Goal: Task Accomplishment & Management: Use online tool/utility

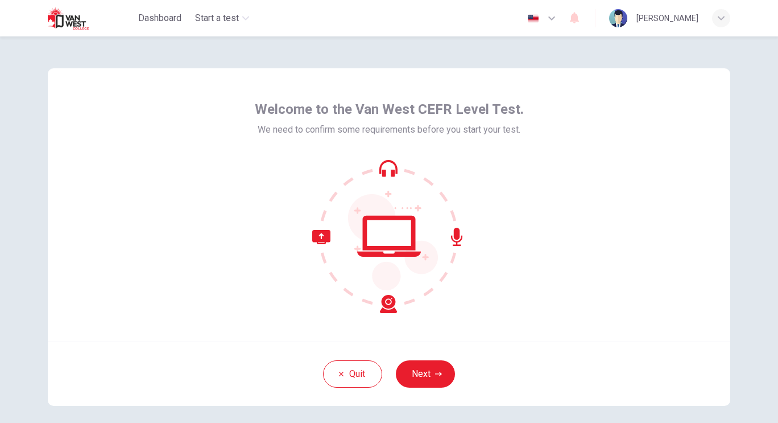
scroll to position [31, 0]
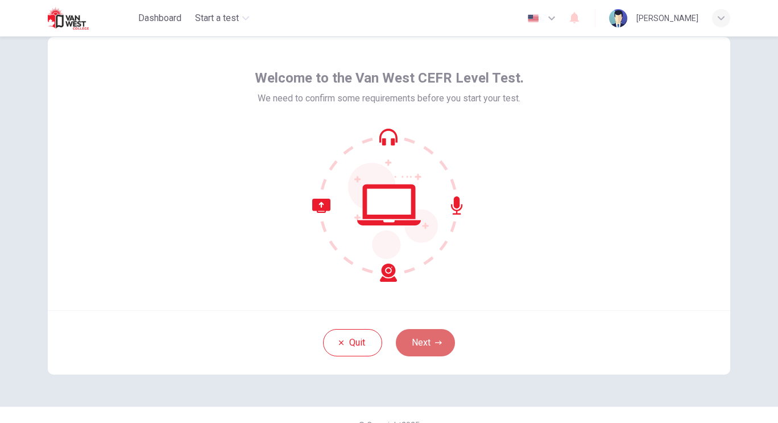
click at [430, 348] on button "Next" at bounding box center [425, 342] width 59 height 27
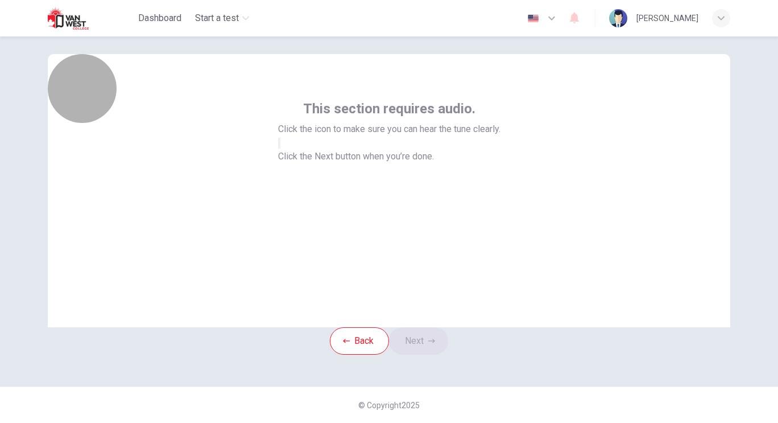
click at [279, 146] on icon "button" at bounding box center [279, 146] width 0 height 0
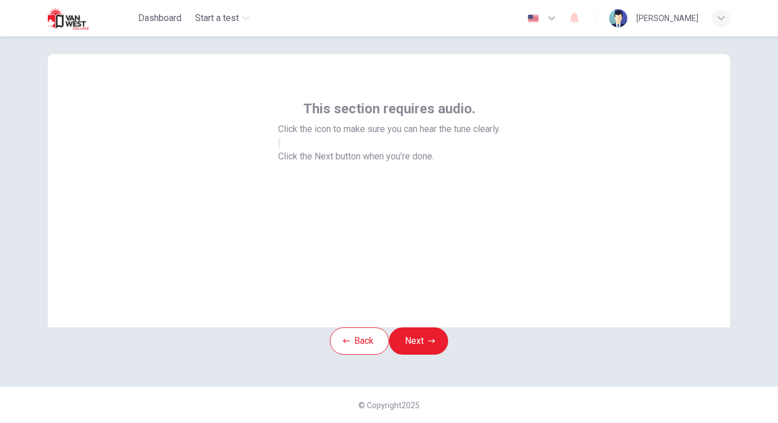
click at [279, 146] on icon "button" at bounding box center [279, 146] width 0 height 0
click at [427, 337] on button "Next" at bounding box center [418, 340] width 59 height 27
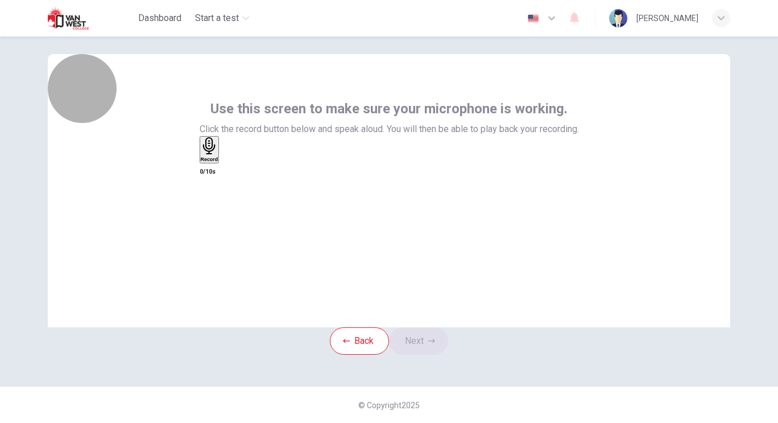
click at [218, 162] on div "Record" at bounding box center [210, 149] width 18 height 25
click at [212, 156] on div "Stop" at bounding box center [206, 146] width 11 height 19
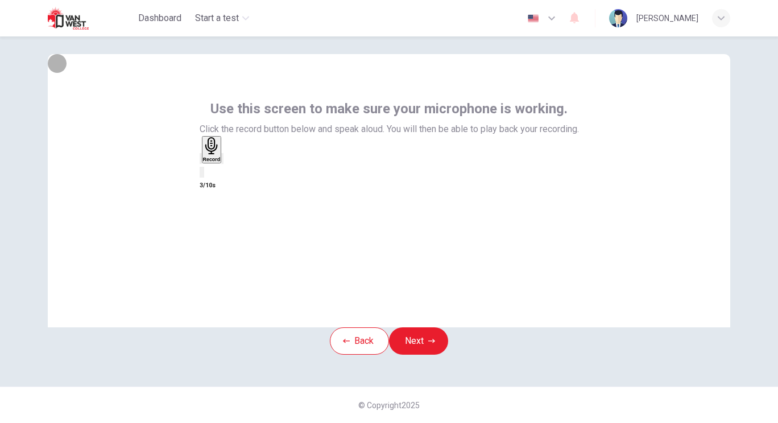
click at [222, 163] on div "button" at bounding box center [222, 158] width 0 height 9
click at [201, 161] on icon "button" at bounding box center [201, 161] width 0 height 0
click at [427, 343] on button "Next" at bounding box center [418, 340] width 59 height 27
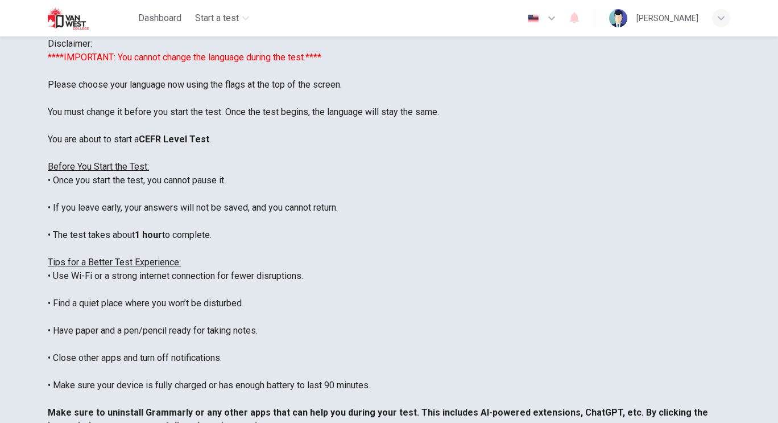
scroll to position [0, 0]
click at [559, 18] on icon "button" at bounding box center [552, 18] width 14 height 14
click at [559, 22] on icon "button" at bounding box center [552, 18] width 14 height 14
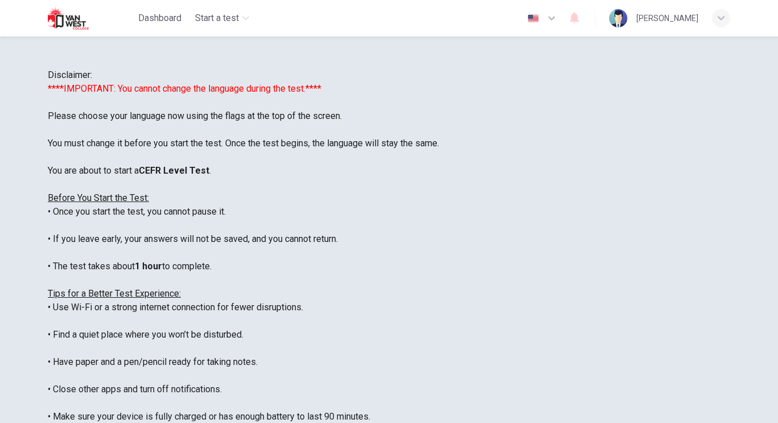
click at [562, 22] on button "button" at bounding box center [543, 18] width 42 height 23
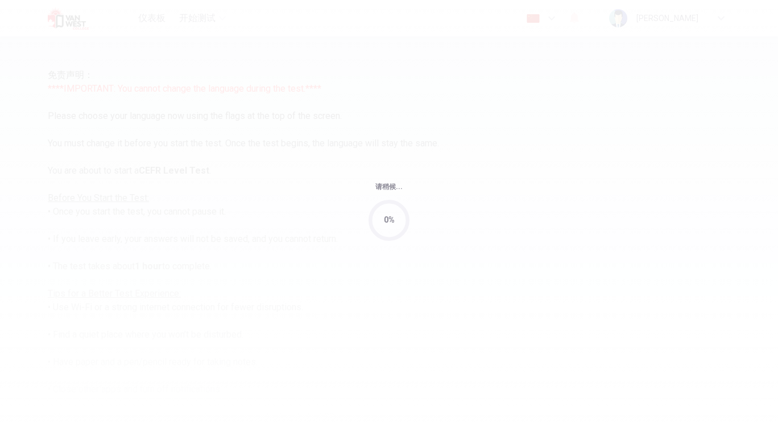
click at [555, 52] on div "请稍候... 0%" at bounding box center [389, 211] width 778 height 423
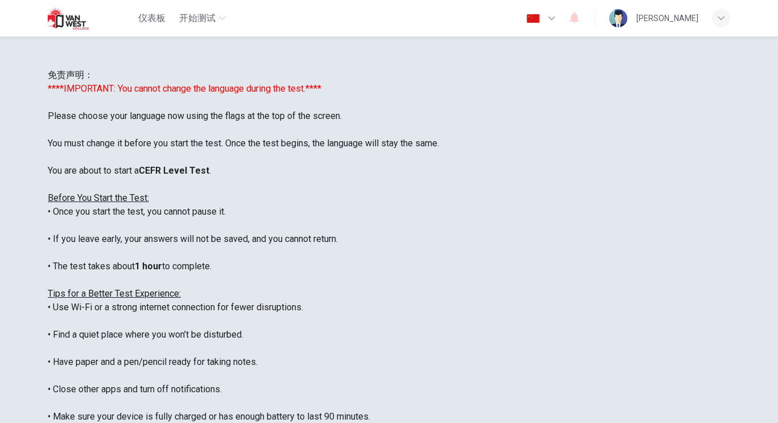
click at [492, 273] on div at bounding box center [389, 211] width 778 height 423
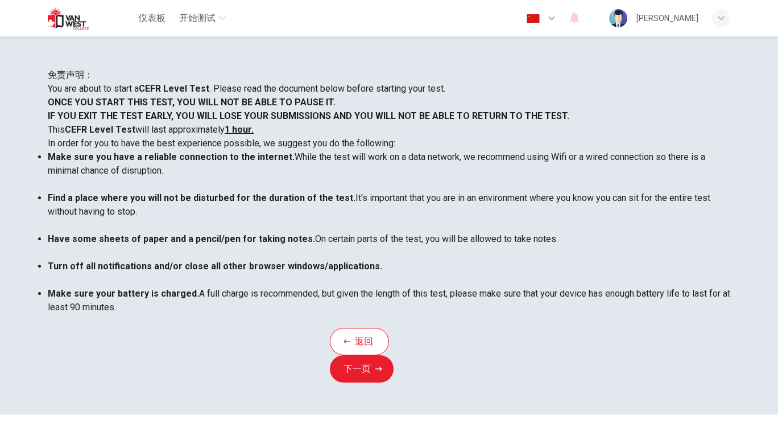
click at [559, 20] on icon "button" at bounding box center [552, 18] width 14 height 14
click at [563, 422] on li "英语" at bounding box center [389, 430] width 778 height 14
type input "en"
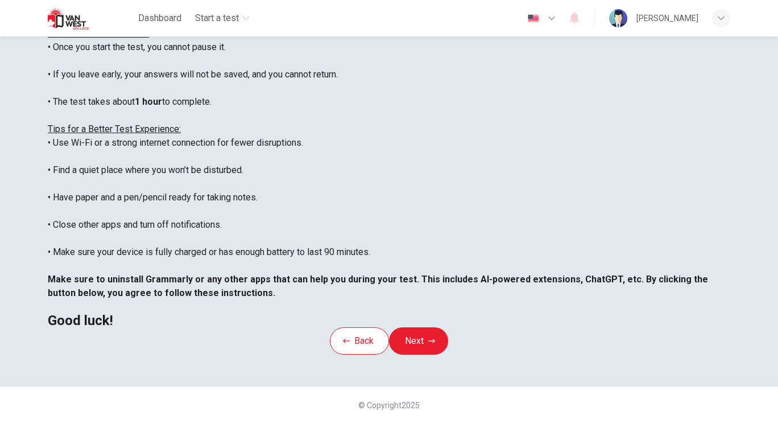
scroll to position [179, 0]
click at [444, 352] on button "Next" at bounding box center [418, 340] width 59 height 27
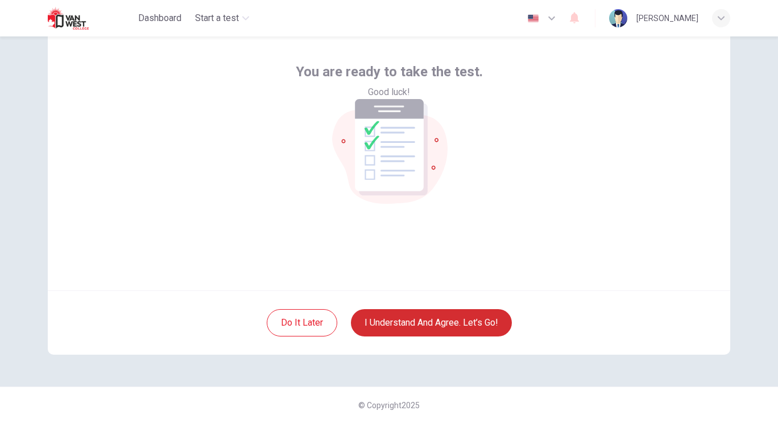
scroll to position [51, 0]
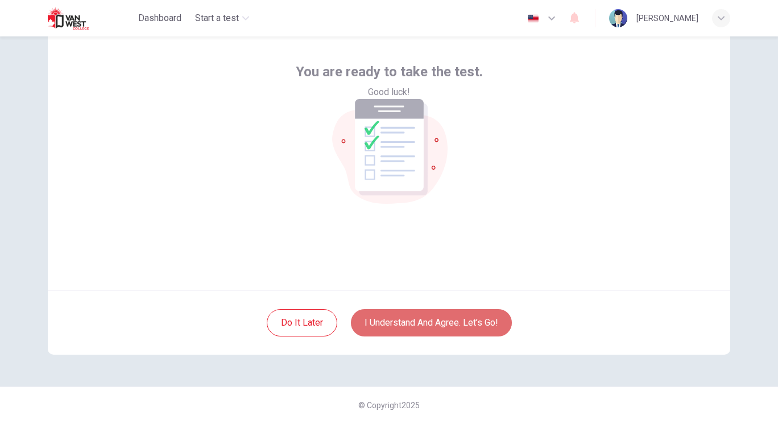
click at [397, 324] on button "I understand and agree. Let’s go!" at bounding box center [431, 322] width 161 height 27
click at [411, 316] on button "I understand and agree. Let’s go!" at bounding box center [431, 322] width 161 height 27
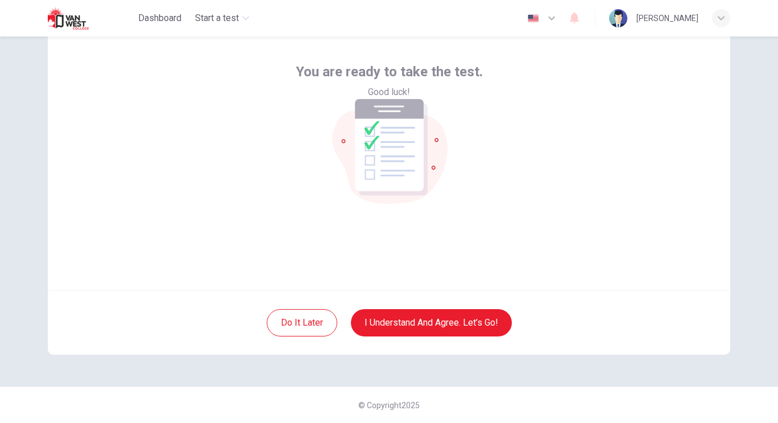
scroll to position [0, 0]
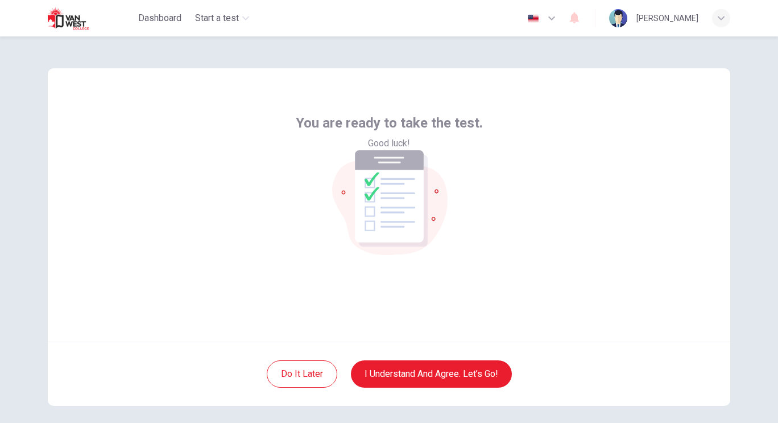
click at [415, 132] on span "You are ready to take the test." at bounding box center [389, 123] width 187 height 18
click at [522, 230] on div "You are ready to take the test. Good luck!" at bounding box center [389, 204] width 683 height 273
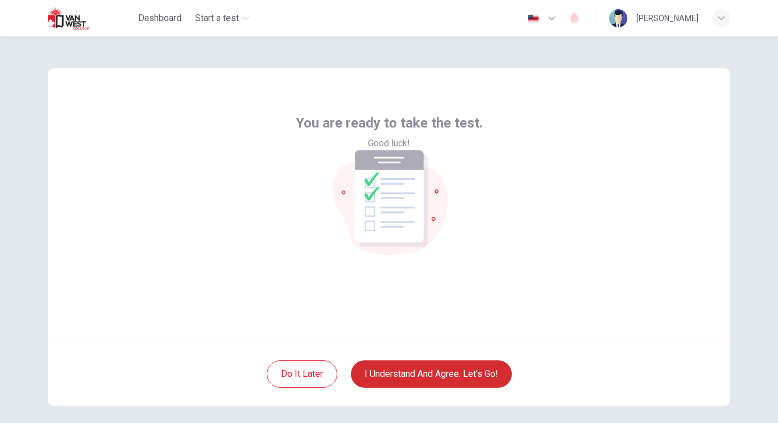
click at [447, 371] on button "I understand and agree. Let’s go!" at bounding box center [431, 373] width 161 height 27
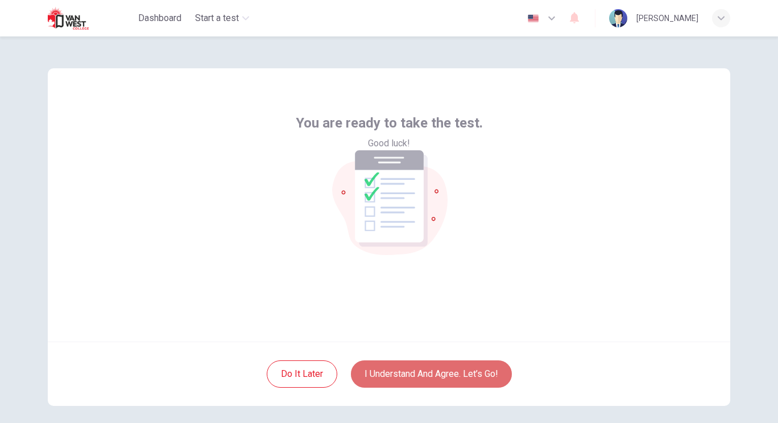
click at [401, 373] on button "I understand and agree. Let’s go!" at bounding box center [431, 373] width 161 height 27
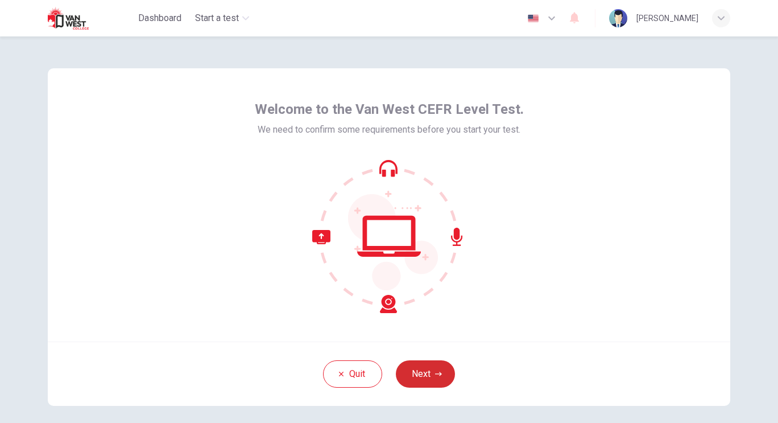
click at [422, 380] on button "Next" at bounding box center [425, 373] width 59 height 27
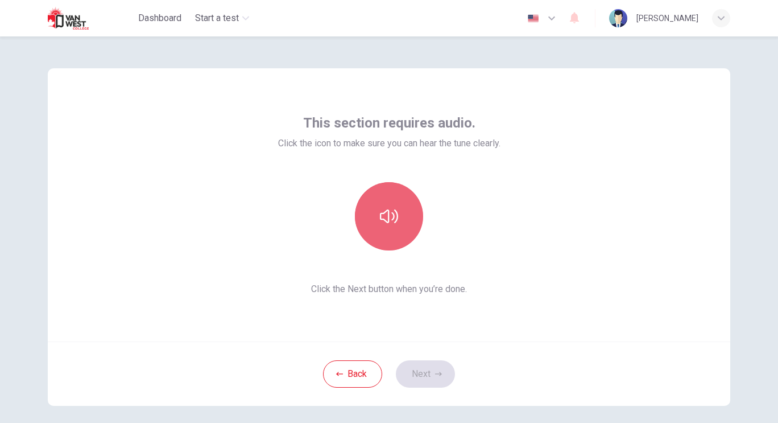
click at [389, 227] on button "button" at bounding box center [389, 216] width 68 height 68
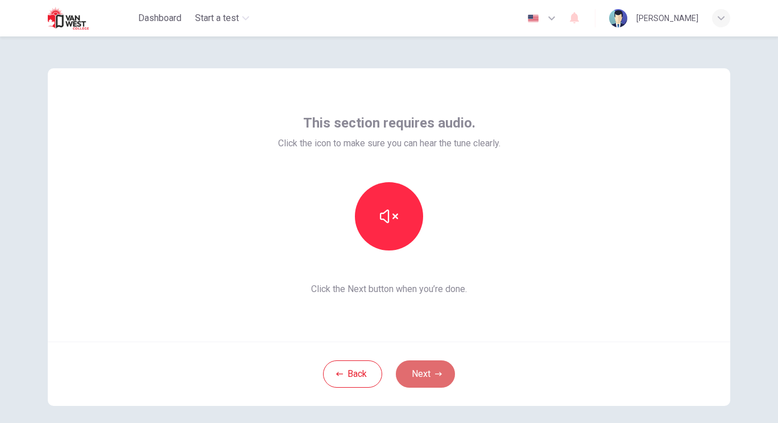
click at [411, 369] on button "Next" at bounding box center [425, 373] width 59 height 27
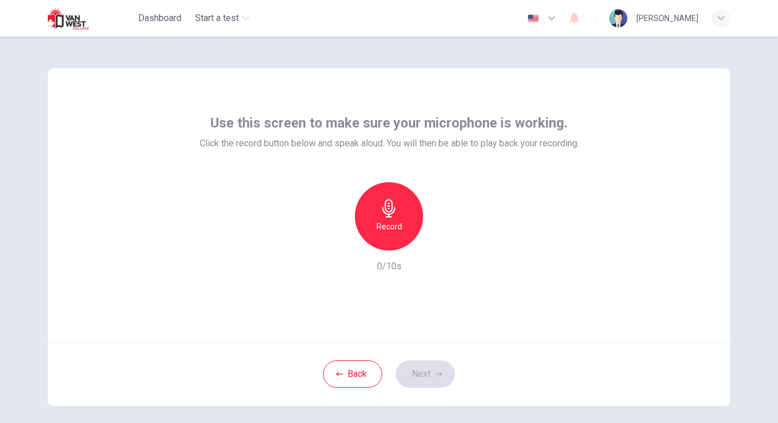
click at [393, 235] on div "Record" at bounding box center [389, 216] width 68 height 68
click at [382, 240] on div "Stop" at bounding box center [389, 216] width 68 height 68
click at [436, 243] on icon "button" at bounding box center [441, 241] width 11 height 11
click at [430, 370] on button "Next" at bounding box center [425, 373] width 59 height 27
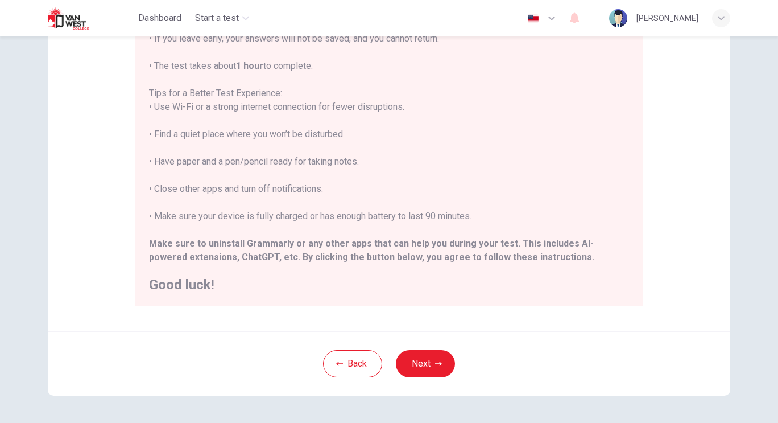
scroll to position [170, 0]
click at [423, 359] on button "Next" at bounding box center [425, 362] width 59 height 27
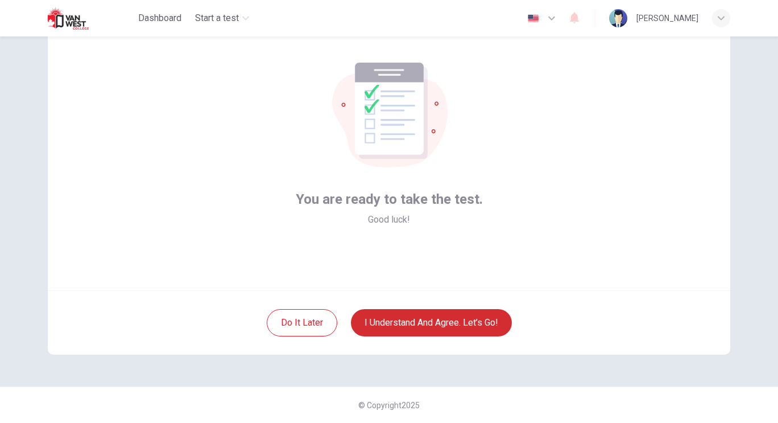
scroll to position [51, 0]
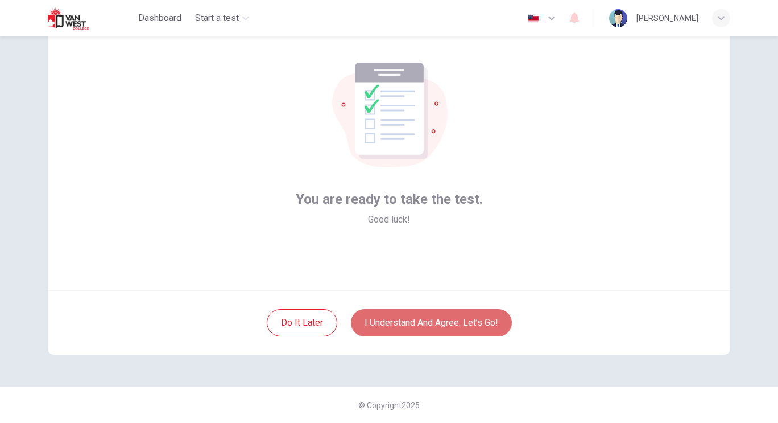
click at [411, 322] on button "I understand and agree. Let’s go!" at bounding box center [431, 322] width 161 height 27
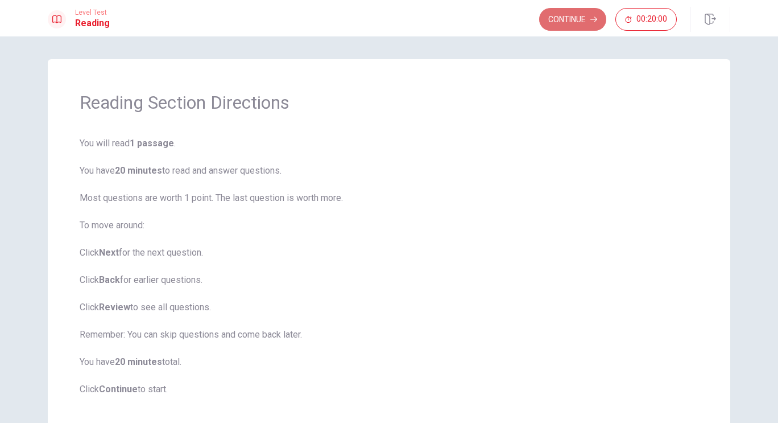
click at [570, 10] on button "Continue" at bounding box center [572, 19] width 67 height 23
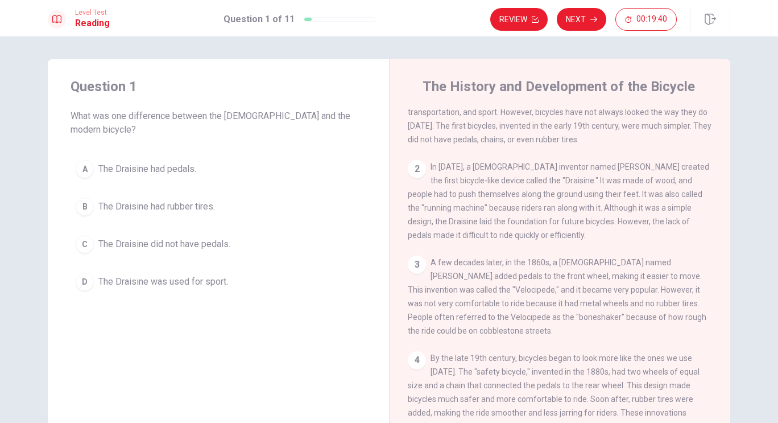
scroll to position [22, 0]
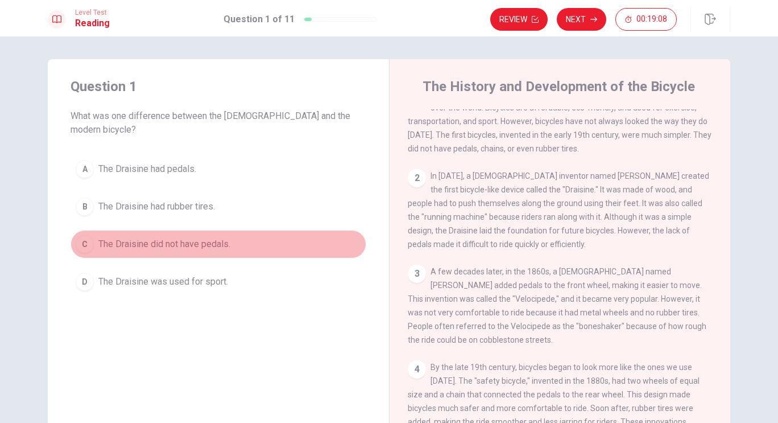
click at [88, 235] on div "C" at bounding box center [85, 244] width 18 height 18
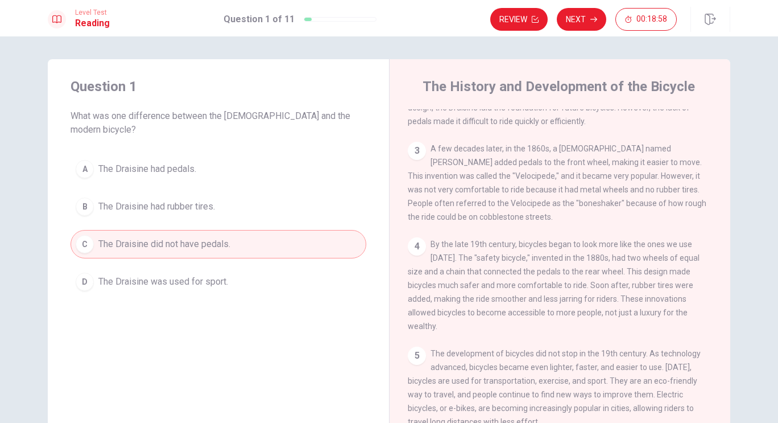
scroll to position [0, 0]
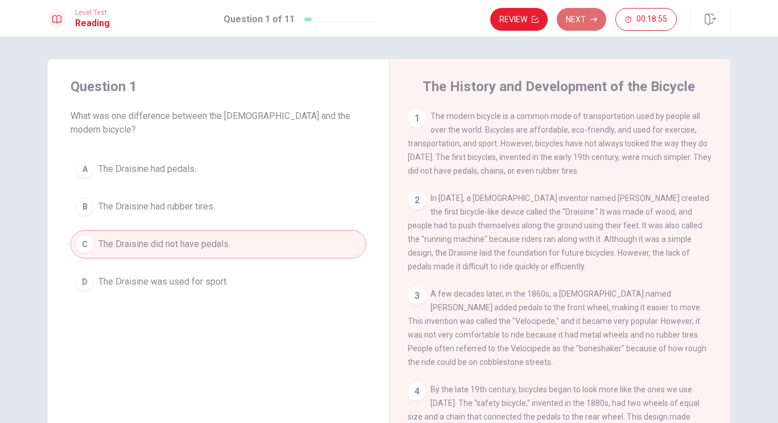
click at [566, 28] on button "Next" at bounding box center [582, 19] width 50 height 23
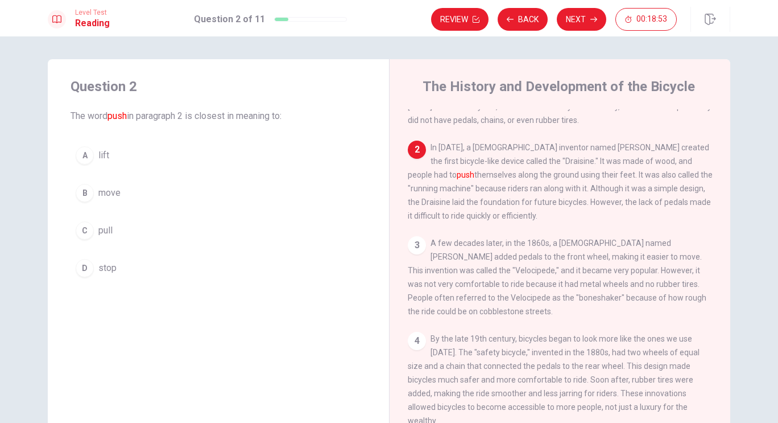
scroll to position [63, 0]
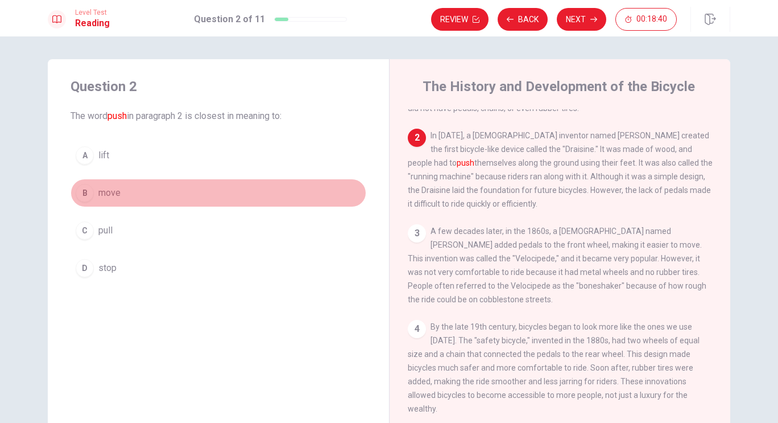
click at [82, 199] on div "B" at bounding box center [85, 193] width 18 height 18
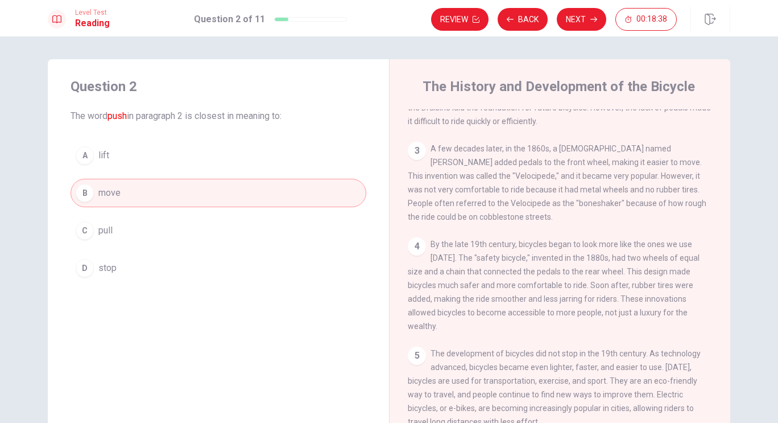
scroll to position [0, 0]
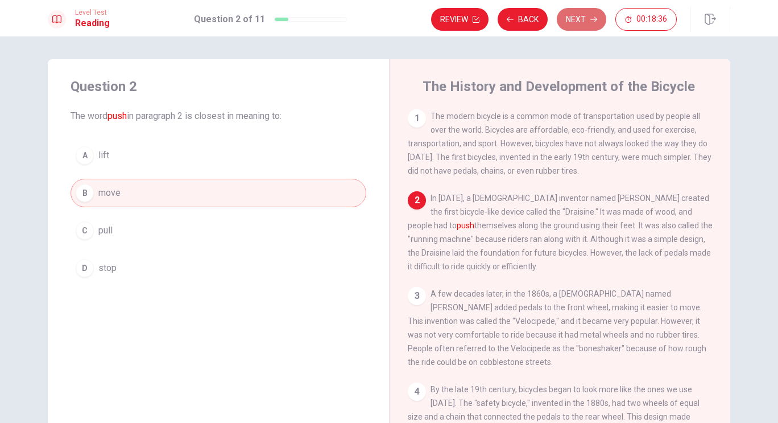
click at [569, 14] on button "Next" at bounding box center [582, 19] width 50 height 23
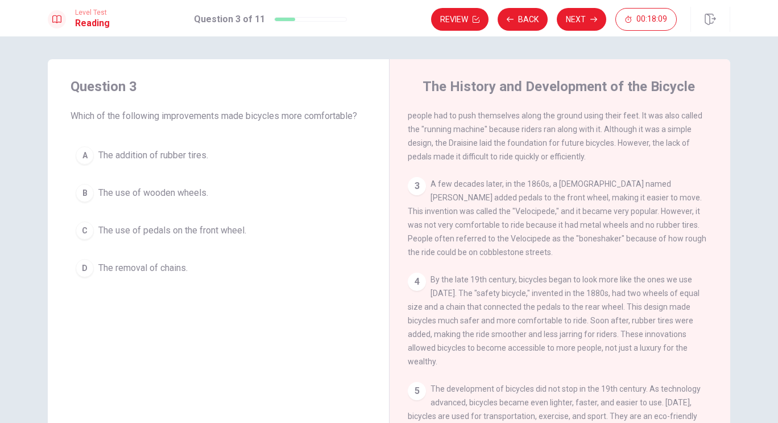
scroll to position [113, 0]
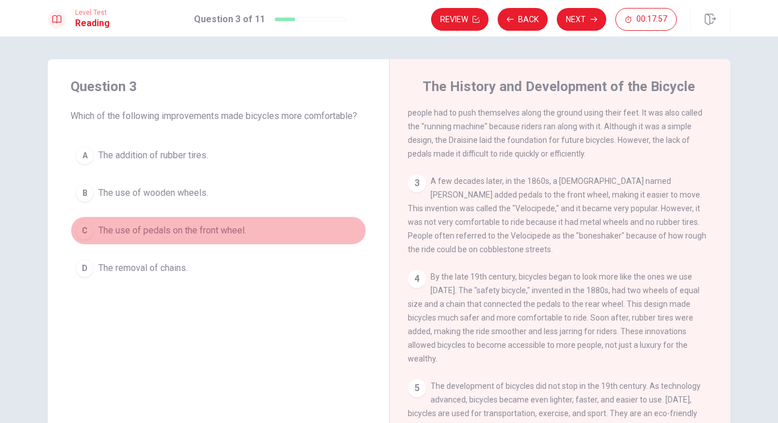
click at [78, 233] on div "C" at bounding box center [85, 230] width 18 height 18
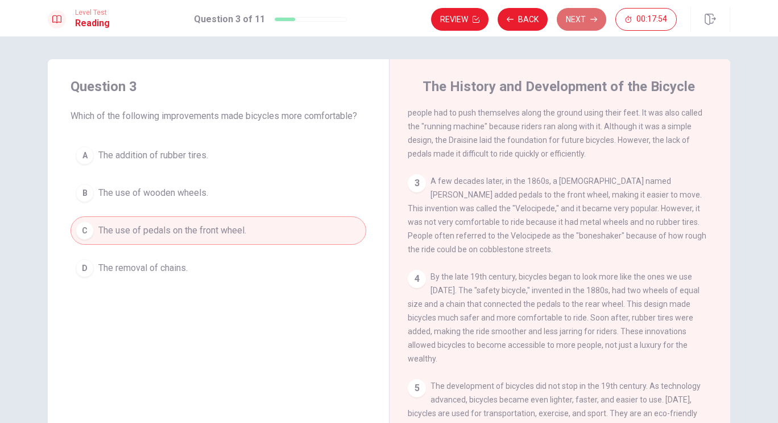
click at [583, 19] on button "Next" at bounding box center [582, 19] width 50 height 23
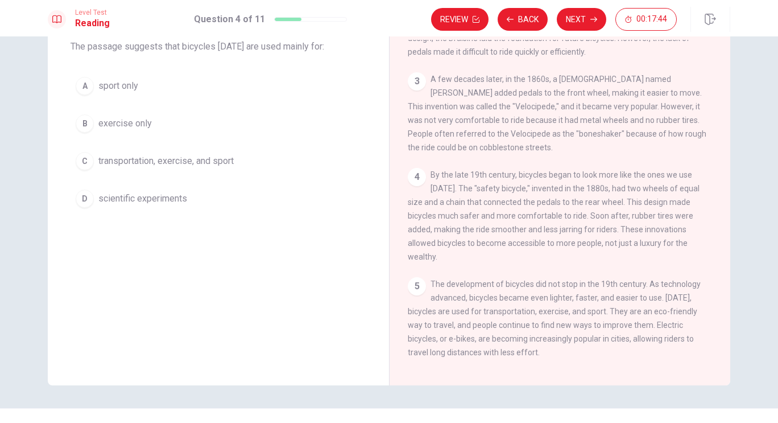
scroll to position [70, 0]
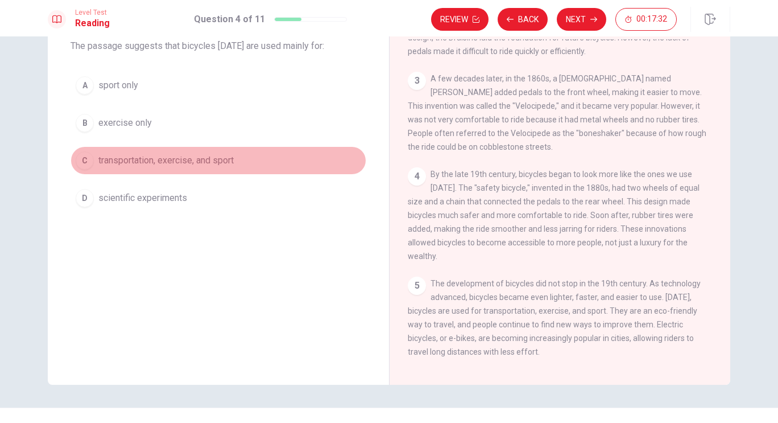
click at [84, 158] on div "C" at bounding box center [85, 160] width 18 height 18
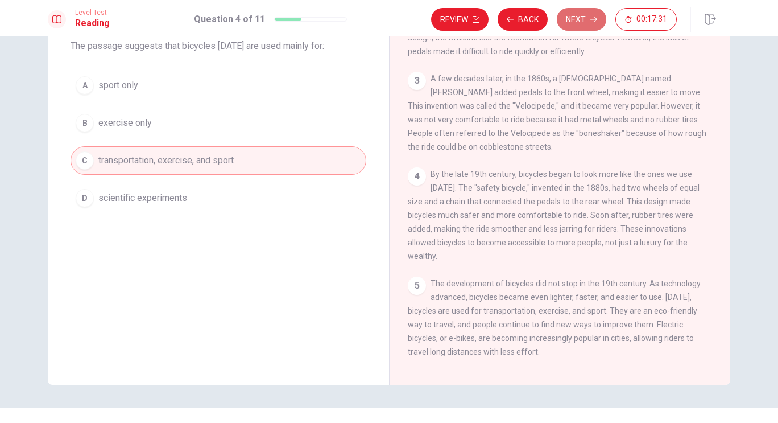
click at [583, 18] on button "Next" at bounding box center [582, 19] width 50 height 23
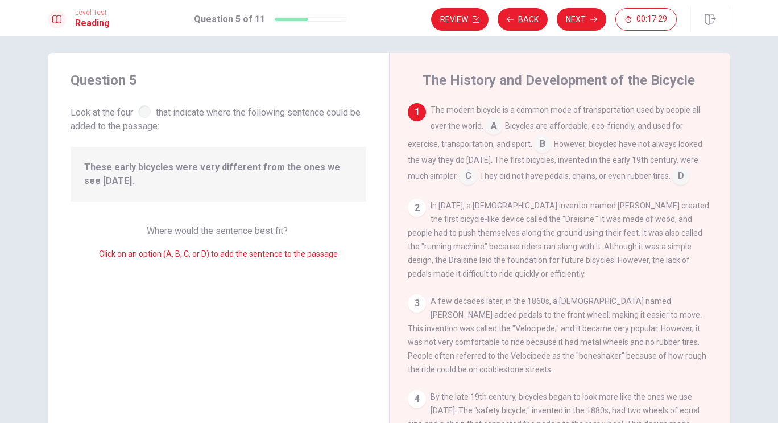
scroll to position [0, 0]
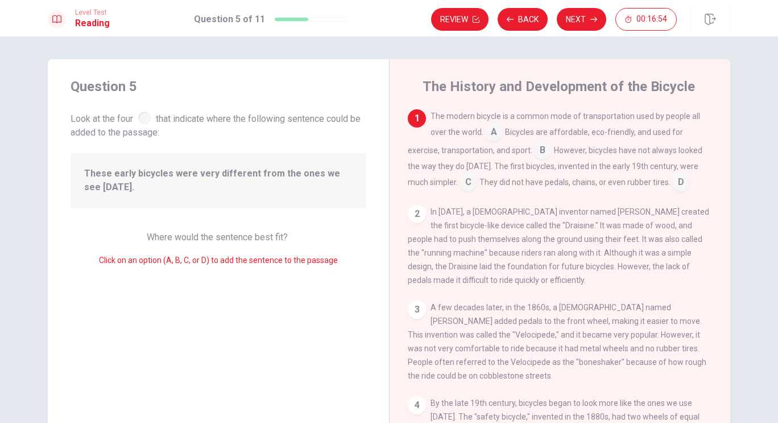
click at [682, 186] on input at bounding box center [681, 183] width 18 height 18
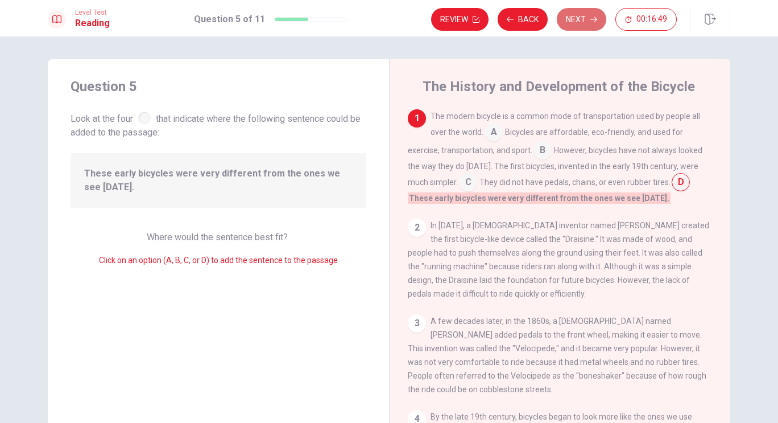
click at [592, 23] on button "Next" at bounding box center [582, 19] width 50 height 23
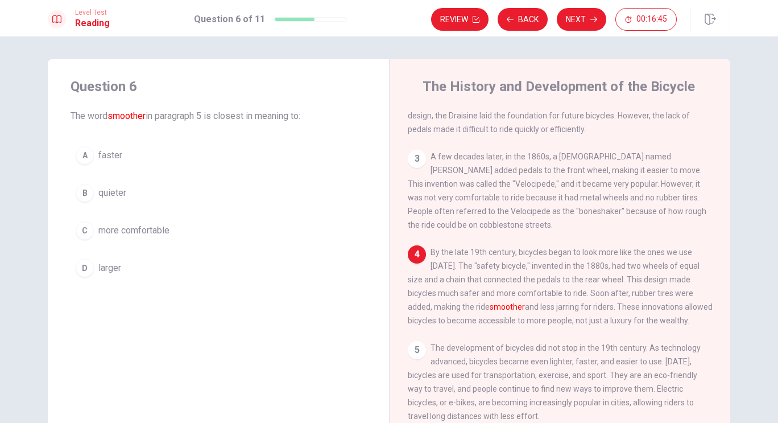
scroll to position [72, 0]
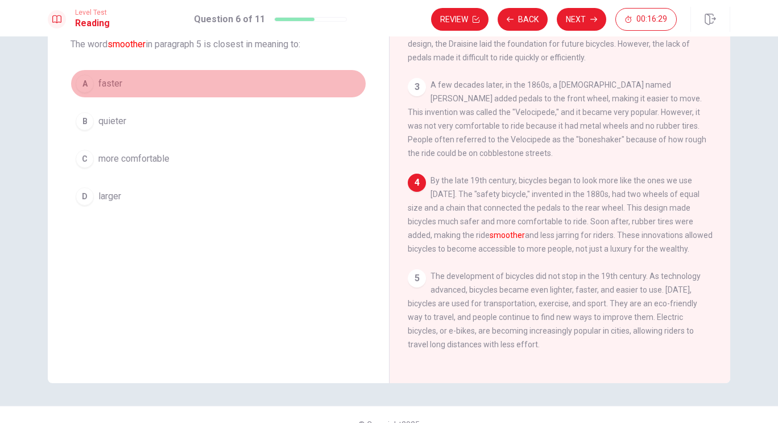
click at [88, 84] on div "A" at bounding box center [85, 84] width 18 height 18
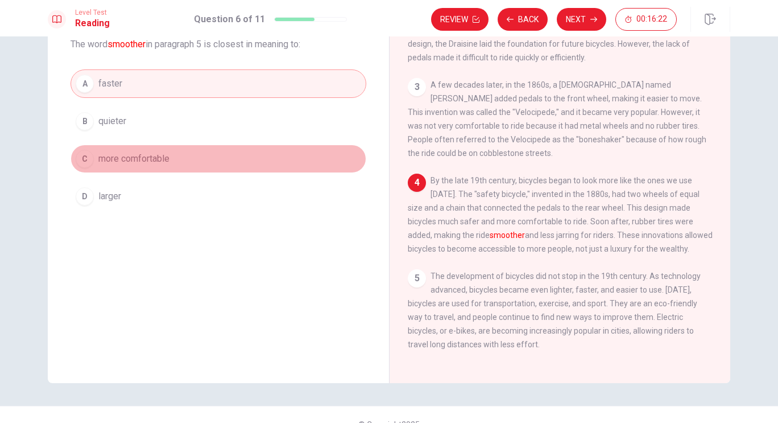
click at [101, 157] on span "more comfortable" at bounding box center [133, 159] width 71 height 14
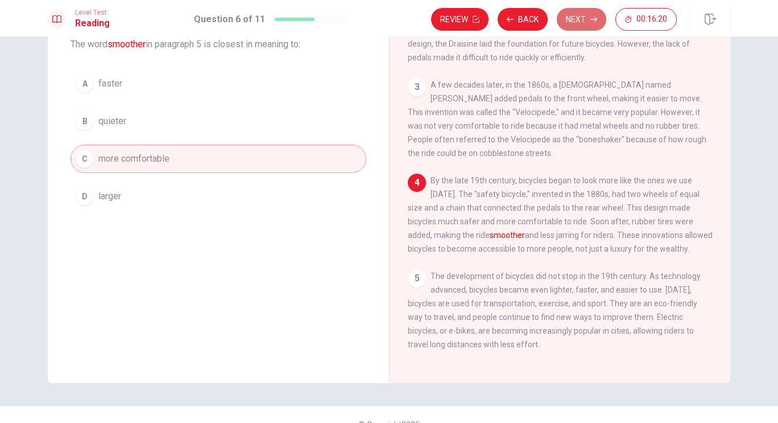
click at [587, 20] on button "Next" at bounding box center [582, 19] width 50 height 23
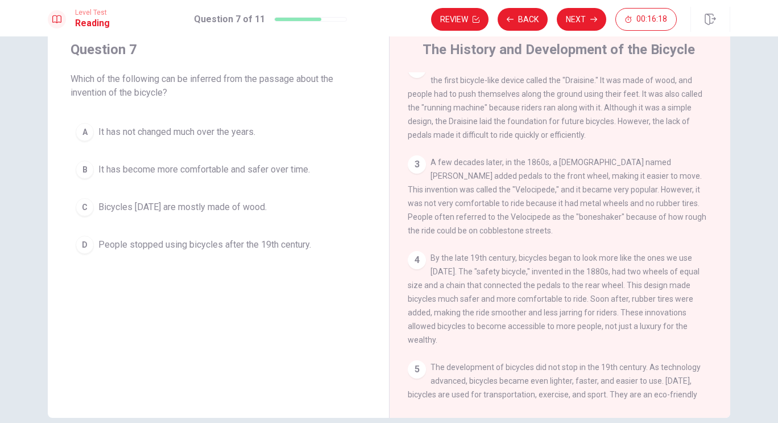
scroll to position [36, 0]
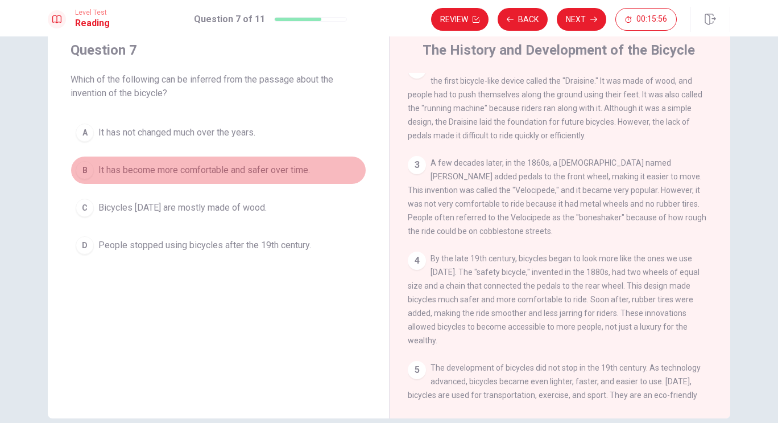
click at [138, 170] on span "It has become more comfortable and safer over time." at bounding box center [204, 170] width 212 height 14
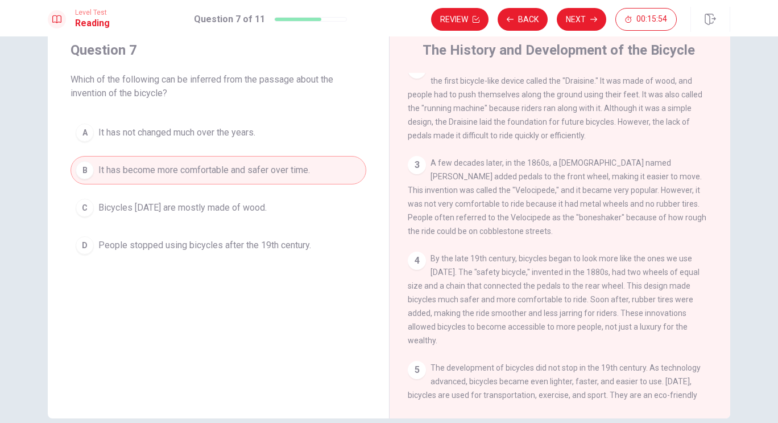
scroll to position [145, 0]
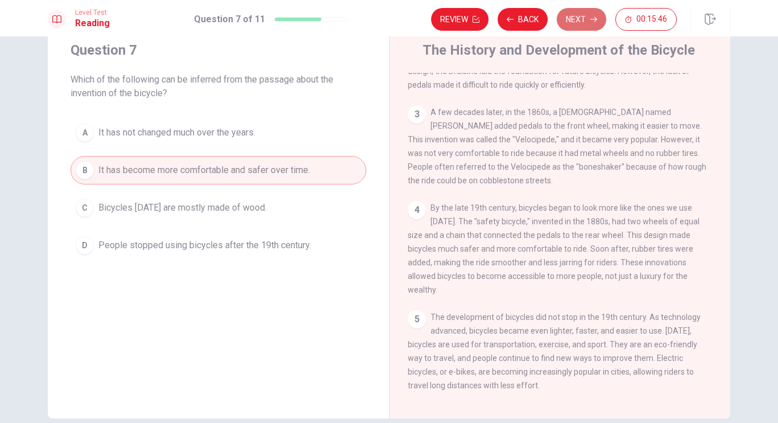
click at [579, 28] on button "Next" at bounding box center [582, 19] width 50 height 23
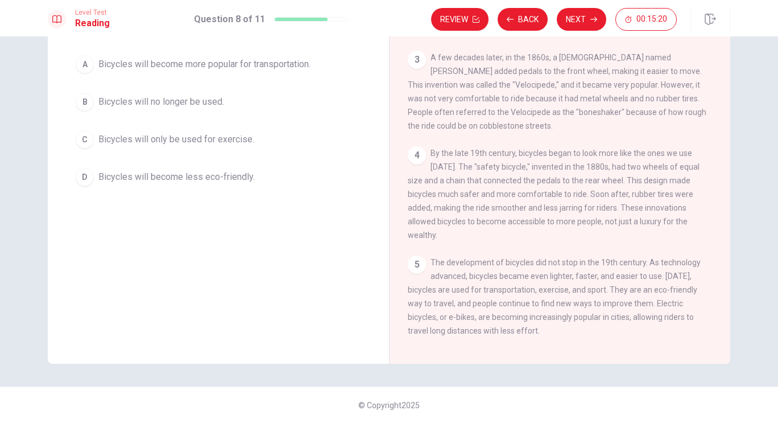
scroll to position [68, 0]
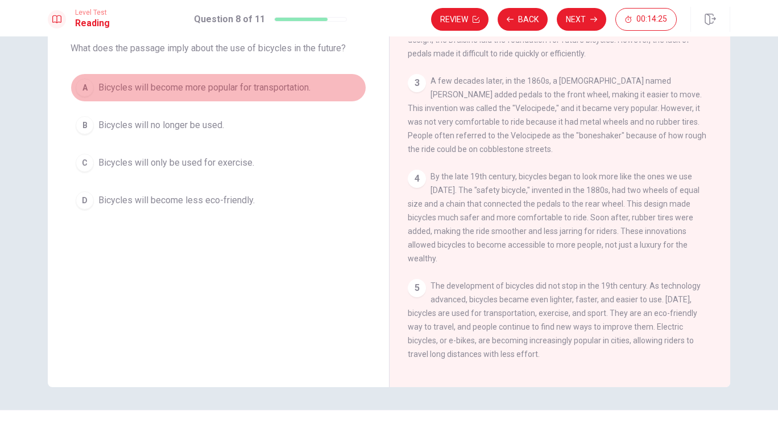
click at [277, 92] on span "Bicycles will become more popular for transportation." at bounding box center [204, 88] width 212 height 14
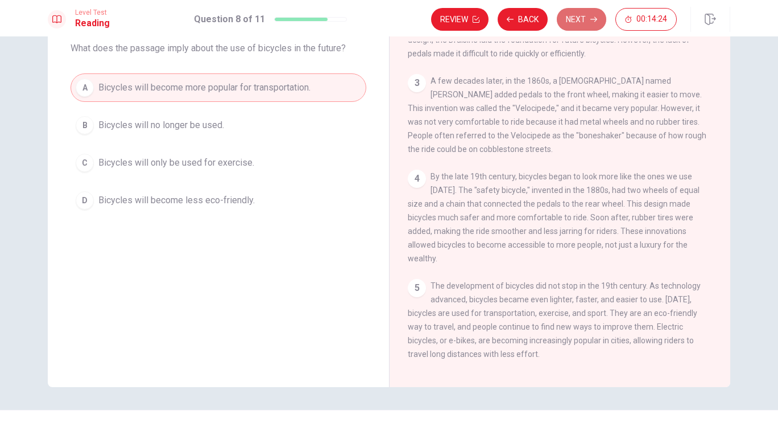
click at [584, 22] on button "Next" at bounding box center [582, 19] width 50 height 23
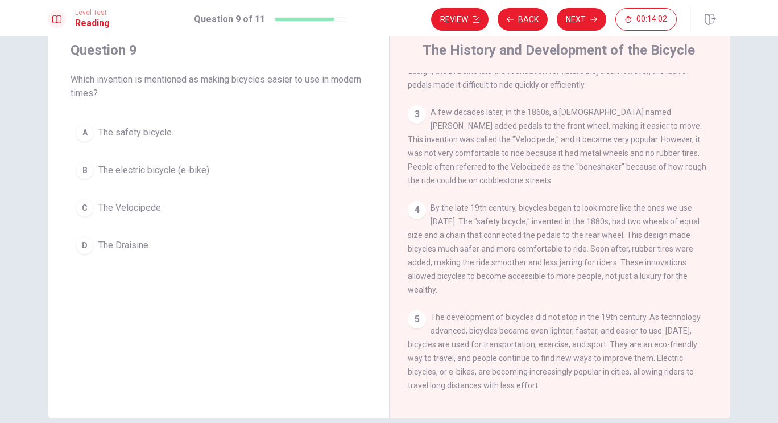
scroll to position [91, 0]
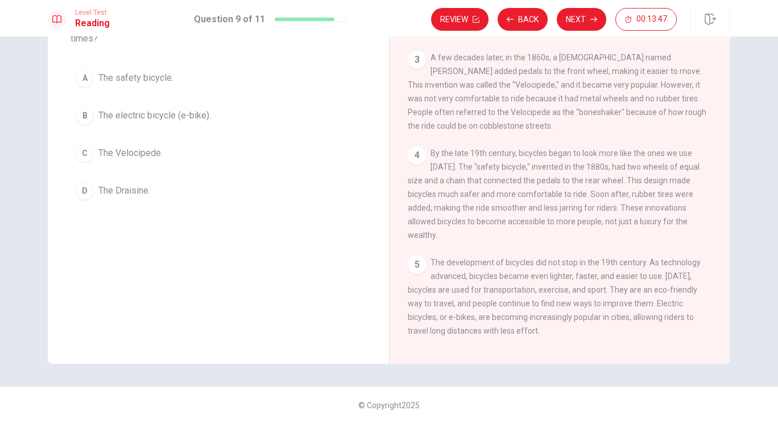
click at [182, 113] on span "The electric bicycle (e-bike)." at bounding box center [154, 116] width 113 height 14
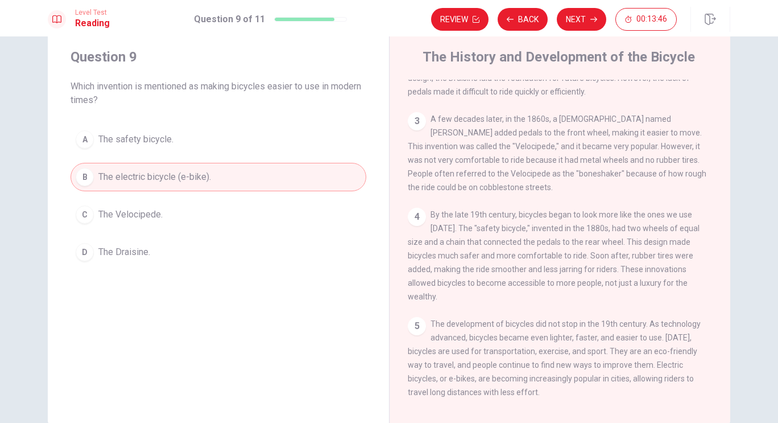
scroll to position [19, 0]
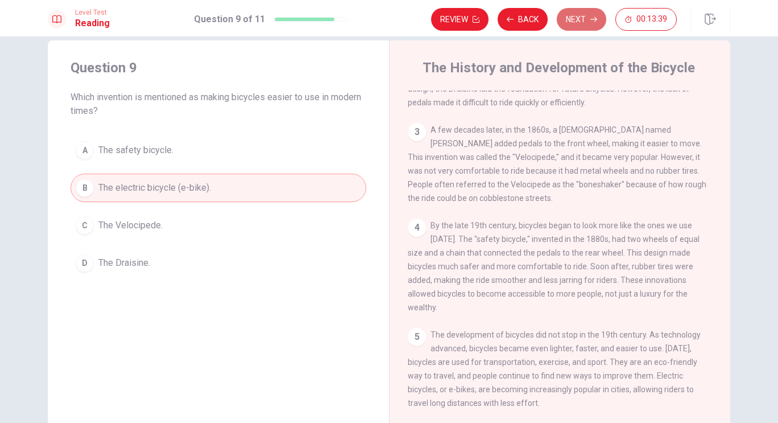
click at [572, 20] on button "Next" at bounding box center [582, 19] width 50 height 23
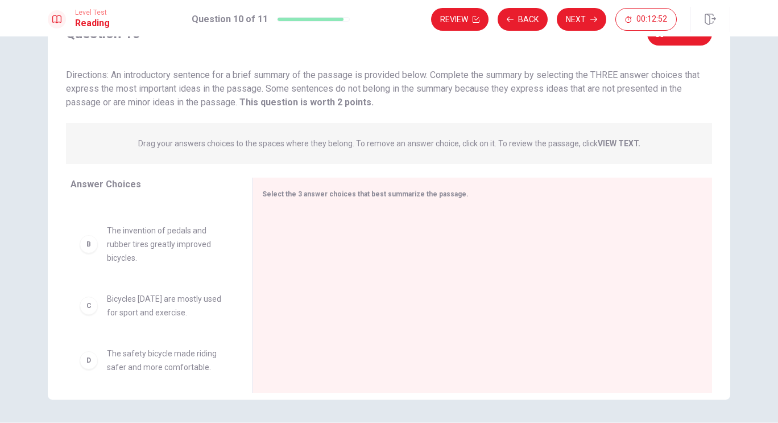
scroll to position [0, 0]
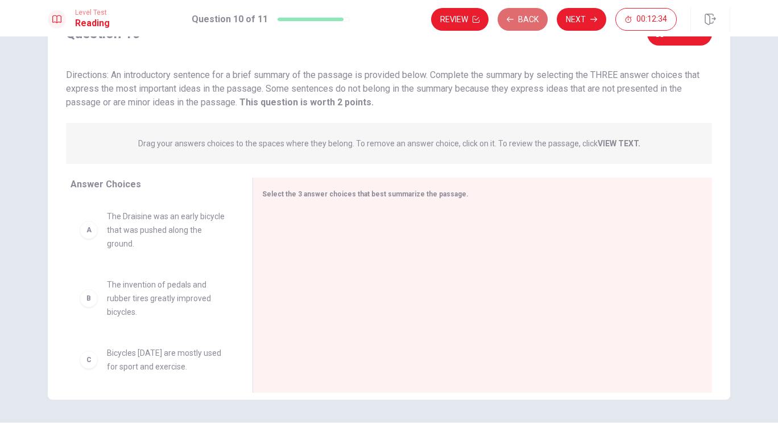
click at [521, 16] on button "Back" at bounding box center [523, 19] width 50 height 23
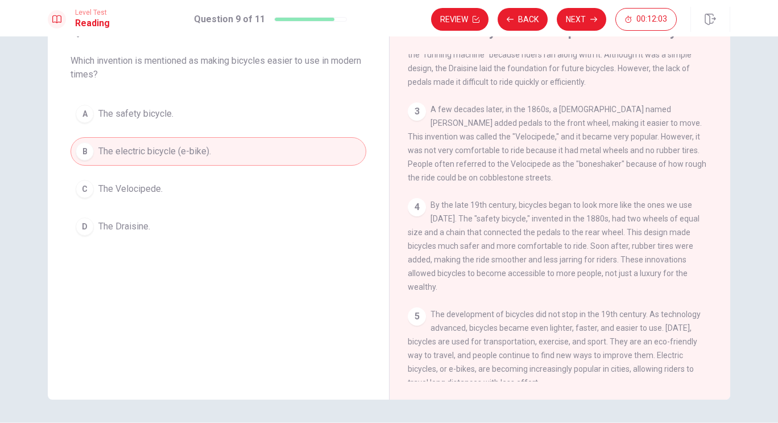
scroll to position [145, 0]
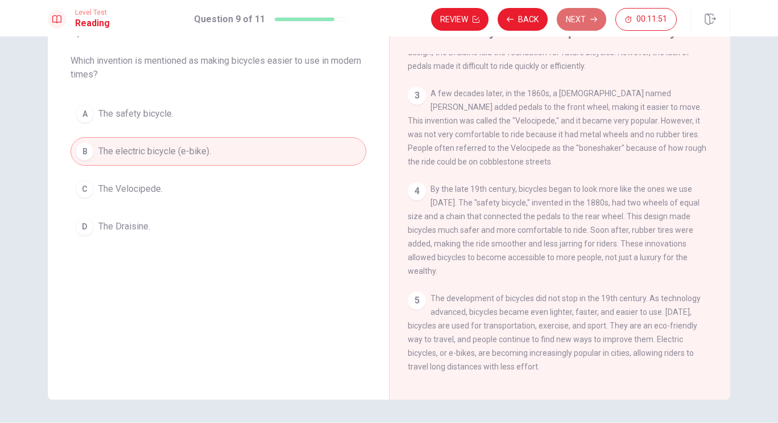
click at [577, 13] on button "Next" at bounding box center [582, 19] width 50 height 23
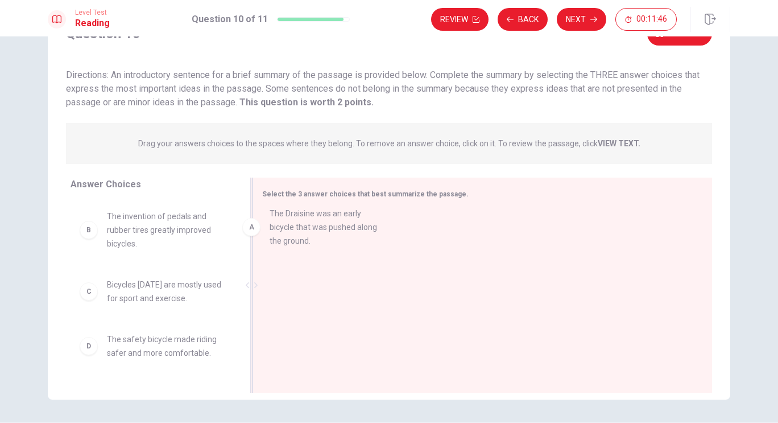
drag, startPoint x: 163, startPoint y: 246, endPoint x: 333, endPoint y: 244, distance: 169.6
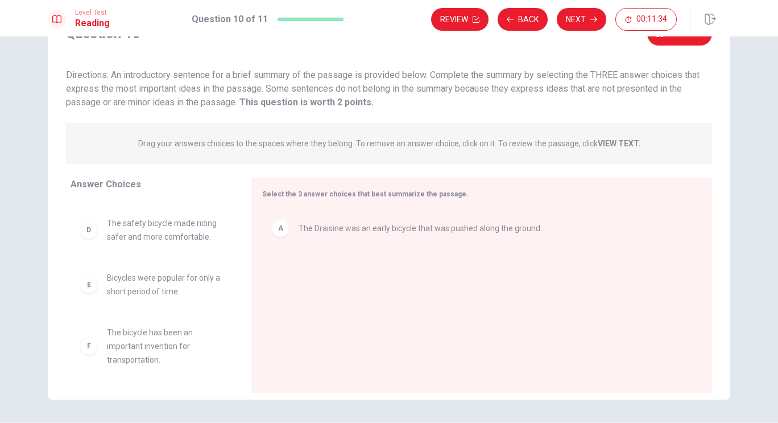
scroll to position [91, 0]
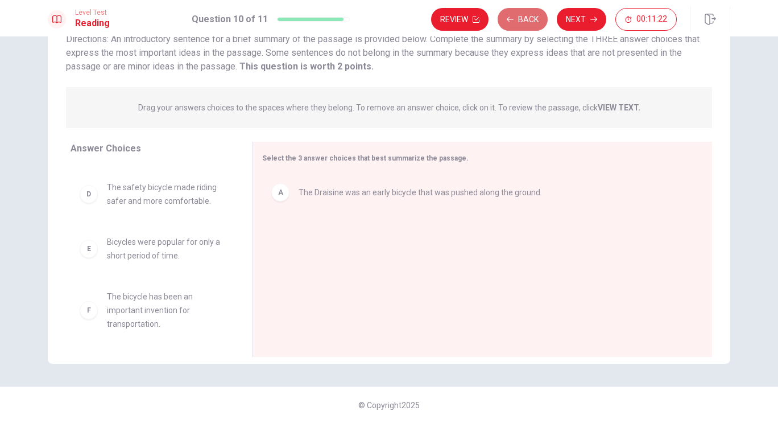
click at [527, 19] on button "Back" at bounding box center [523, 19] width 50 height 23
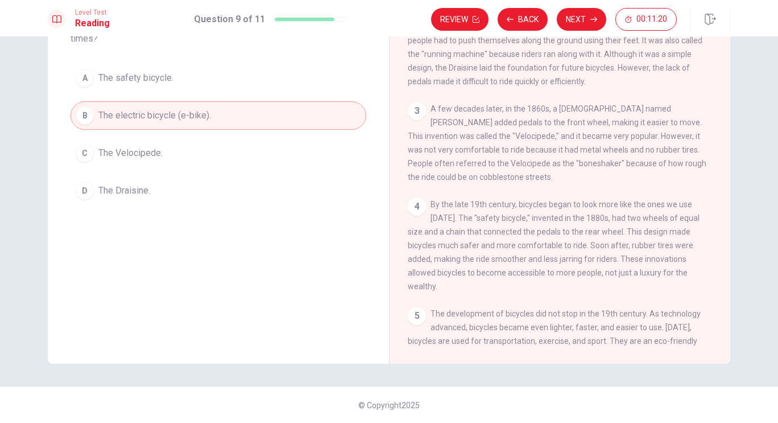
scroll to position [145, 0]
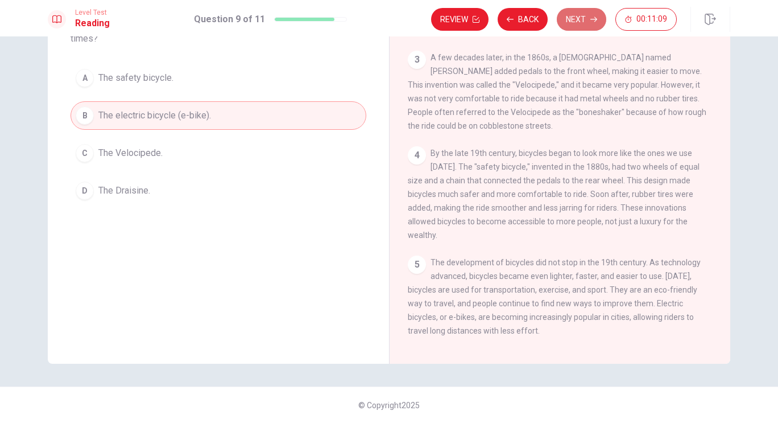
click at [568, 19] on button "Next" at bounding box center [582, 19] width 50 height 23
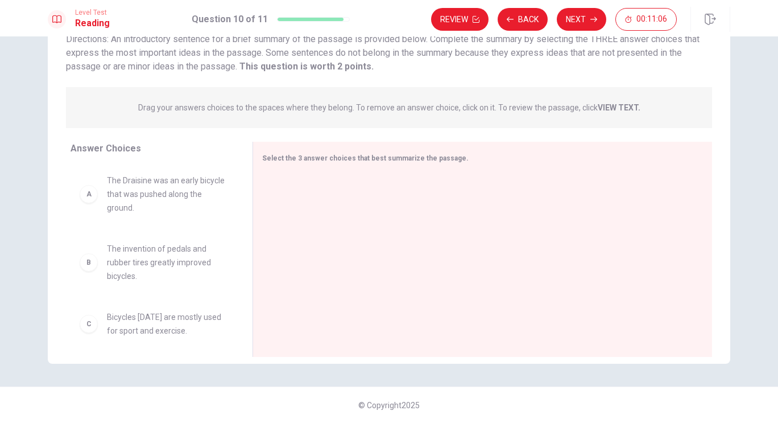
scroll to position [184, 0]
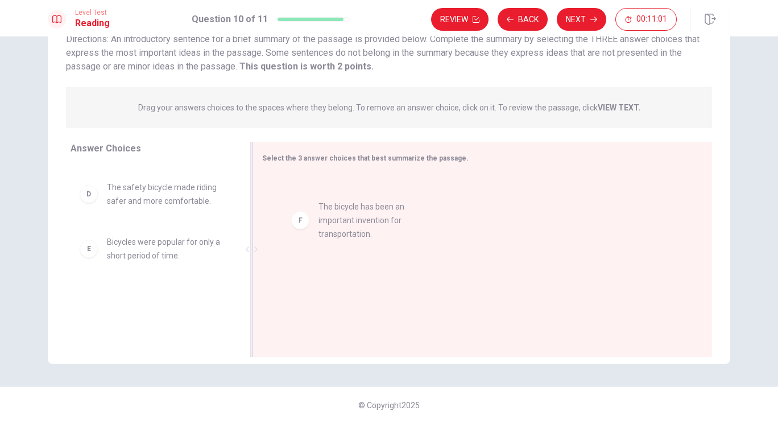
drag, startPoint x: 141, startPoint y: 298, endPoint x: 359, endPoint y: 208, distance: 235.7
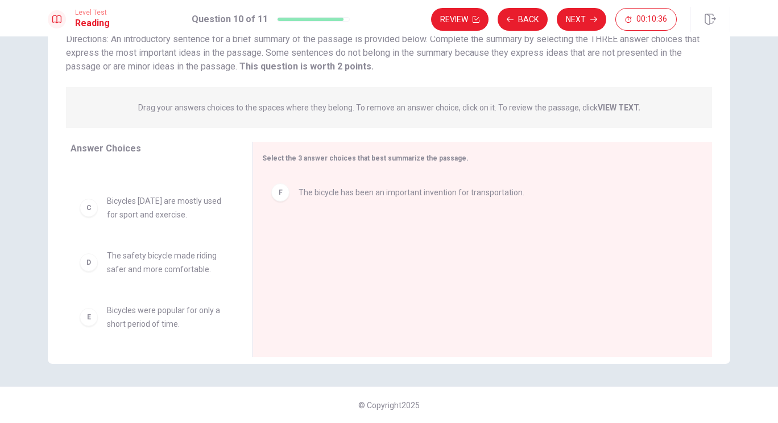
scroll to position [0, 0]
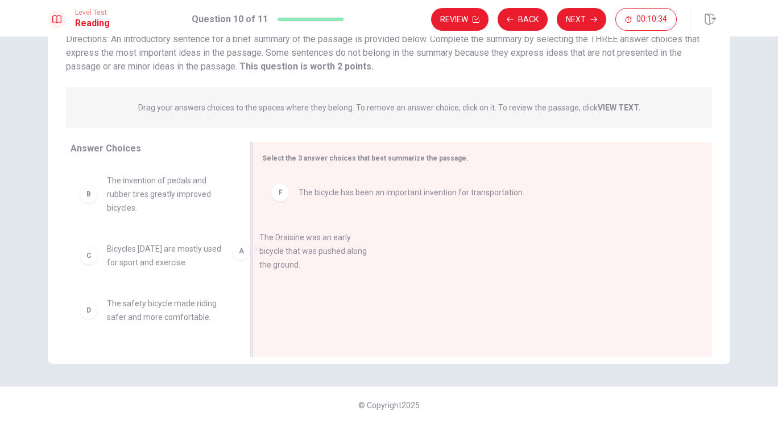
drag, startPoint x: 189, startPoint y: 199, endPoint x: 351, endPoint y: 254, distance: 171.1
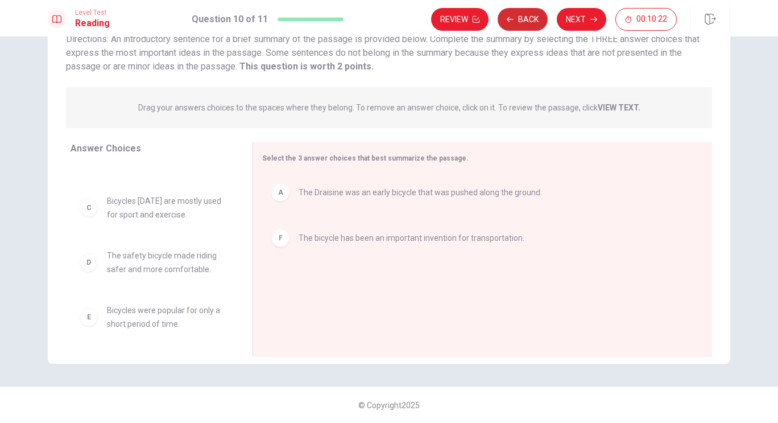
click at [533, 27] on button "Back" at bounding box center [523, 19] width 50 height 23
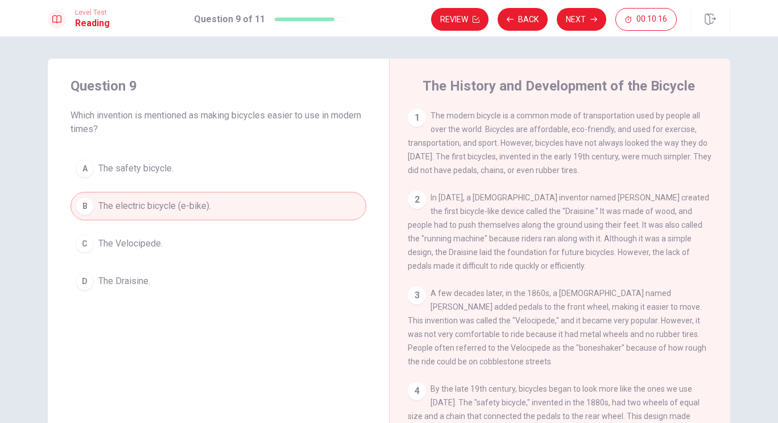
scroll to position [0, 0]
click at [578, 14] on button "Next" at bounding box center [582, 19] width 50 height 23
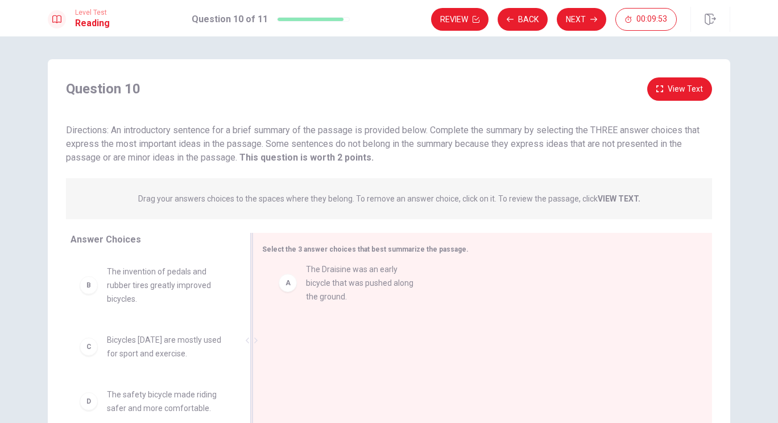
drag, startPoint x: 127, startPoint y: 290, endPoint x: 344, endPoint y: 290, distance: 216.8
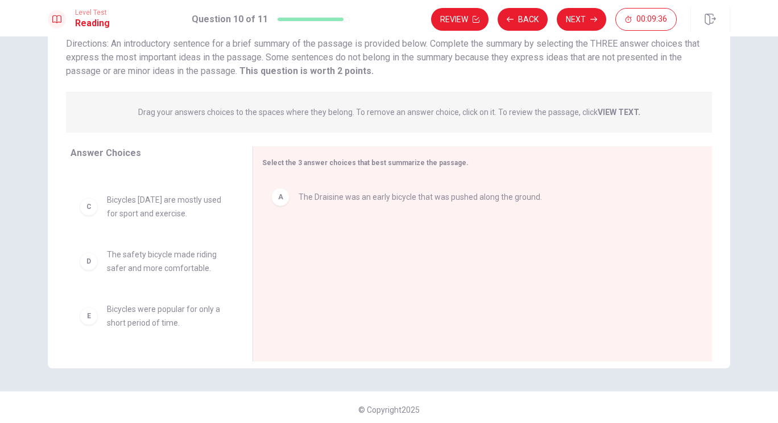
scroll to position [116, 0]
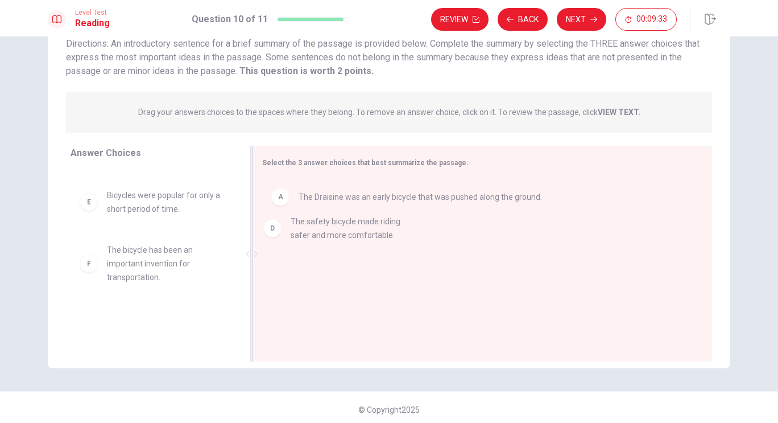
drag, startPoint x: 175, startPoint y: 208, endPoint x: 365, endPoint y: 238, distance: 192.5
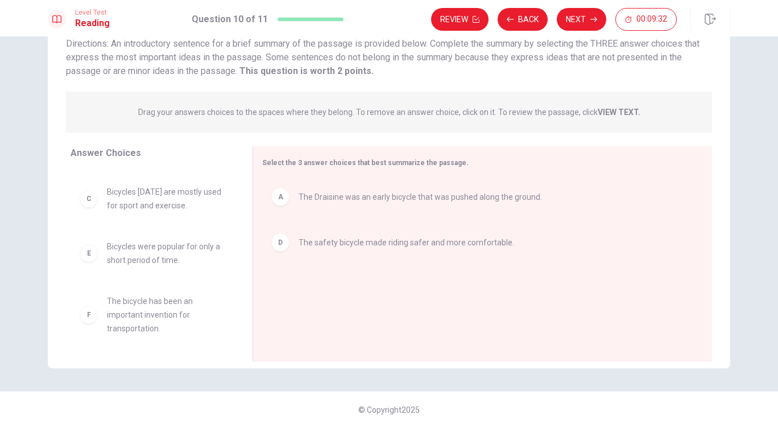
scroll to position [61, 0]
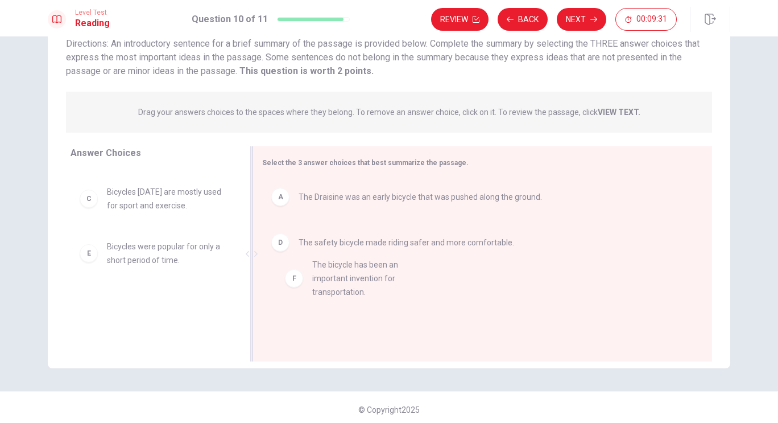
drag, startPoint x: 132, startPoint y: 328, endPoint x: 343, endPoint y: 292, distance: 214.1
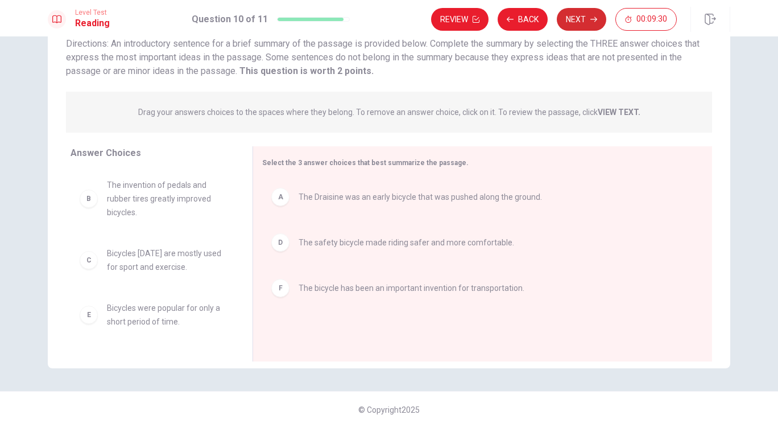
scroll to position [0, 0]
click at [588, 13] on button "Next" at bounding box center [582, 19] width 50 height 23
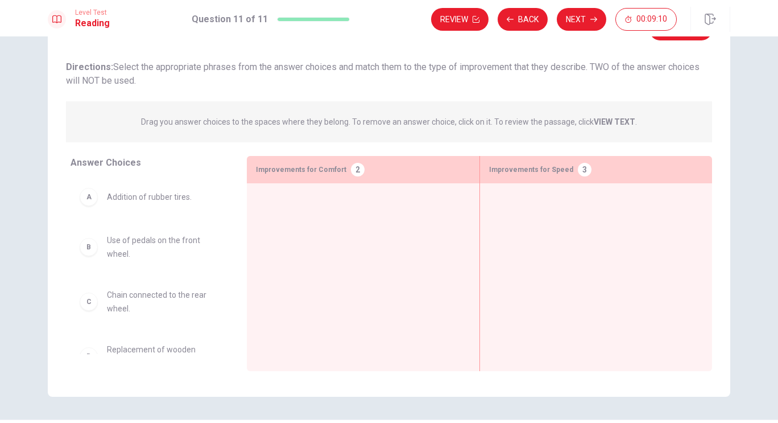
scroll to position [28, 0]
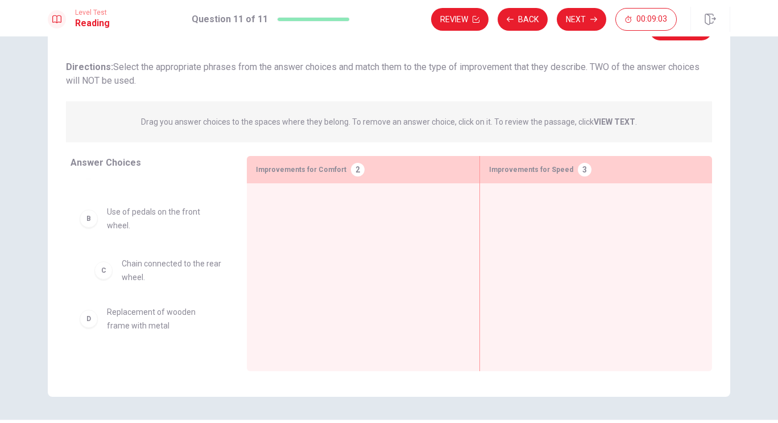
drag, startPoint x: 142, startPoint y: 276, endPoint x: 190, endPoint y: 282, distance: 48.1
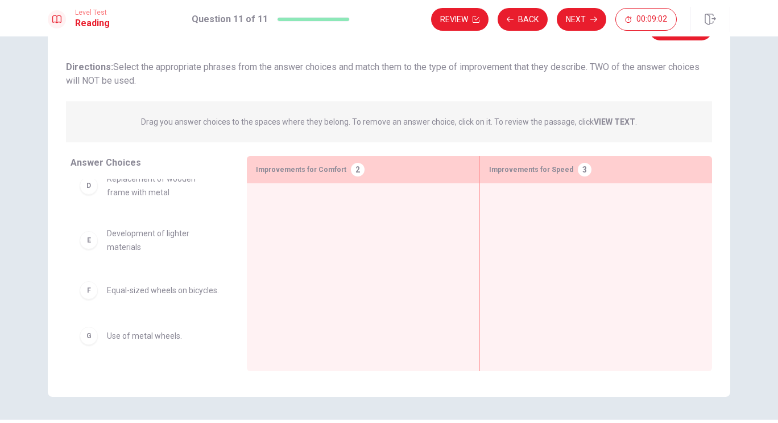
scroll to position [91, 0]
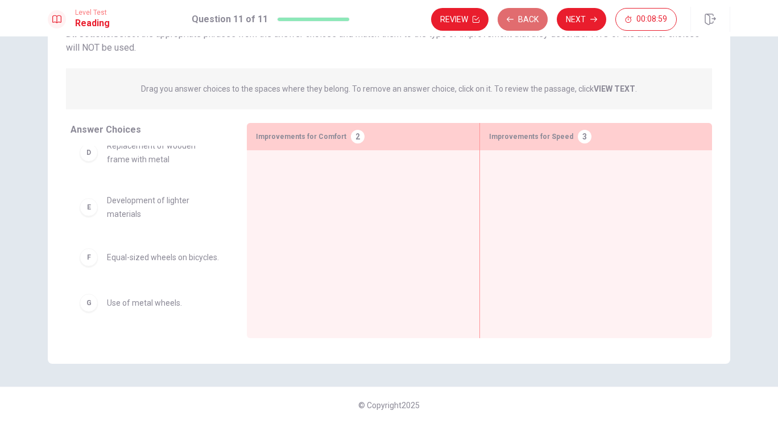
click at [525, 18] on button "Back" at bounding box center [523, 19] width 50 height 23
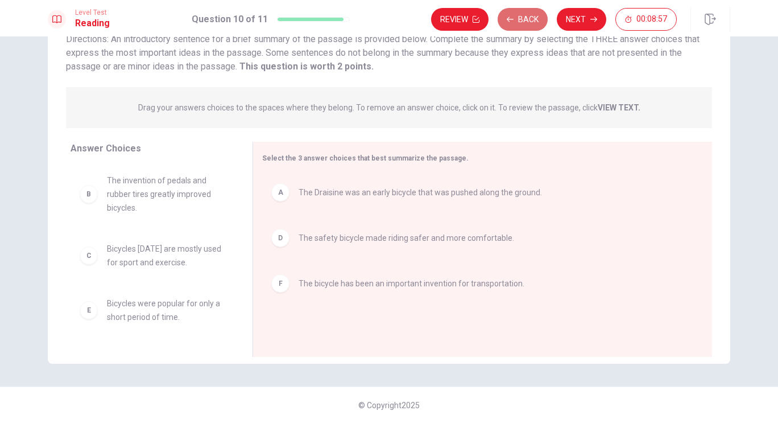
click at [525, 18] on button "Back" at bounding box center [523, 19] width 50 height 23
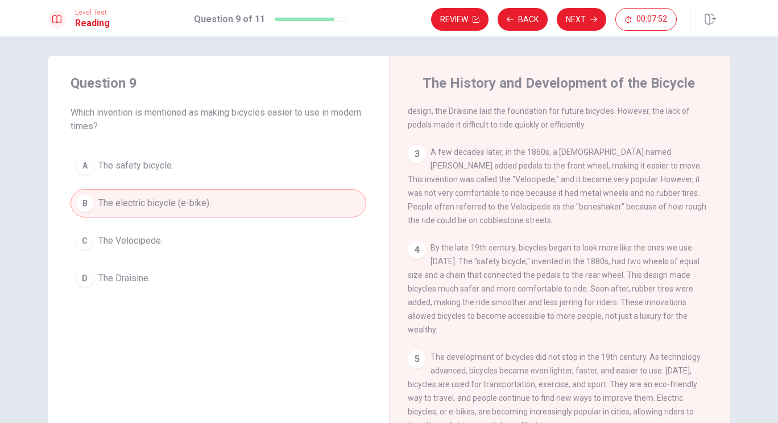
scroll to position [145, 0]
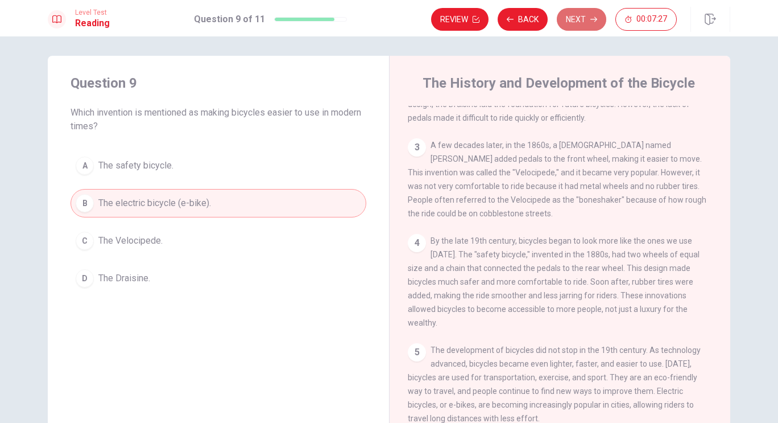
click at [572, 17] on button "Next" at bounding box center [582, 19] width 50 height 23
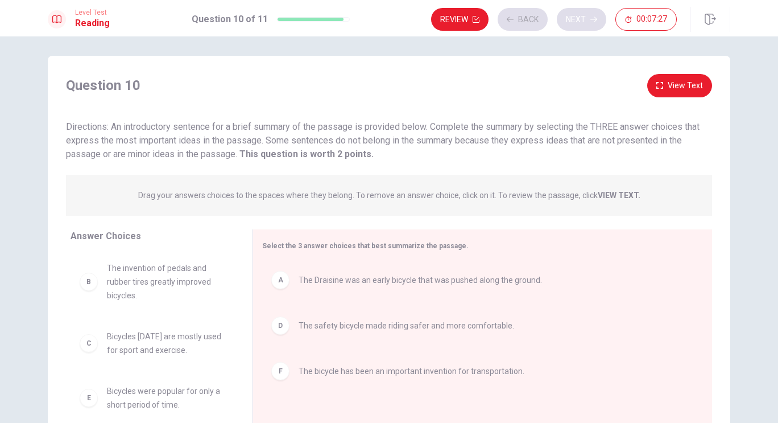
click at [572, 17] on div "Review Back Next 00:07:27" at bounding box center [554, 19] width 246 height 23
click at [573, 20] on button "Next" at bounding box center [582, 19] width 50 height 23
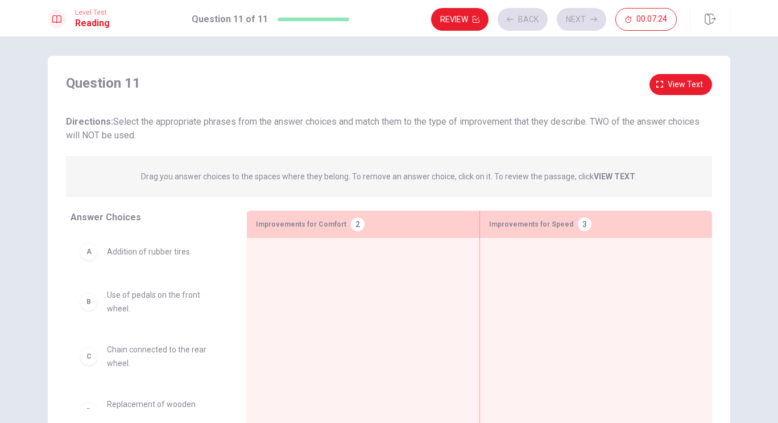
scroll to position [91, 0]
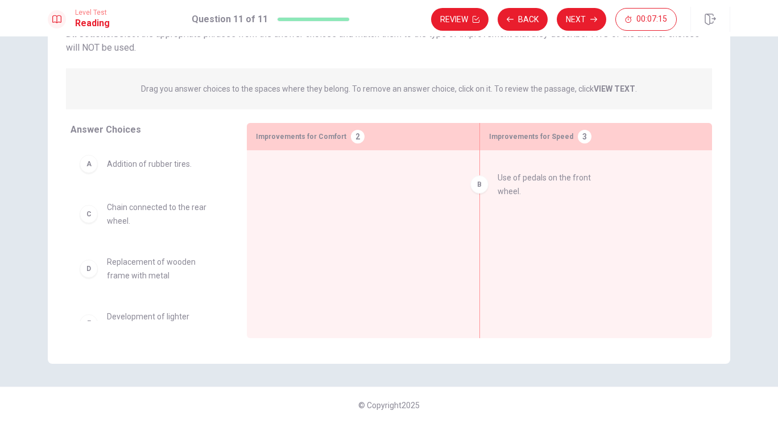
drag, startPoint x: 145, startPoint y: 215, endPoint x: 548, endPoint y: 188, distance: 404.9
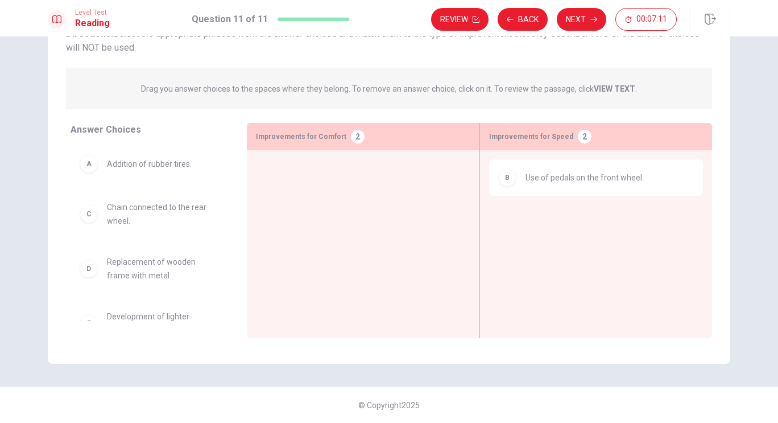
click at [131, 225] on span "Chain connected to the rear wheel." at bounding box center [163, 213] width 113 height 27
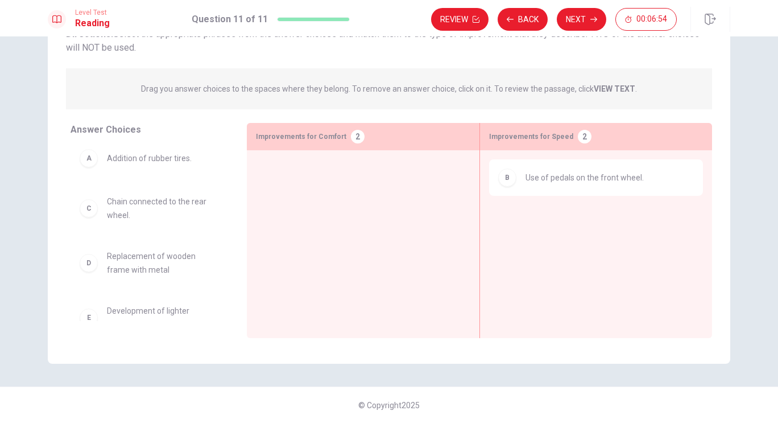
scroll to position [0, 0]
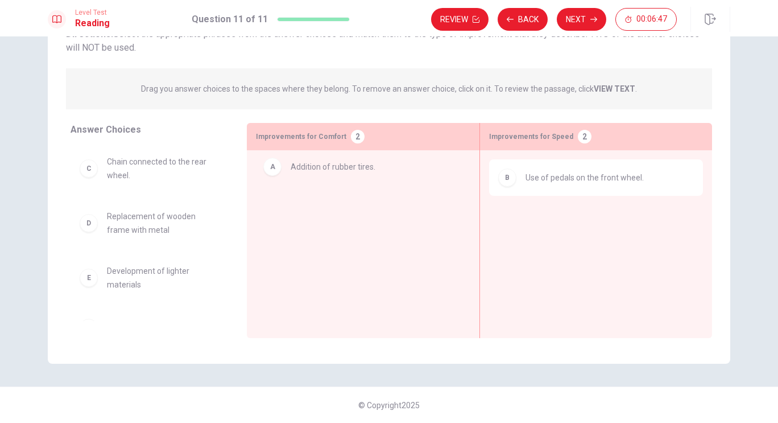
drag, startPoint x: 134, startPoint y: 174, endPoint x: 324, endPoint y: 179, distance: 190.1
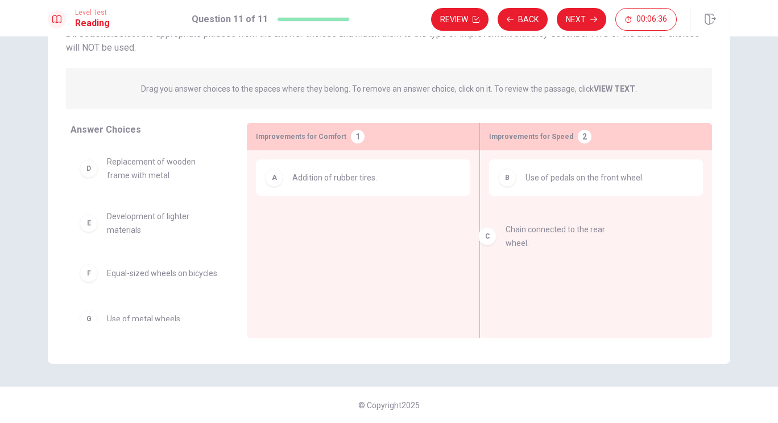
drag, startPoint x: 134, startPoint y: 178, endPoint x: 553, endPoint y: 245, distance: 424.1
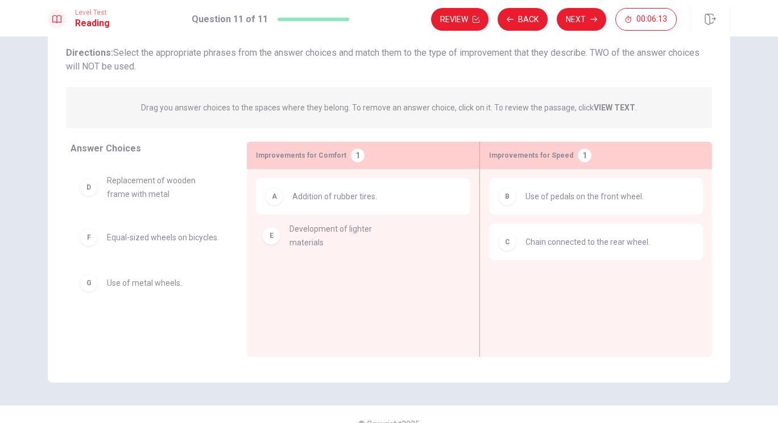
drag, startPoint x: 138, startPoint y: 249, endPoint x: 334, endPoint y: 246, distance: 196.3
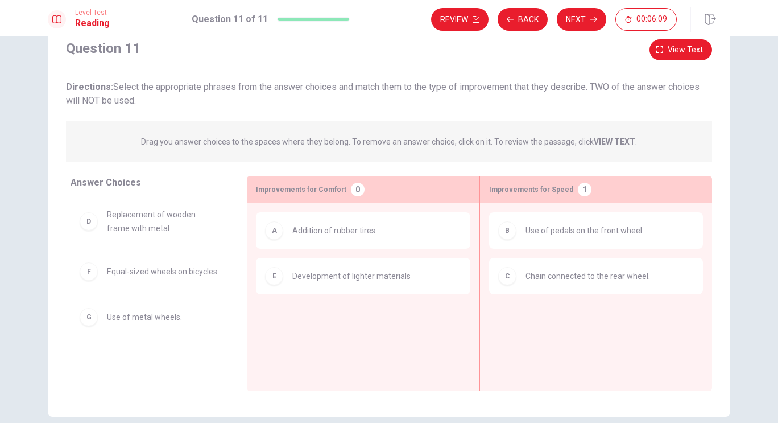
scroll to position [38, 0]
drag, startPoint x: 123, startPoint y: 276, endPoint x: 571, endPoint y: 352, distance: 454.2
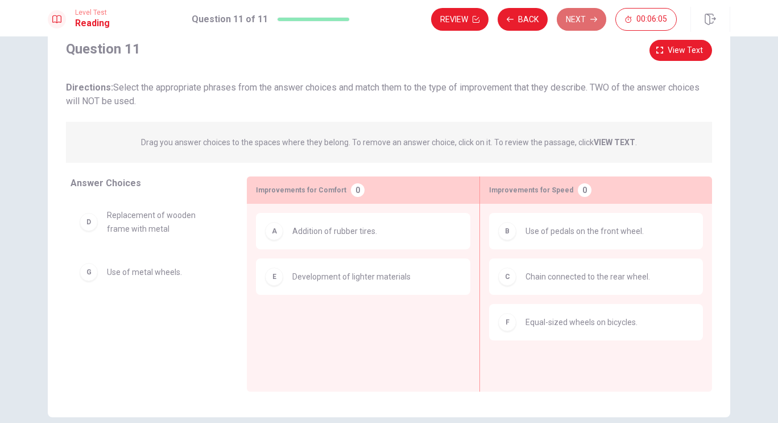
click at [588, 25] on button "Next" at bounding box center [582, 19] width 50 height 23
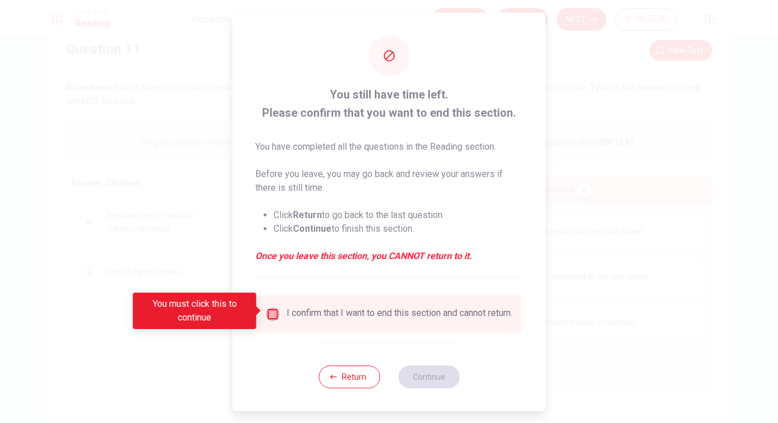
click at [269, 311] on input "You must click this to continue" at bounding box center [273, 314] width 14 height 14
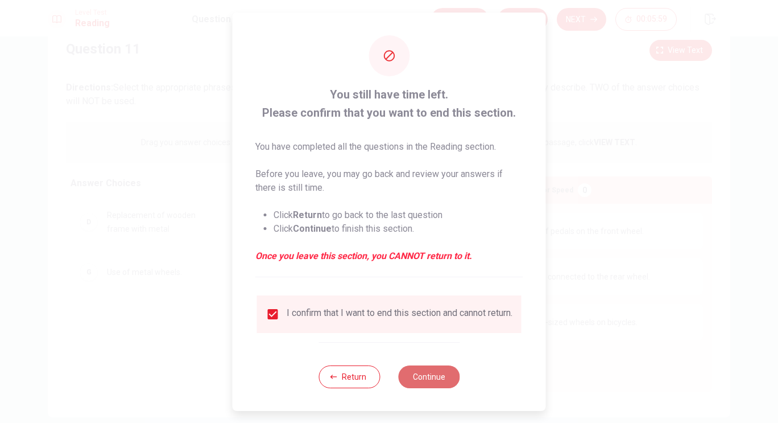
click at [426, 381] on button "Continue" at bounding box center [428, 376] width 61 height 23
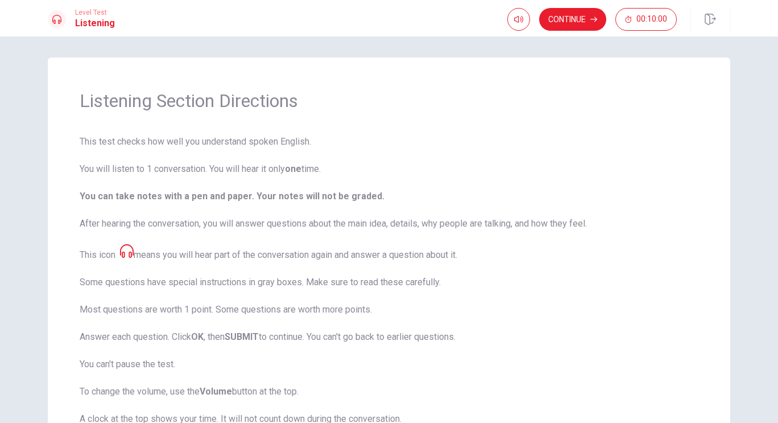
scroll to position [1, 0]
click at [583, 26] on button "Continue" at bounding box center [572, 19] width 67 height 23
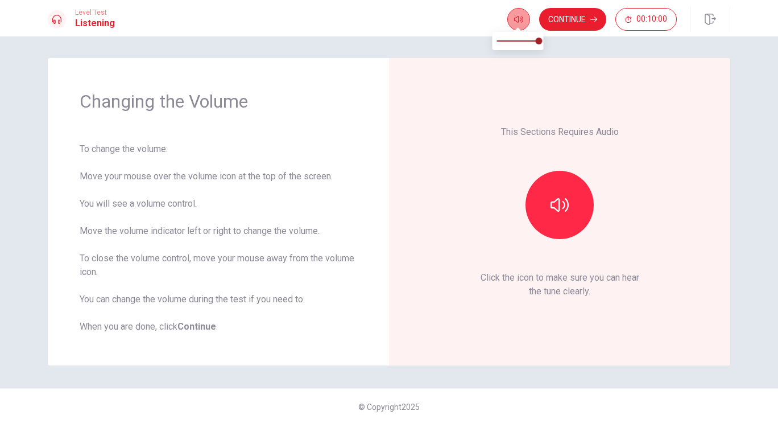
click at [522, 11] on button "button" at bounding box center [519, 19] width 23 height 23
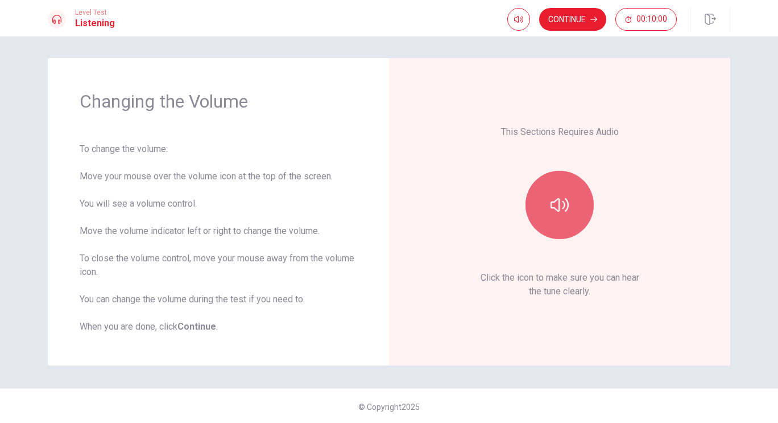
click at [551, 205] on icon "button" at bounding box center [560, 205] width 18 height 18
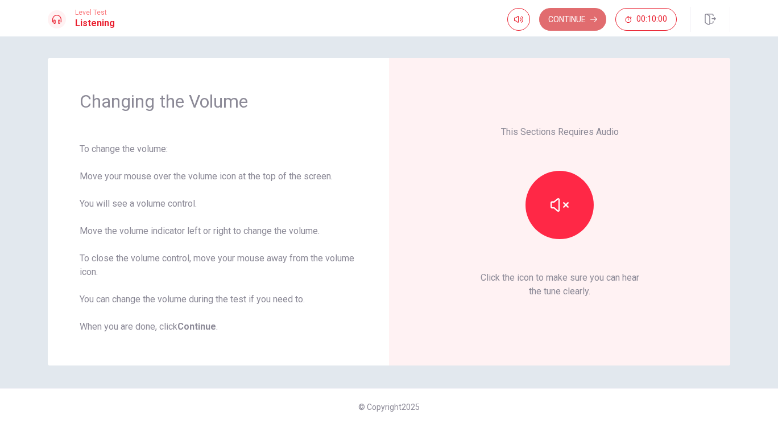
click at [576, 17] on button "Continue" at bounding box center [572, 19] width 67 height 23
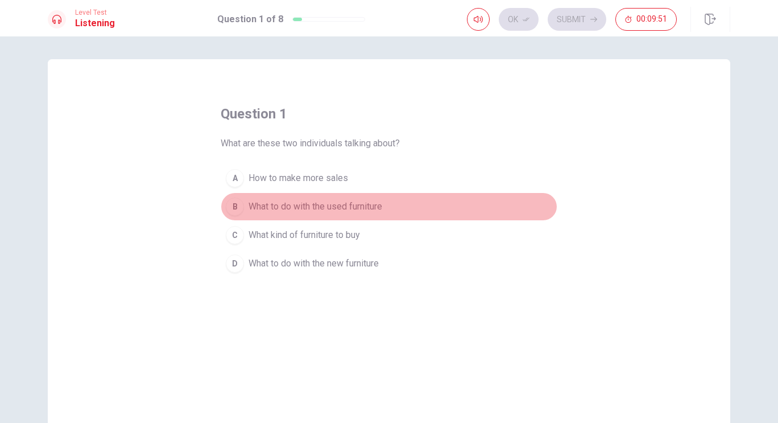
click at [236, 203] on div "B" at bounding box center [235, 206] width 18 height 18
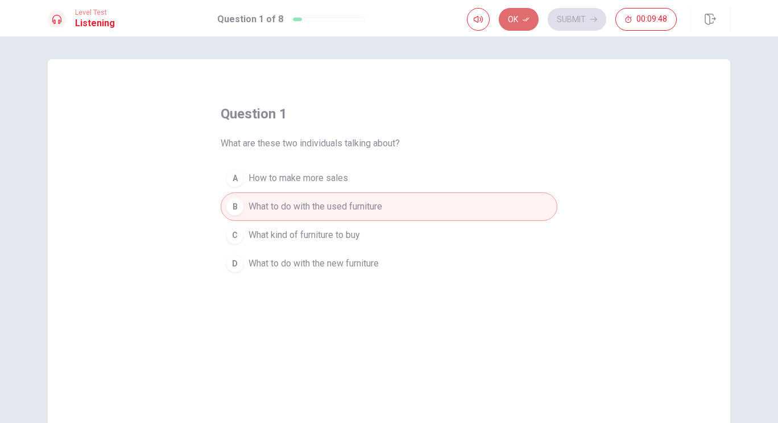
click at [530, 17] on icon "button" at bounding box center [526, 19] width 7 height 7
click at [595, 14] on button "Submit" at bounding box center [577, 19] width 59 height 23
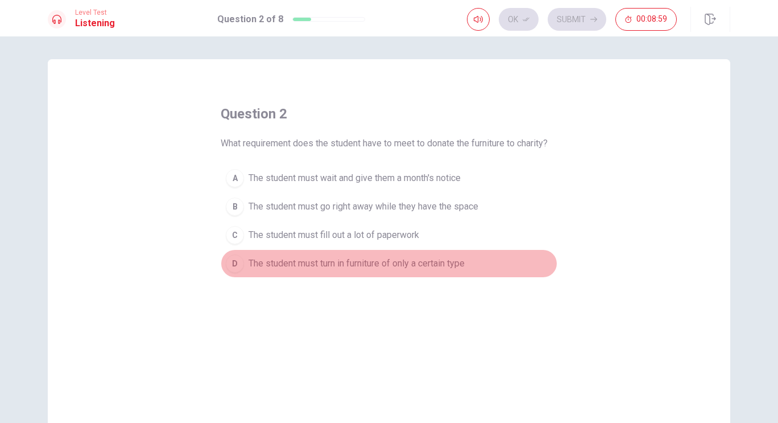
click at [237, 266] on div "D" at bounding box center [235, 263] width 18 height 18
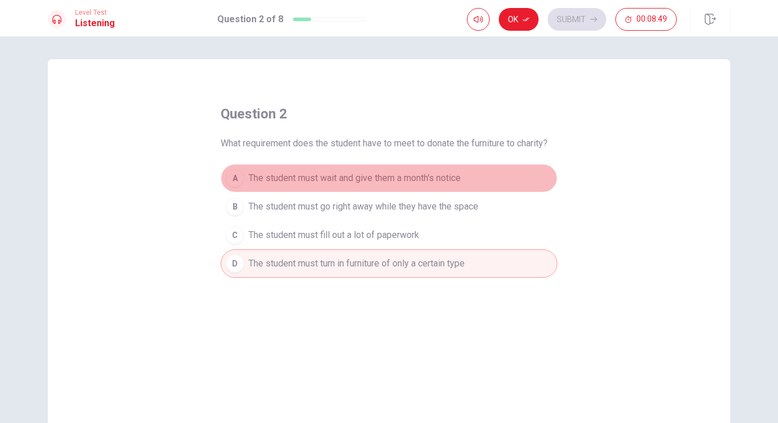
click at [236, 179] on div "A" at bounding box center [235, 178] width 18 height 18
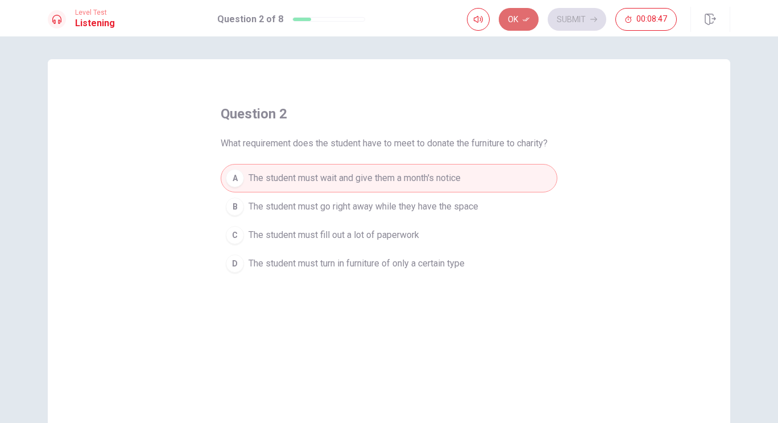
click at [519, 20] on button "Ok" at bounding box center [519, 19] width 40 height 23
click at [588, 11] on button "Submit" at bounding box center [577, 19] width 59 height 23
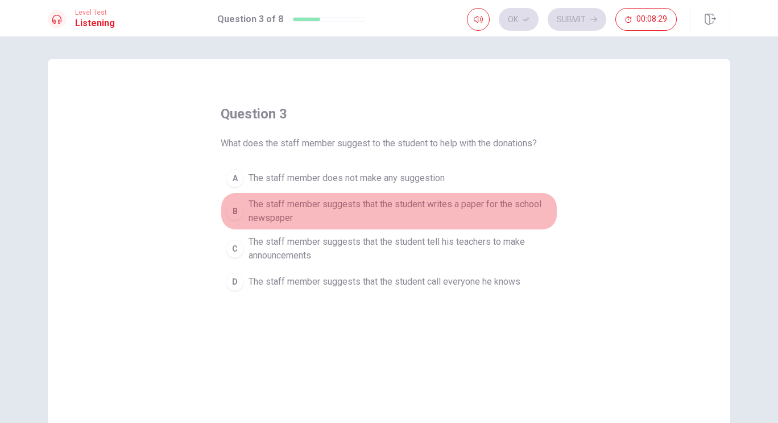
click at [419, 206] on span "The staff member suggests that the student writes a paper for the school newspa…" at bounding box center [401, 210] width 304 height 27
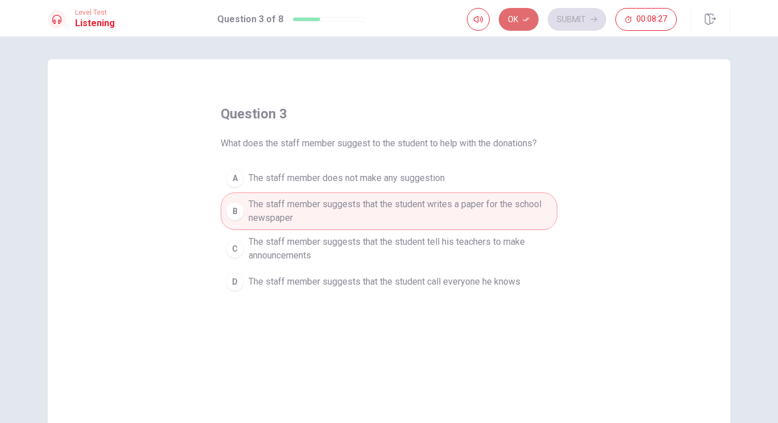
click at [525, 23] on button "Ok" at bounding box center [519, 19] width 40 height 23
click at [593, 22] on icon "button" at bounding box center [594, 19] width 7 height 7
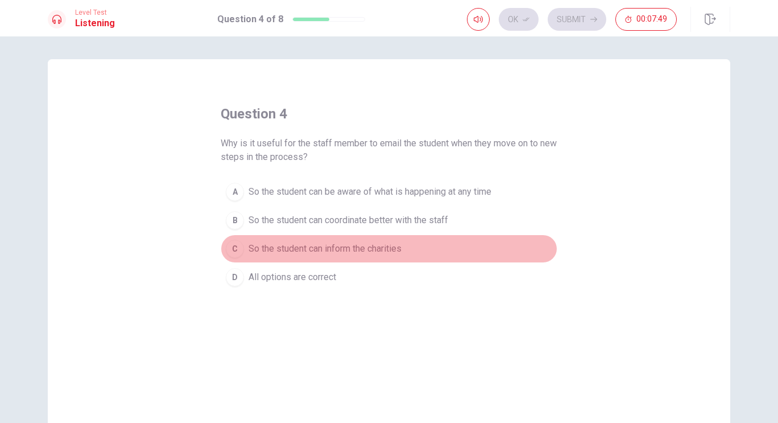
click at [236, 238] on button "C So the student can inform the charities" at bounding box center [389, 248] width 337 height 28
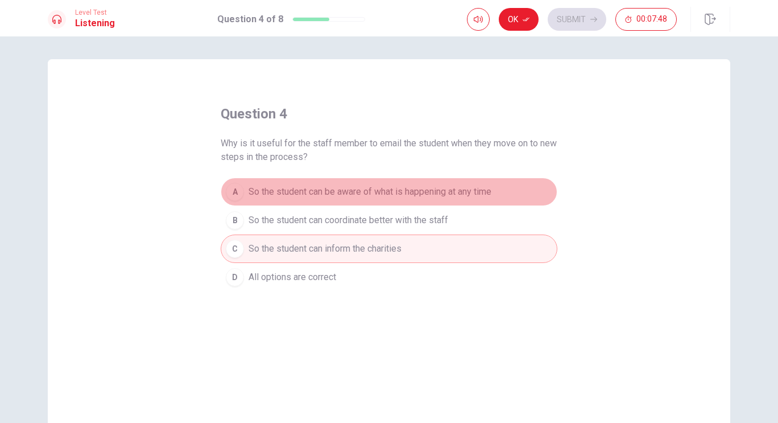
click at [236, 193] on div "A" at bounding box center [235, 192] width 18 height 18
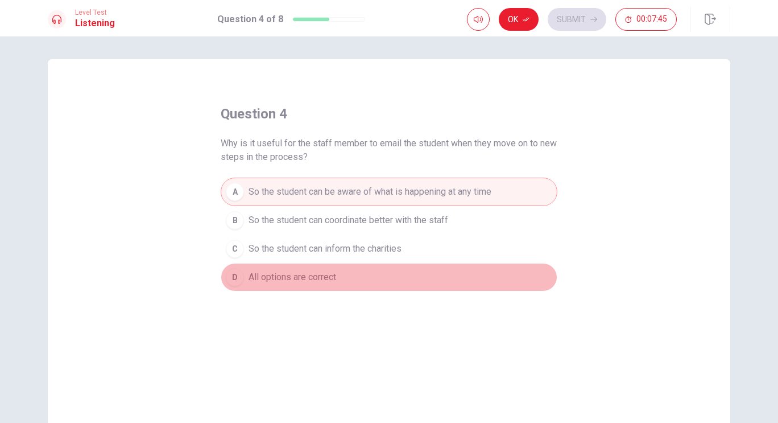
click at [232, 269] on div "D" at bounding box center [235, 277] width 18 height 18
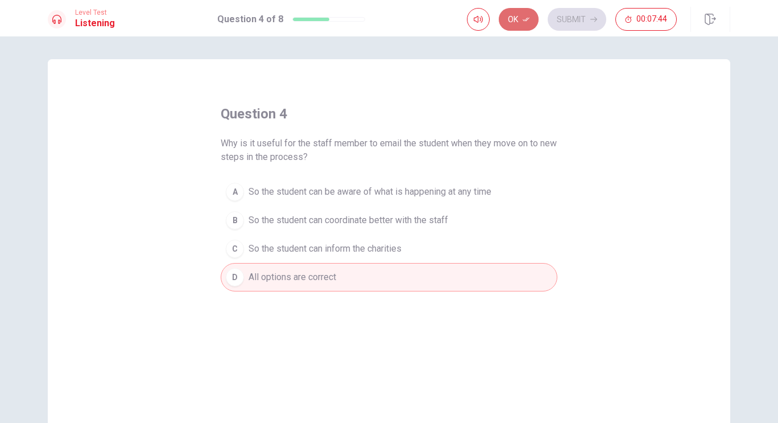
click at [517, 22] on button "Ok" at bounding box center [519, 19] width 40 height 23
click at [589, 20] on button "Submit" at bounding box center [577, 19] width 59 height 23
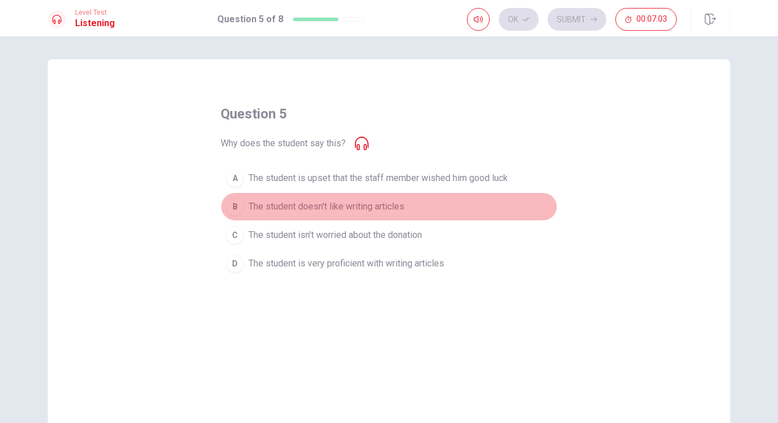
click at [276, 211] on span "The student doesn't like writing articles" at bounding box center [327, 207] width 156 height 14
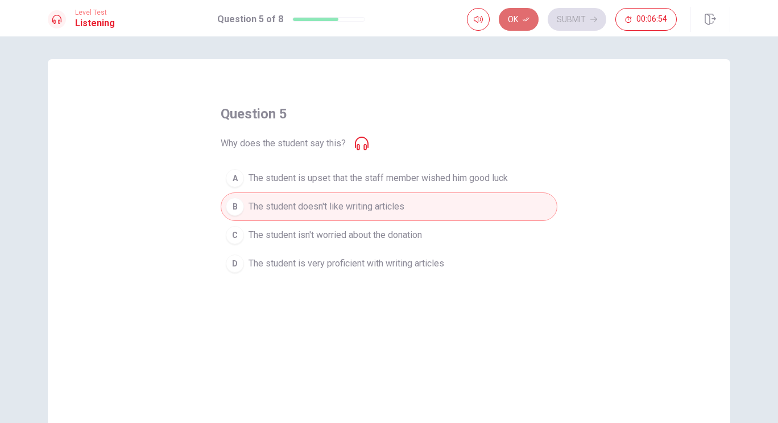
click at [528, 25] on button "Ok" at bounding box center [519, 19] width 40 height 23
click at [561, 24] on button "Submit" at bounding box center [577, 19] width 59 height 23
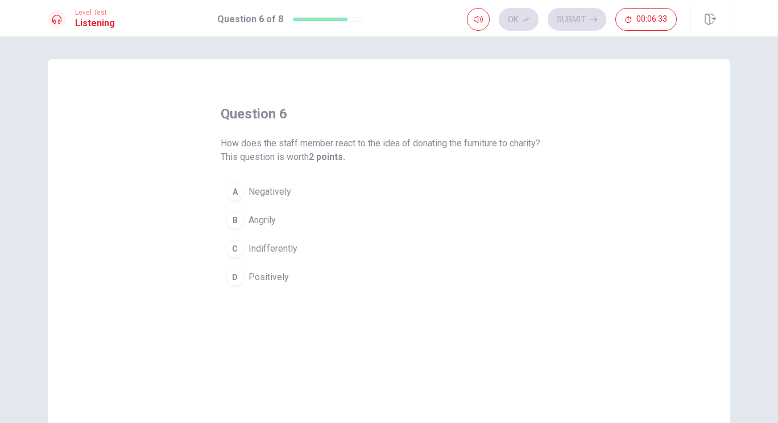
click at [238, 278] on div "D" at bounding box center [235, 277] width 18 height 18
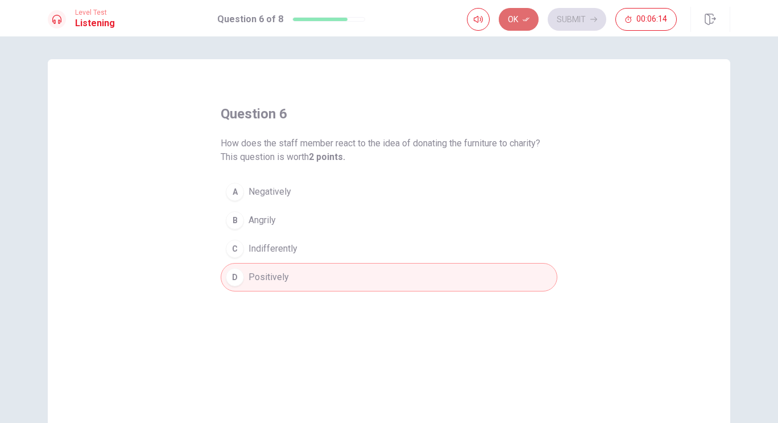
click at [522, 16] on button "Ok" at bounding box center [519, 19] width 40 height 23
click at [581, 18] on button "Submit" at bounding box center [577, 19] width 59 height 23
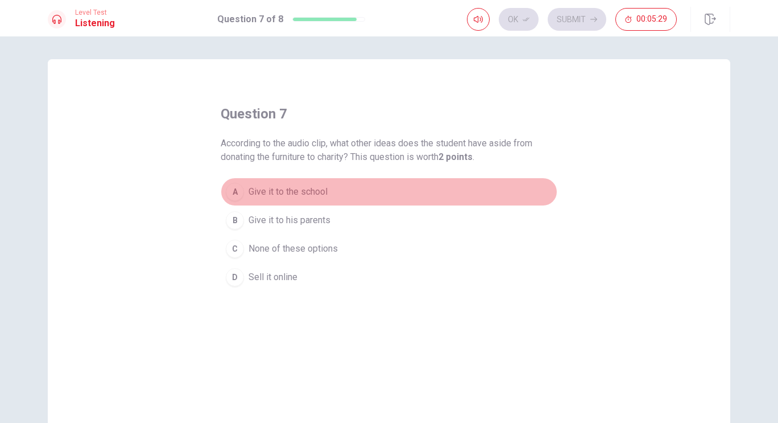
click at [296, 194] on span "Give it to the school" at bounding box center [288, 192] width 79 height 14
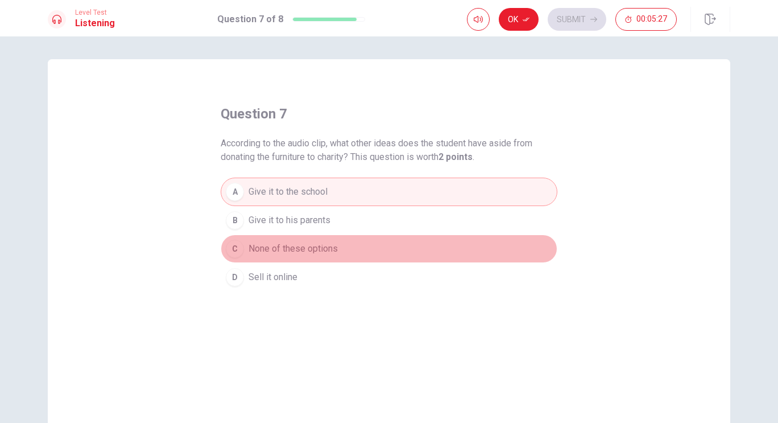
click at [315, 259] on button "C None of these options" at bounding box center [389, 248] width 337 height 28
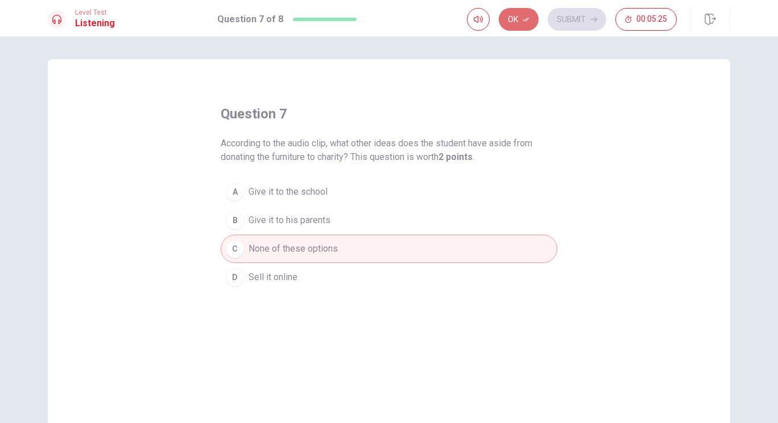
click at [516, 17] on button "Ok" at bounding box center [519, 19] width 40 height 23
click at [569, 11] on button "Submit" at bounding box center [577, 19] width 59 height 23
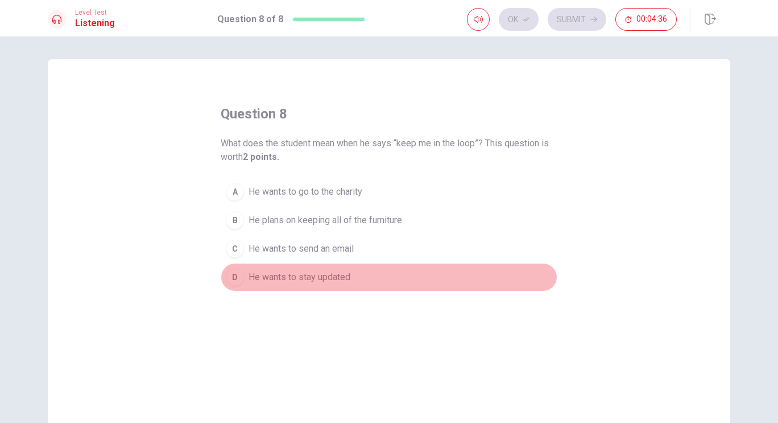
click at [236, 279] on div "D" at bounding box center [235, 277] width 18 height 18
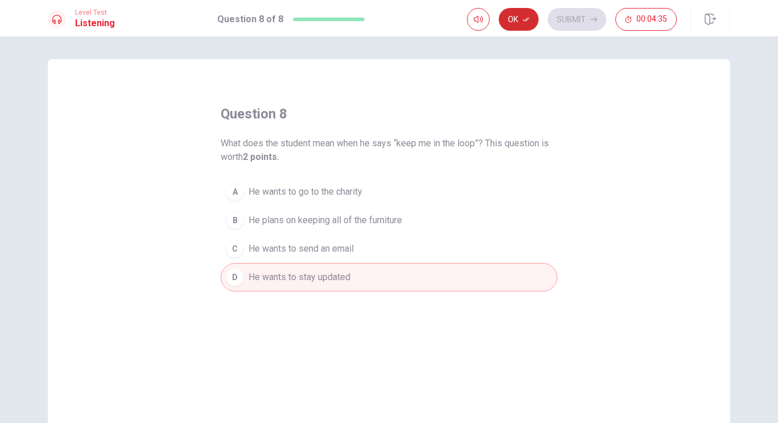
click at [522, 13] on button "Ok" at bounding box center [519, 19] width 40 height 23
click at [564, 22] on button "Submit" at bounding box center [577, 19] width 59 height 23
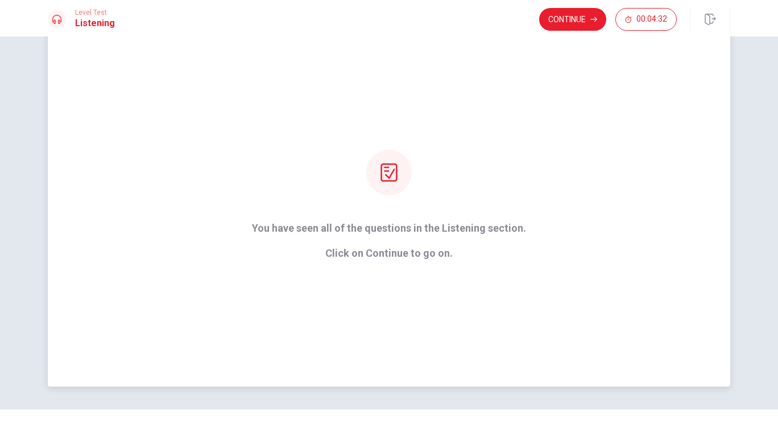
scroll to position [38, 0]
click at [551, 15] on button "Continue" at bounding box center [572, 19] width 67 height 23
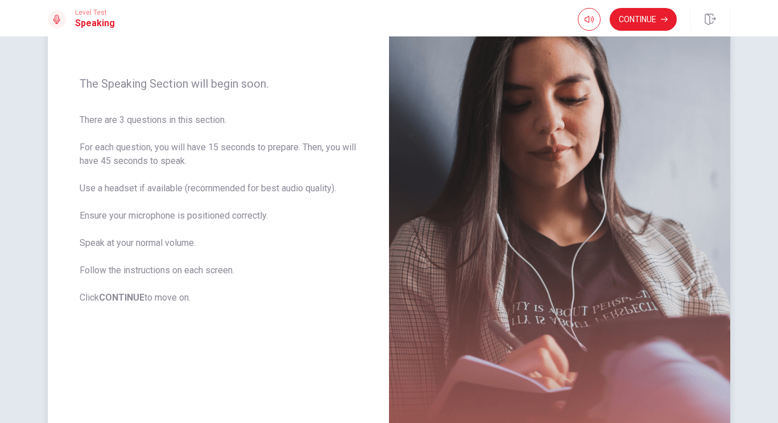
scroll to position [117, 0]
click at [634, 19] on button "Continue" at bounding box center [643, 19] width 67 height 23
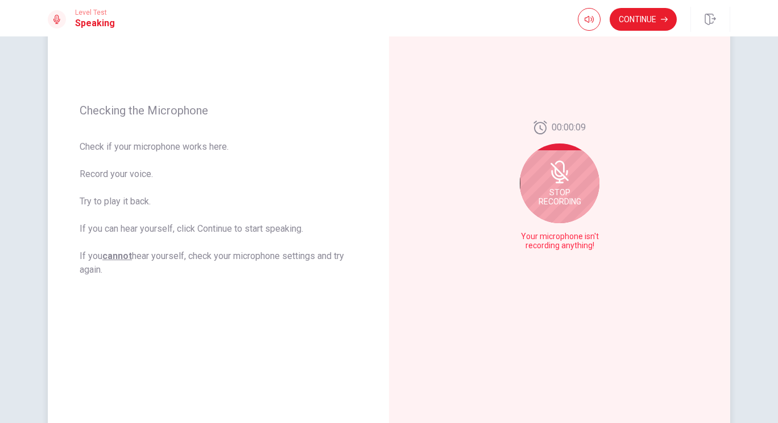
click at [582, 197] on div "Stop Recording" at bounding box center [560, 183] width 80 height 80
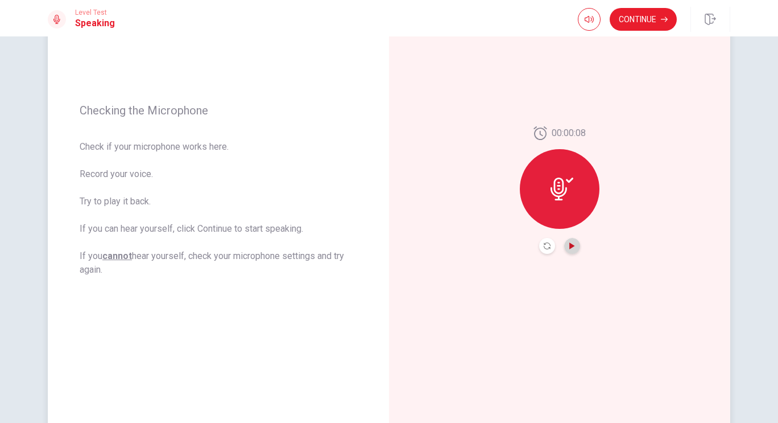
click at [572, 244] on icon "Play Audio" at bounding box center [572, 245] width 7 height 7
click at [546, 244] on icon "Record Again" at bounding box center [547, 245] width 7 height 7
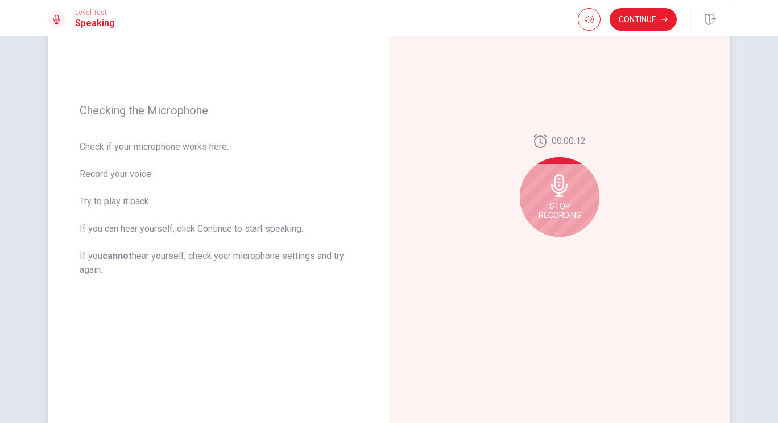
click at [559, 195] on icon at bounding box center [559, 185] width 23 height 23
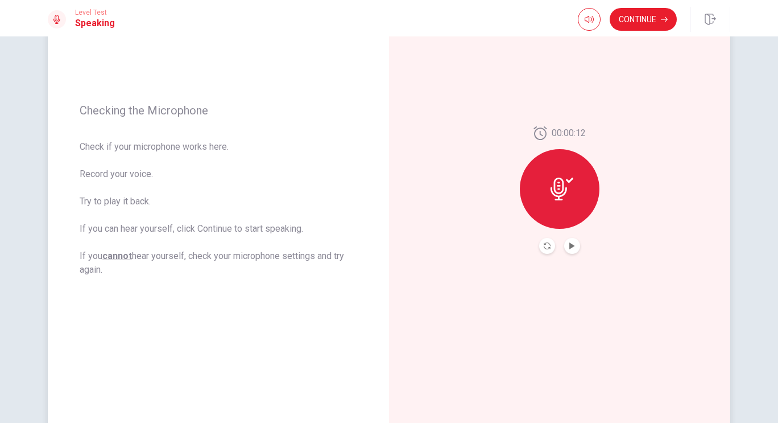
click at [570, 251] on button "Play Audio" at bounding box center [572, 246] width 16 height 16
click at [554, 191] on icon at bounding box center [562, 189] width 23 height 23
click at [541, 248] on button "Record Again" at bounding box center [547, 246] width 16 height 16
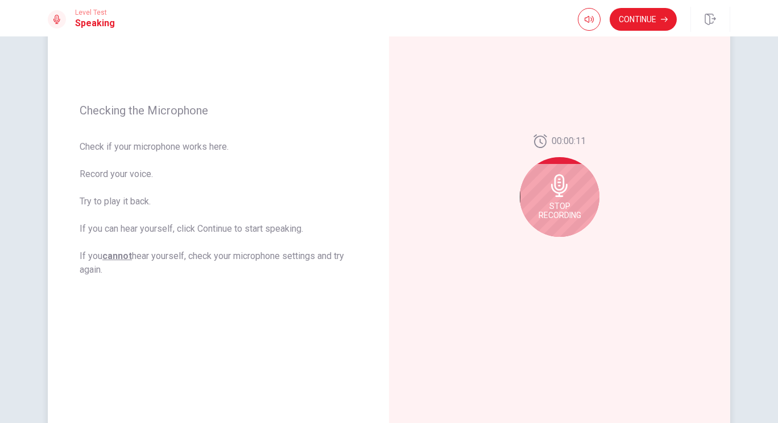
click at [552, 200] on div "Stop Recording" at bounding box center [560, 197] width 80 height 80
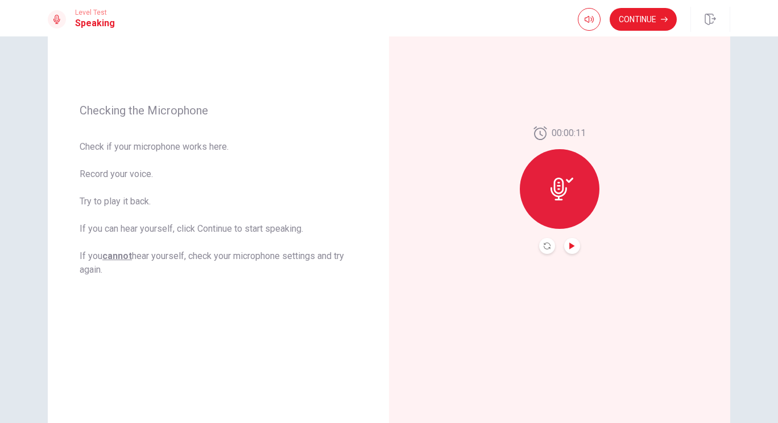
click at [571, 246] on icon "Play Audio" at bounding box center [572, 245] width 5 height 7
click at [555, 203] on div at bounding box center [560, 189] width 80 height 80
click at [655, 24] on button "Continue" at bounding box center [643, 19] width 67 height 23
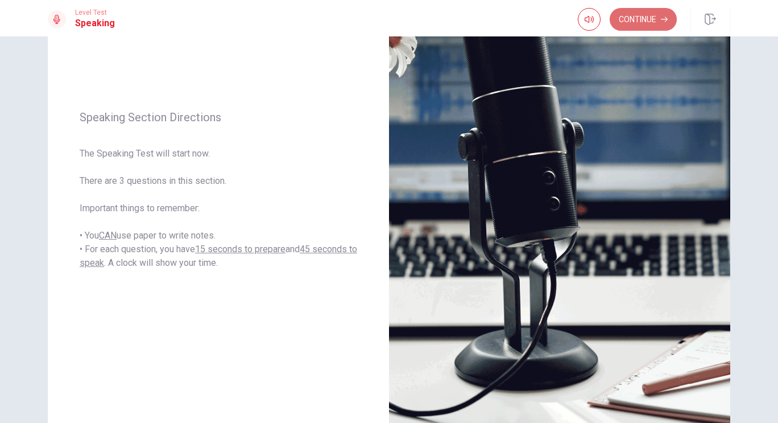
click at [642, 26] on button "Continue" at bounding box center [643, 19] width 67 height 23
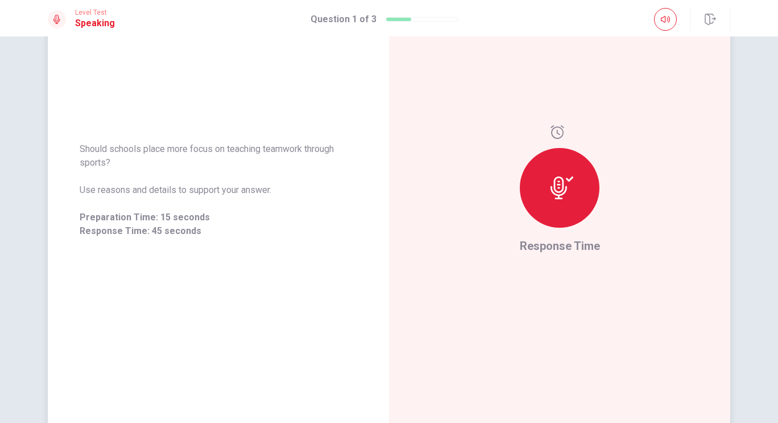
click at [555, 209] on div at bounding box center [560, 188] width 80 height 80
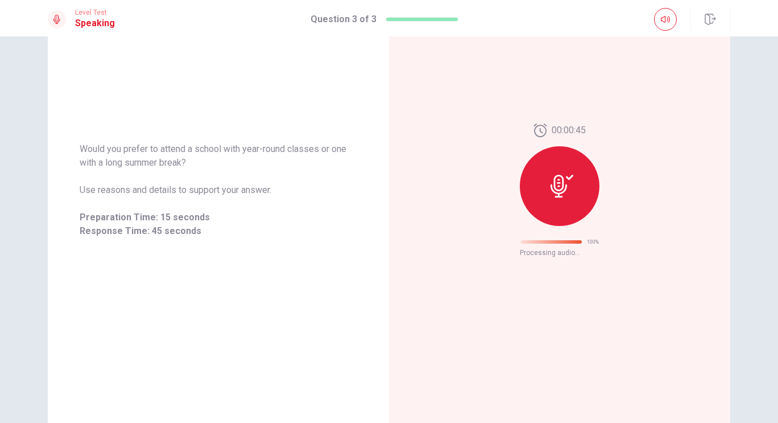
scroll to position [0, 0]
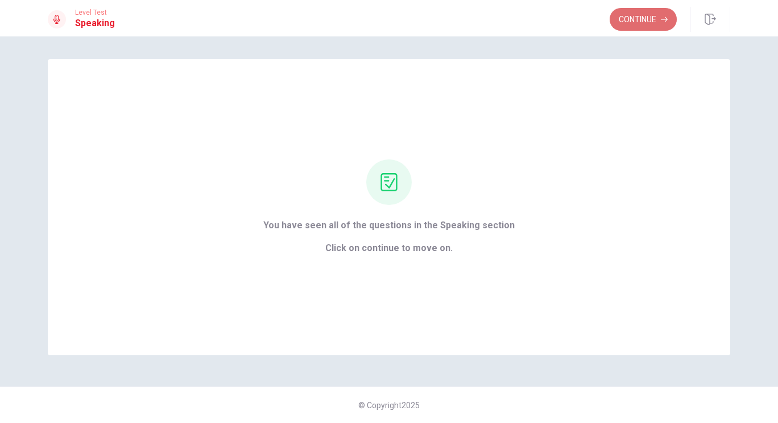
click at [624, 19] on button "Continue" at bounding box center [643, 19] width 67 height 23
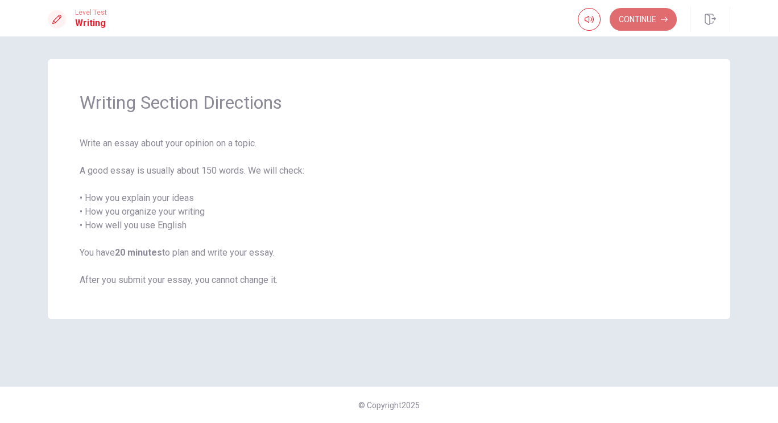
click at [644, 23] on button "Continue" at bounding box center [643, 19] width 67 height 23
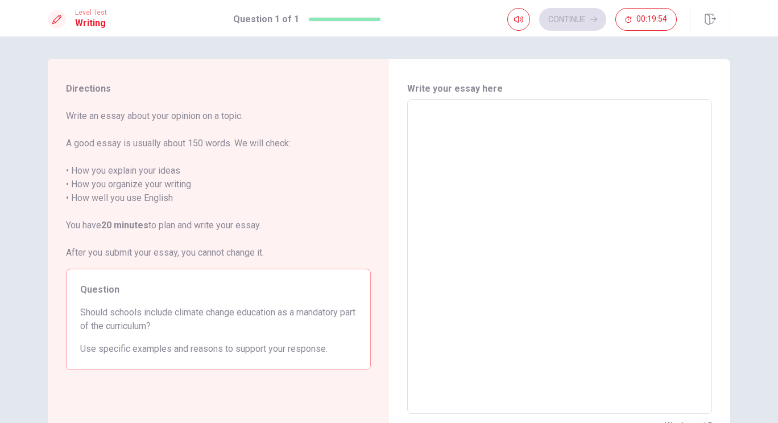
scroll to position [46, 0]
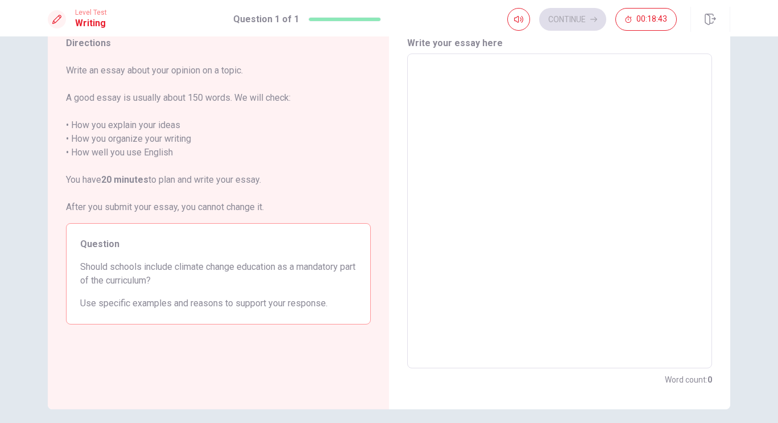
click at [464, 96] on textarea at bounding box center [559, 211] width 289 height 296
type textarea "i"
type textarea "x"
type textarea "I"
type textarea "x"
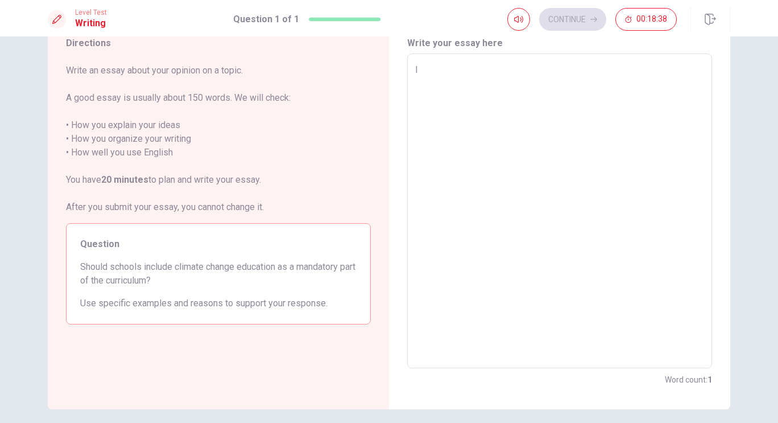
type textarea "I"
type textarea "x"
type textarea "I t"
type textarea "x"
type textarea "I"
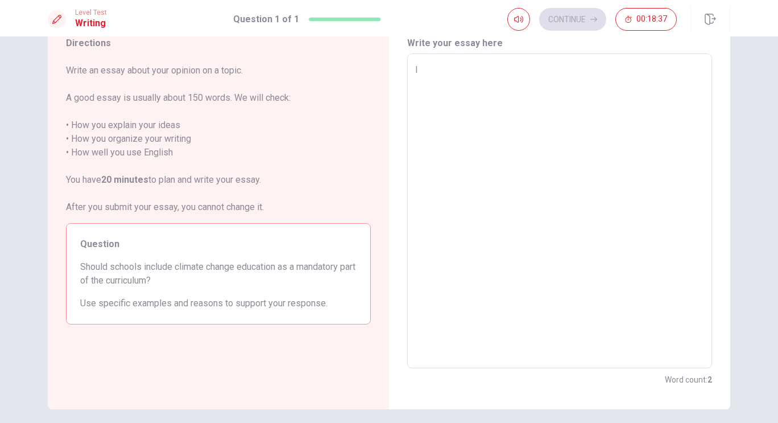
type textarea "x"
type textarea "I"
type textarea "x"
type textarea "i"
type textarea "x"
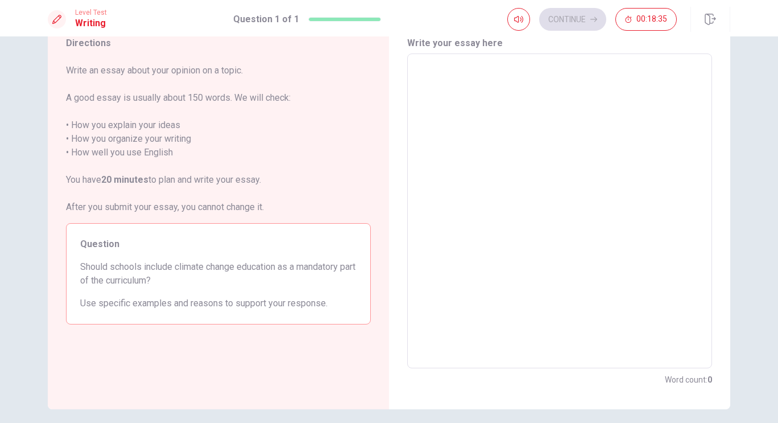
type textarea "I"
type textarea "x"
type textarea "In"
type textarea "x"
type textarea "In"
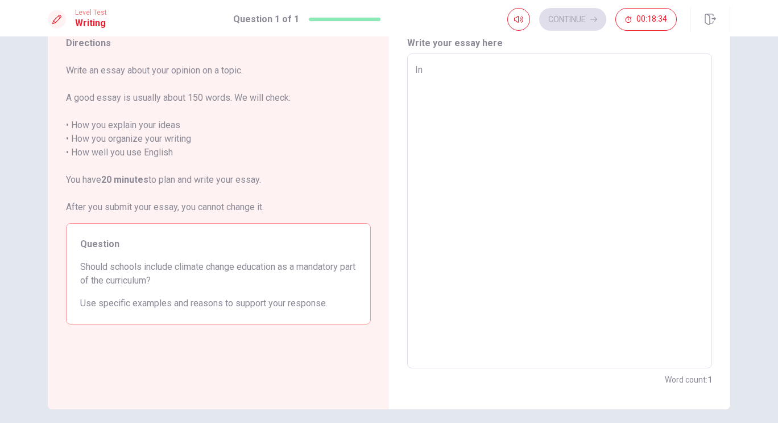
type textarea "x"
type textarea "In m"
type textarea "x"
type textarea "In my"
type textarea "x"
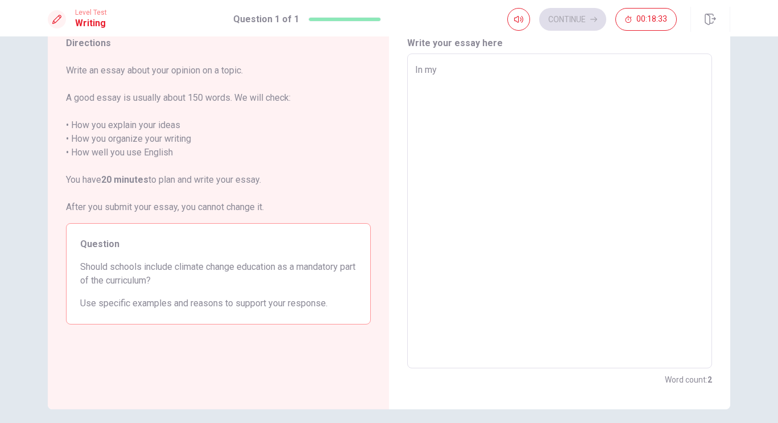
type textarea "In my"
type textarea "x"
type textarea "In my o"
type textarea "x"
type textarea "In my op"
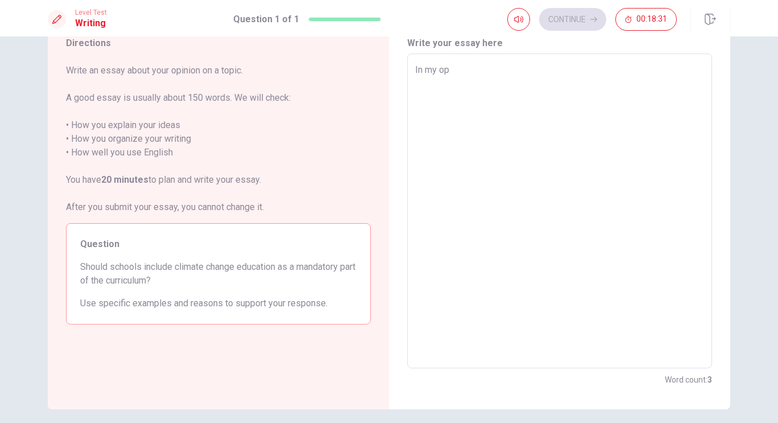
type textarea "x"
type textarea "In my opi"
type textarea "x"
type textarea "In my opin"
type textarea "x"
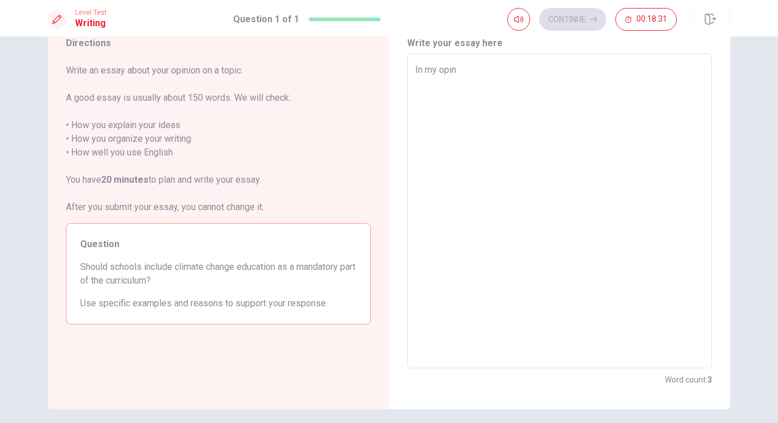
type textarea "In my opini"
type textarea "x"
type textarea "In my opinio"
type textarea "x"
type textarea "In my opinion"
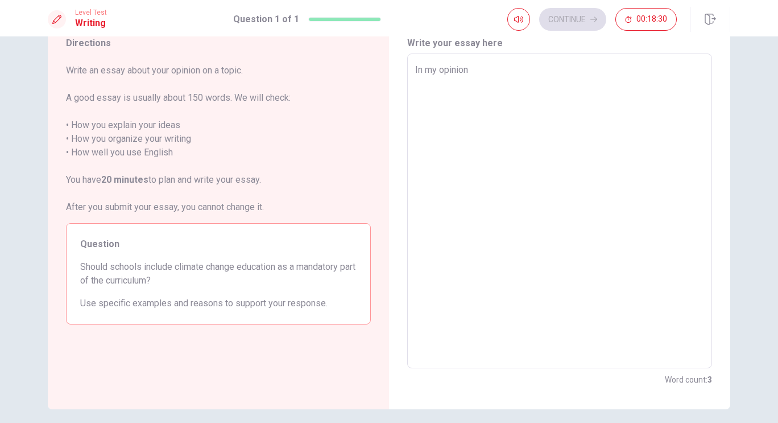
type textarea "x"
type textarea "In my opinion"
type textarea "x"
type textarea "In my opinion ,"
type textarea "x"
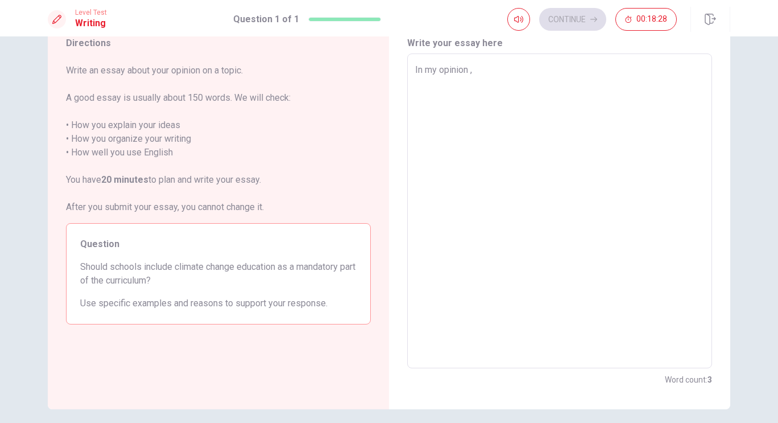
type textarea "In my opinion"
type textarea "x"
type textarea "In my opinion"
type textarea "x"
type textarea "In my opinion,"
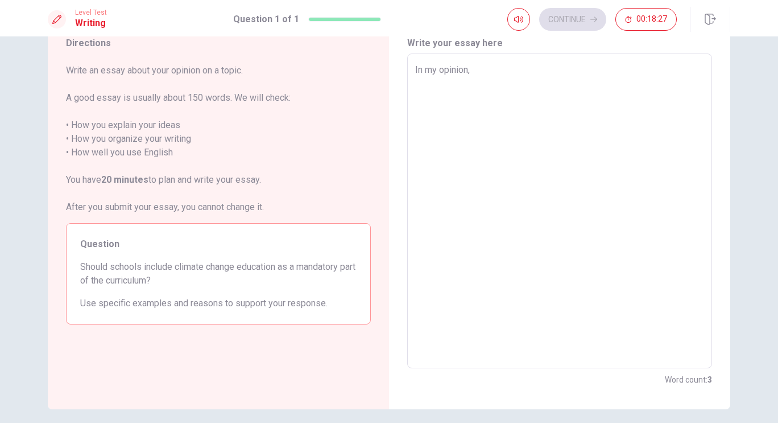
type textarea "x"
type textarea "In my opinion,"
type textarea "x"
type textarea "In my opinion, I"
type textarea "x"
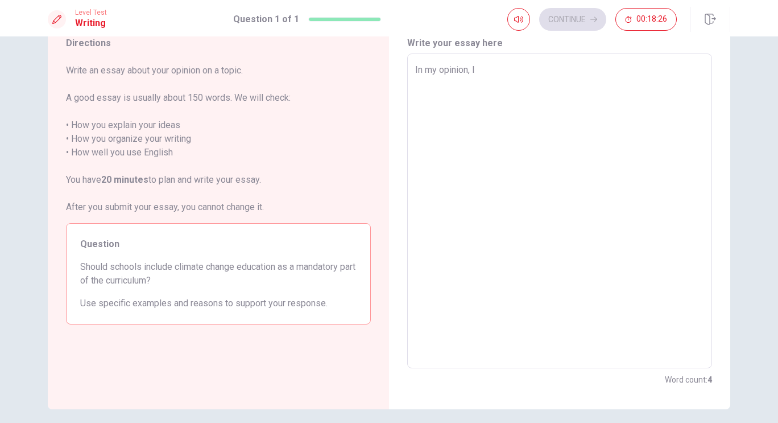
type textarea "In my opinion, I"
type textarea "x"
type textarea "In my opinion, I t"
type textarea "x"
type textarea "In my opinion, I th"
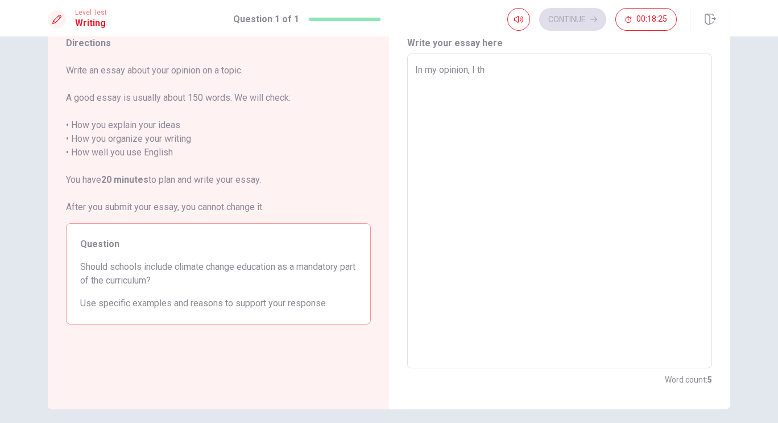
type textarea "x"
type textarea "In my opinion, I thi"
type textarea "x"
type textarea "In my opinion, I thim"
type textarea "x"
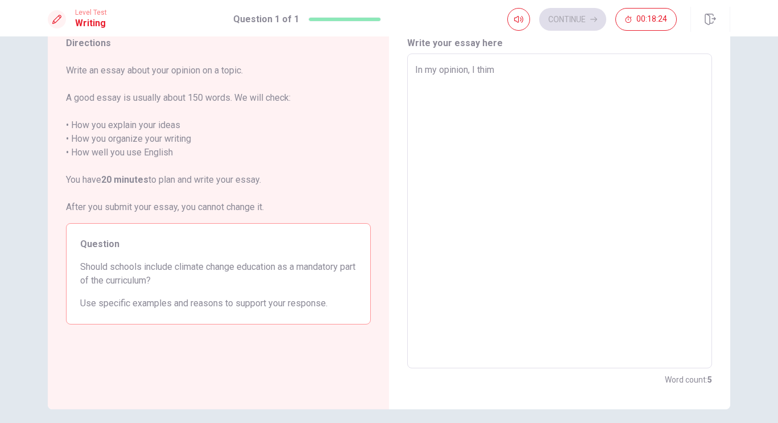
type textarea "In my opinion, I thi"
type textarea "x"
type textarea "In my opinion, I thin"
type textarea "x"
type textarea "In my opinion, I think"
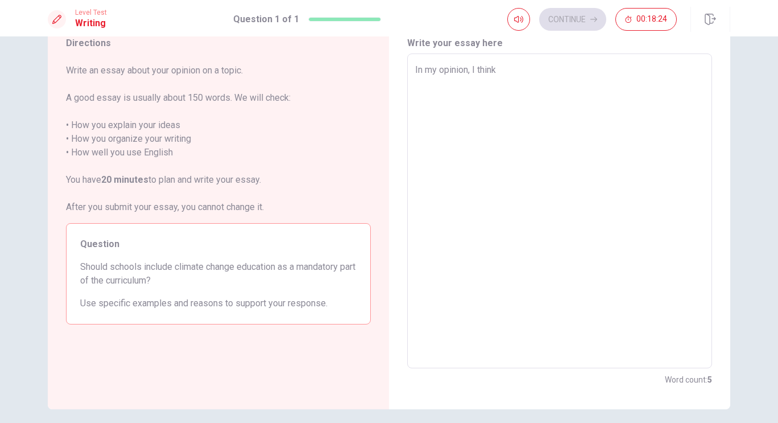
type textarea "x"
type textarea "In my opinion, I think"
type textarea "x"
type textarea "In my opinion, I think i"
type textarea "x"
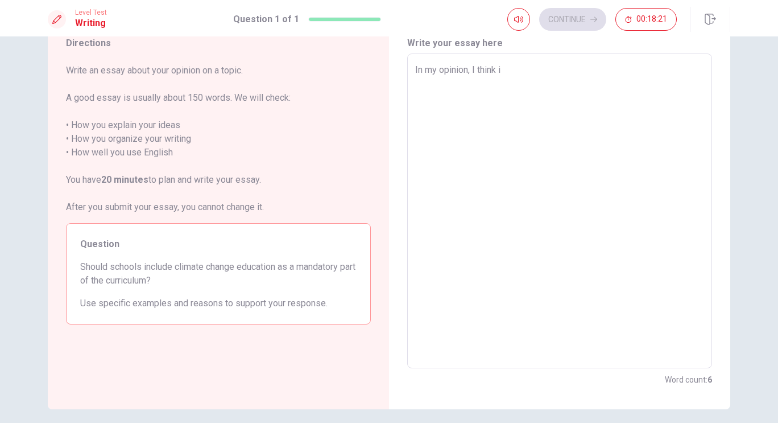
type textarea "In my opinion, I think"
type textarea "x"
type textarea "In my opinion, I think I"
type textarea "x"
type textarea "In my opinion, I think"
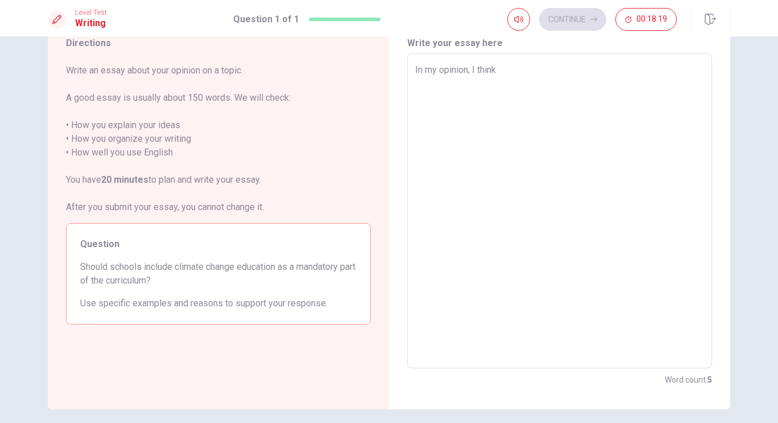
type textarea "x"
type textarea "In my opinion, I think i"
type textarea "x"
type textarea "In my opinion, I think it"
type textarea "x"
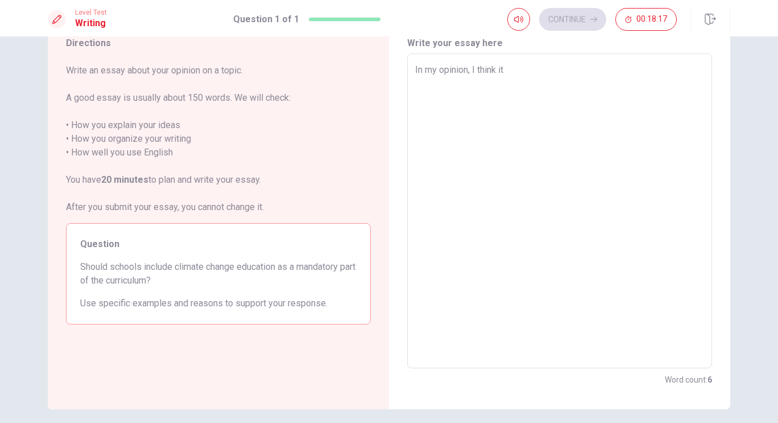
type textarea "In my opinion, I think it"
type textarea "x"
type textarea "In my opinion, I think it"
type textarea "x"
type textarea "In my opinion, I think i"
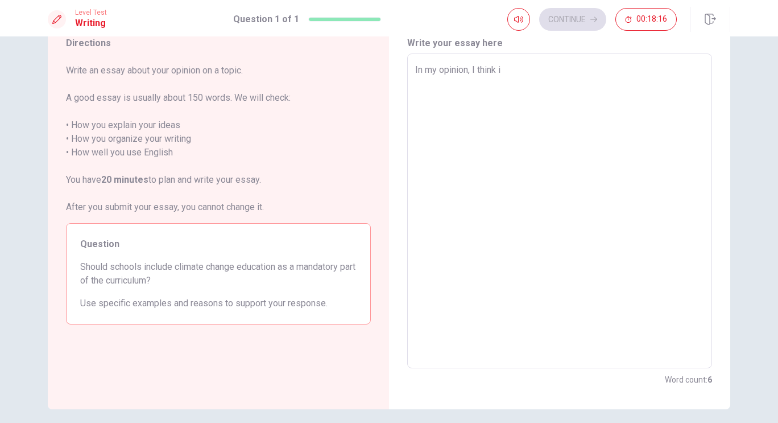
type textarea "x"
type textarea "In my opinion, I think"
type textarea "x"
type textarea "In my opinion, I think t"
type textarea "x"
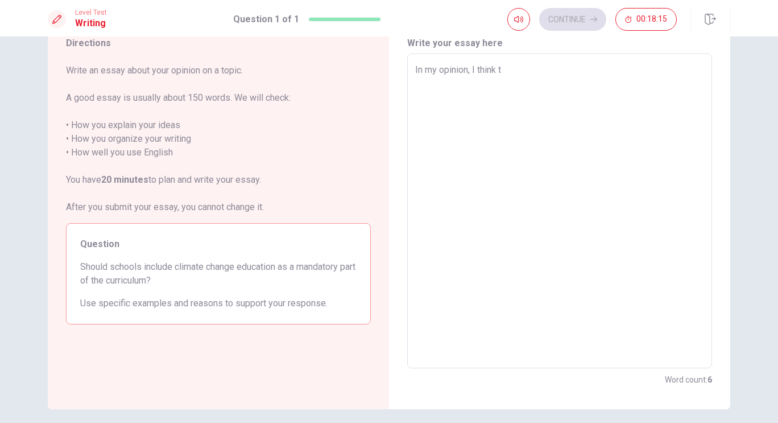
type textarea "In my opinion, I think th"
type textarea "x"
type textarea "In my opinion, I think tha"
type textarea "x"
type textarea "In my opinion, I think that"
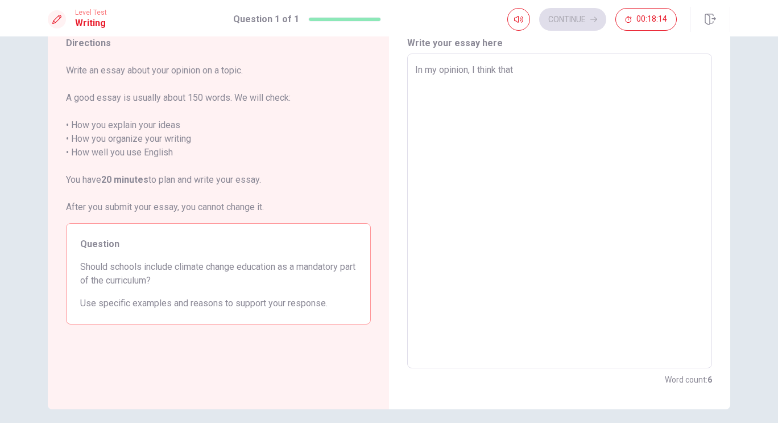
type textarea "x"
type textarea "In my opinion, I think that"
type textarea "x"
type textarea "In my opinion, I think that i"
type textarea "x"
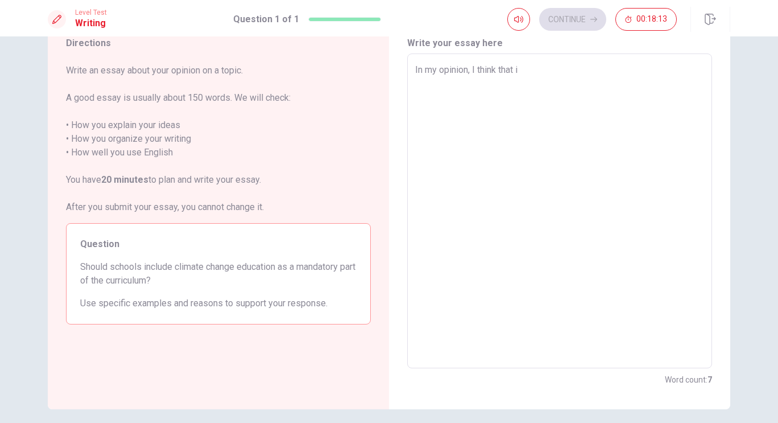
type textarea "In my opinion, I think that is"
type textarea "x"
type textarea "In my opinion, I think that i"
type textarea "x"
type textarea "In my opinion, I think that"
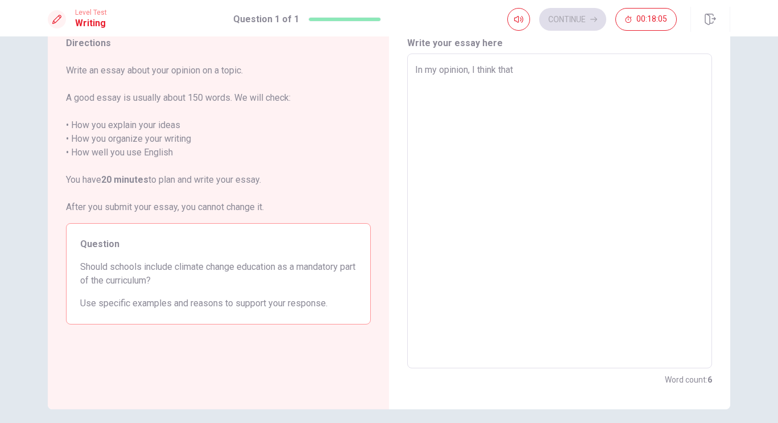
type textarea "x"
type textarea "In my opinion, I think that t"
type textarea "x"
type textarea "In my opinion, I think that th"
type textarea "x"
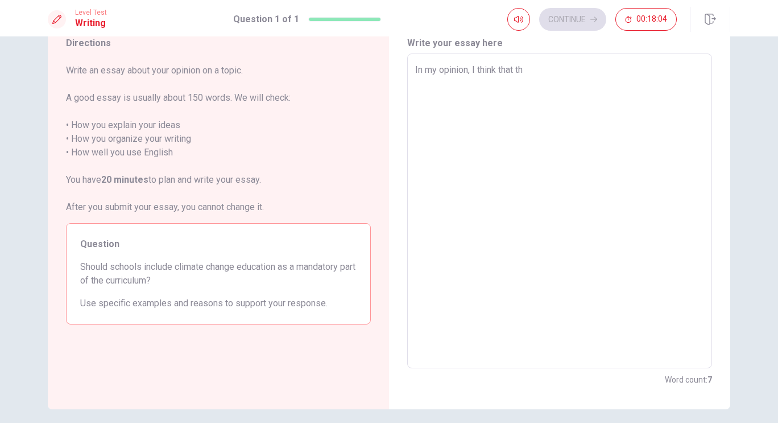
type textarea "In my opinion, I think that the"
type textarea "x"
type textarea "In my opinion, I think that the"
type textarea "x"
type textarea "In my opinion, I think that the s"
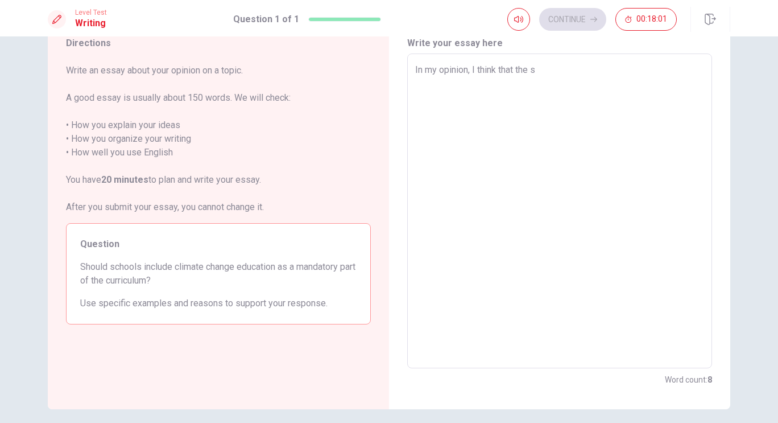
type textarea "x"
type textarea "In my opinion, I think that the sc"
type textarea "x"
type textarea "In my opinion, I think that the sch"
type textarea "x"
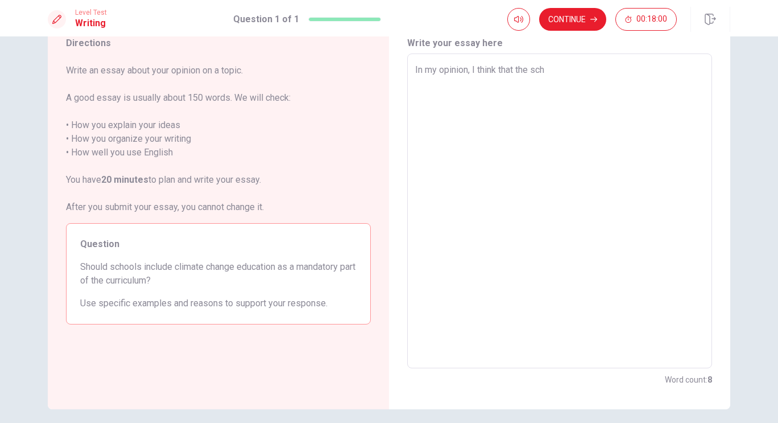
type textarea "In my opinion, I think that the scho"
type textarea "x"
type textarea "In my opinion, I think that the schoo"
type textarea "x"
type textarea "In my opinion, I think that the school"
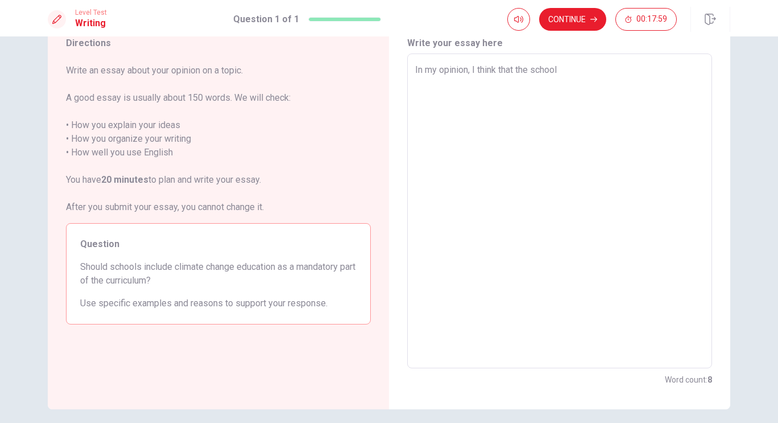
type textarea "x"
type textarea "In my opinion, I think that the schools"
type textarea "x"
type textarea "In my opinion, I think that the schools"
type textarea "x"
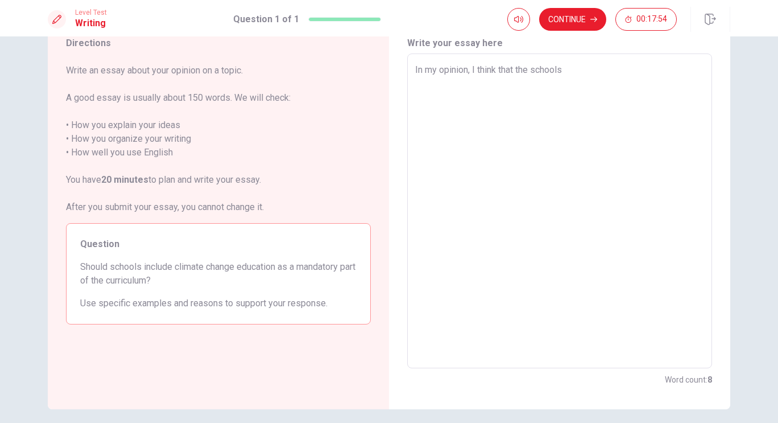
type textarea "In my opinion, I think that the schools d"
type textarea "x"
type textarea "In my opinion, I think that the schools do"
type textarea "x"
type textarea "In my opinion, I think that the schools don"
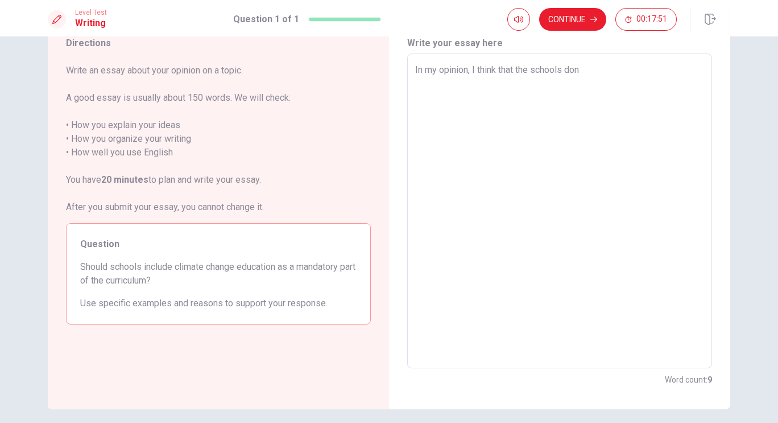
type textarea "x"
type textarea "In my opinion, I think that the schools do"
type textarea "x"
type textarea "In my opinion, I think that the schools do"
type textarea "x"
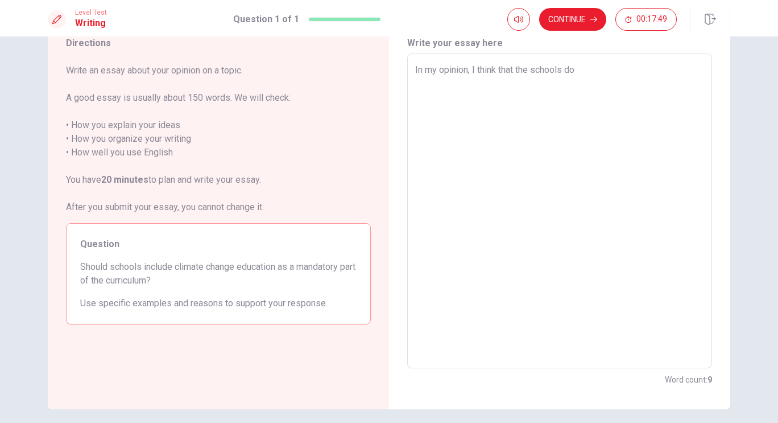
type textarea "In my opinion, I think that the schools do n"
type textarea "x"
type textarea "In my opinion, I think that the schools do no"
type textarea "x"
type textarea "In my opinion, I think that the schools do not"
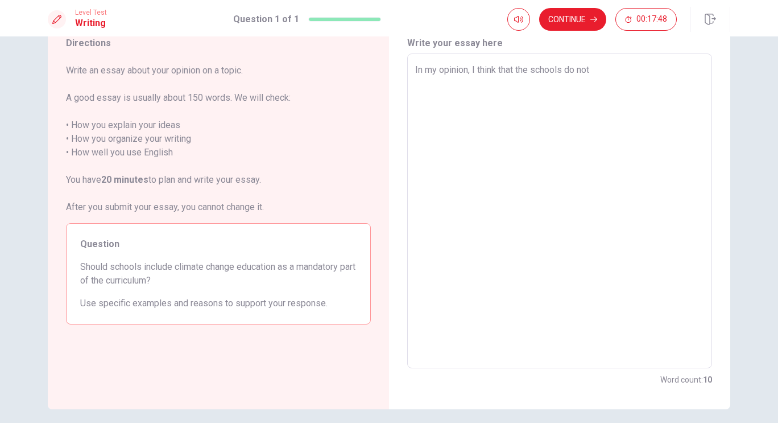
type textarea "x"
type textarea "In my opinion, I think that the schools do not"
type textarea "x"
type textarea "In my opinion, I think that the schools do not h"
type textarea "x"
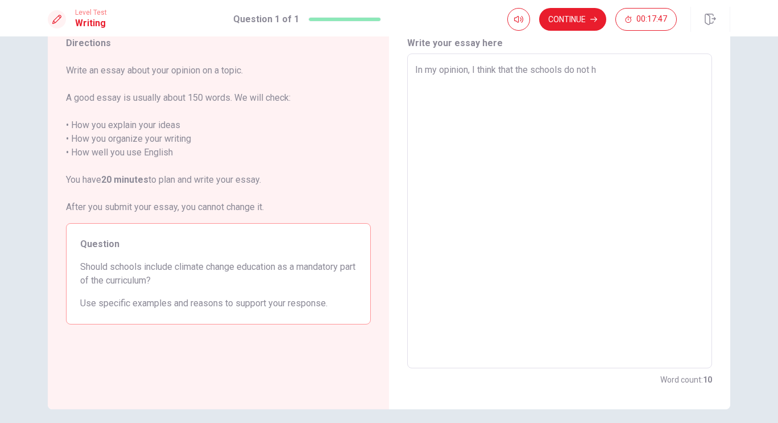
type textarea "In my opinion, I think that the schools do not ha"
type textarea "x"
type textarea "In my opinion, I think that the schools do not hav"
type textarea "x"
type textarea "In my opinion, I think that the schools do not have"
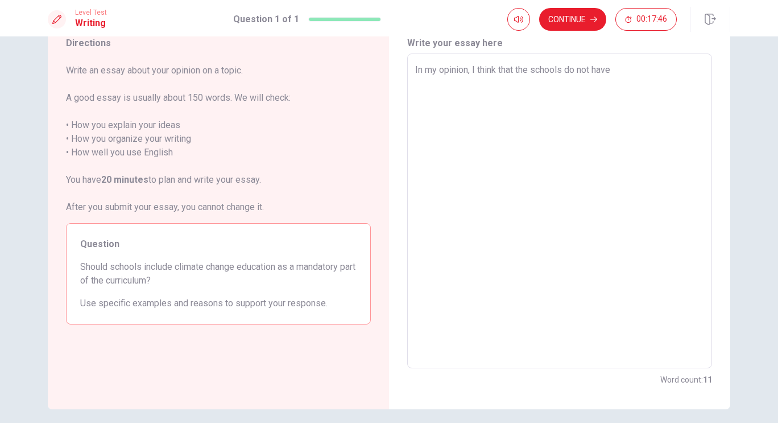
type textarea "x"
type textarea "In my opinion, I think that the schools do not have"
type textarea "x"
type textarea "In my opinion, I think that the schools do not have t"
type textarea "x"
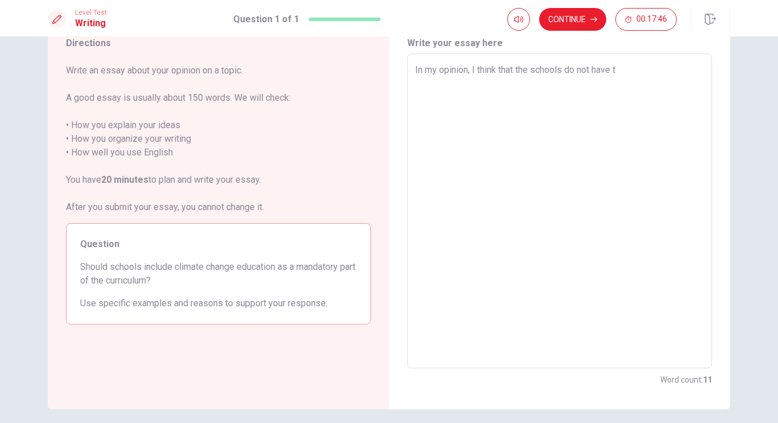
type textarea "In my opinion, I think that the schools do not have to"
type textarea "x"
type textarea "In my opinion, I think that the schools do not have to"
type textarea "x"
type textarea "In my opinion, I think that the schools do not have to i"
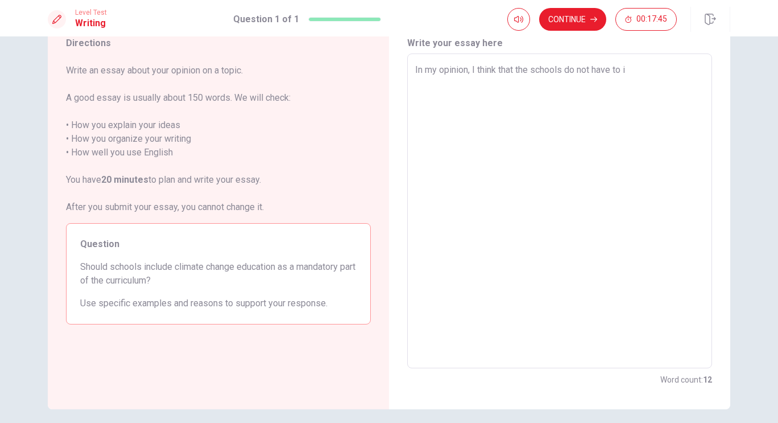
type textarea "x"
type textarea "In my opinion, I think that the schools do not have to in"
type textarea "x"
type textarea "In my opinion, I think that the schools do not have to inc"
type textarea "x"
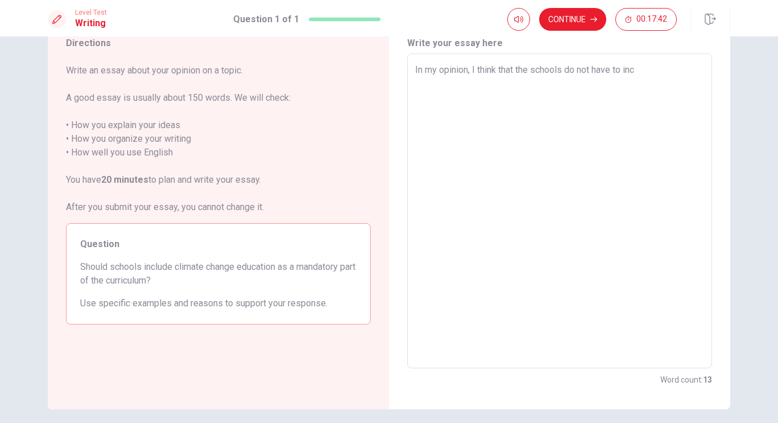
type textarea "In my opinion, I think that the schools do not have to incl"
type textarea "x"
type textarea "In my opinion, I think that the schools do not have to inclu"
type textarea "x"
type textarea "In my opinion, I think that the schools do not have to includ"
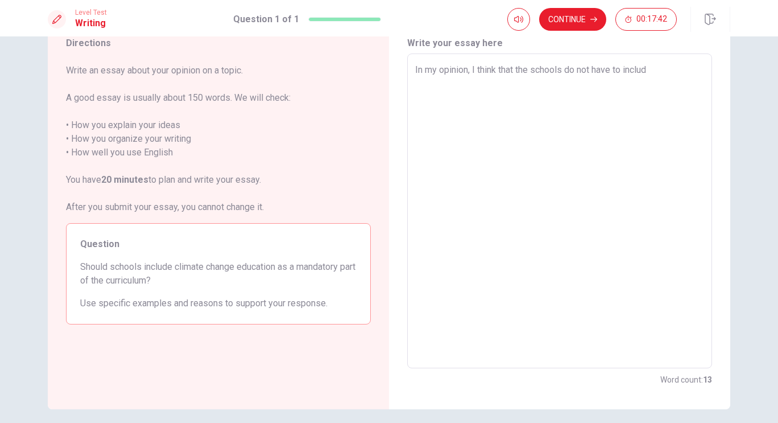
type textarea "x"
type textarea "In my opinion, I think that the schools do not have to include"
type textarea "x"
type textarea "In my opinion, I think that the schools do not have to include"
type textarea "x"
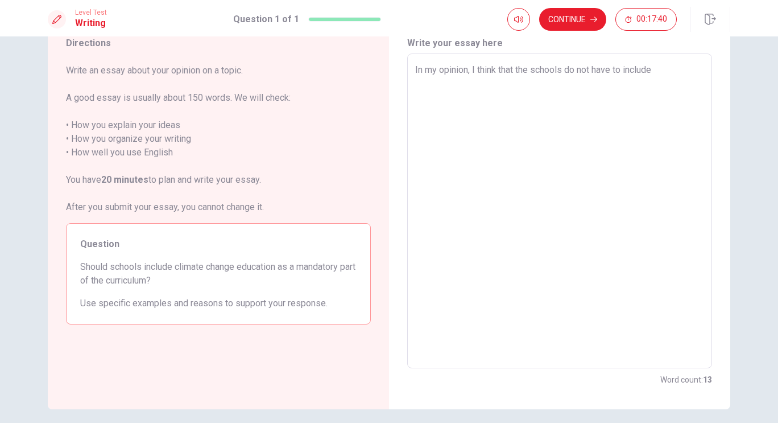
type textarea "In my opinion, I think that the schools do not have to include c"
type textarea "x"
type textarea "In my opinion, I think that the schools do not have to include cl"
type textarea "x"
type textarea "In my opinion, I think that the schools do not have to include cli"
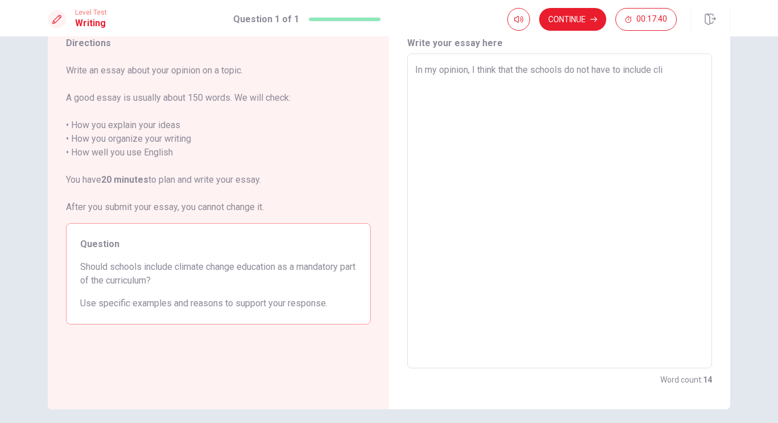
type textarea "x"
type textarea "In my opinion, I think that the schools do not have to include clim"
type textarea "x"
type textarea "In my opinion, I think that the schools do not have to include clima"
type textarea "x"
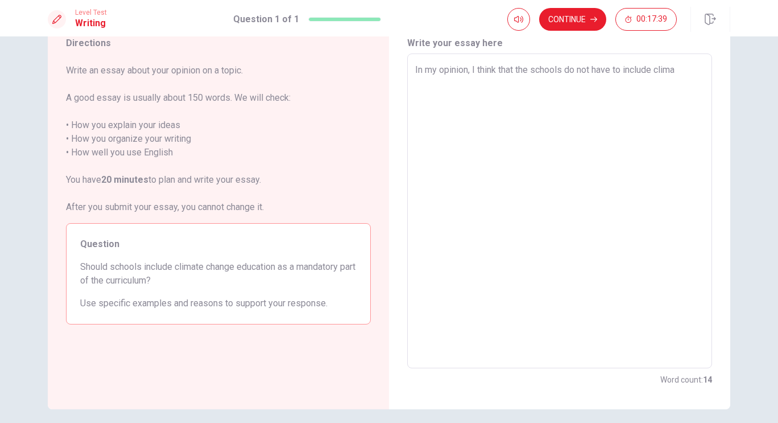
type textarea "In my opinion, I think that the schools do not have to include climat"
type textarea "x"
type textarea "In my opinion, I think that the schools do not have to include climate"
type textarea "x"
type textarea "In my opinion, I think that the schools do not have to include climate"
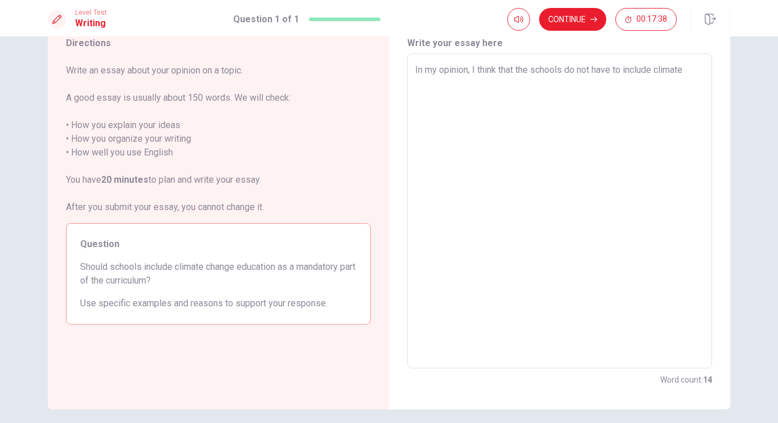
type textarea "x"
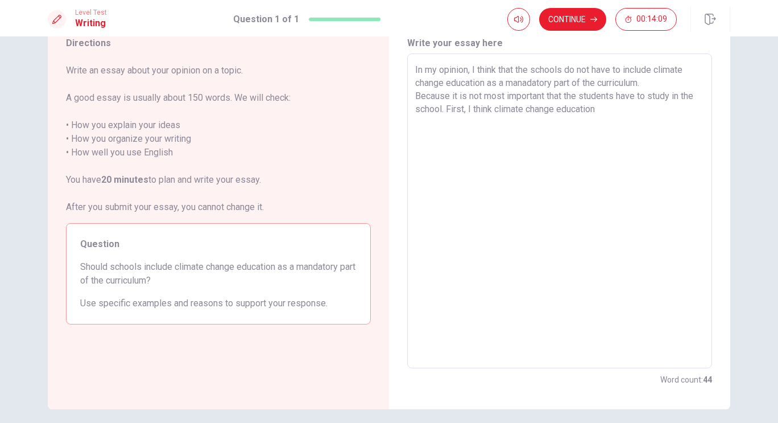
click at [624, 110] on textarea "In my opinion, I think that the schools do not have to include climate change e…" at bounding box center [559, 211] width 289 height 296
click at [658, 127] on textarea "In my opinion, I think that the schools do not have to include climate change e…" at bounding box center [559, 211] width 289 height 296
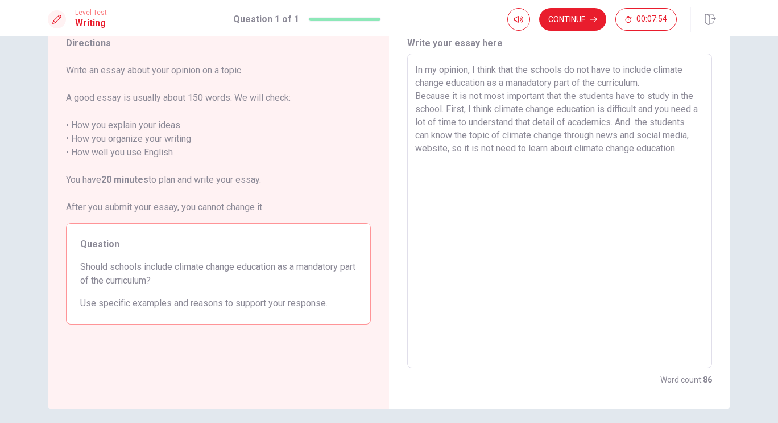
click at [492, 147] on textarea "In my opinion, I think that the schools do not have to include climate change e…" at bounding box center [559, 211] width 289 height 296
click at [688, 159] on textarea "In my opinion, I think that the schools do not have to include climate change e…" at bounding box center [559, 211] width 289 height 296
click at [521, 151] on textarea "In my opinion, I think that the schools do not have to include climate change e…" at bounding box center [559, 211] width 289 height 296
click at [459, 162] on textarea "In my opinion, I think that the schools do not have to include climate change e…" at bounding box center [559, 211] width 289 height 296
click at [641, 119] on textarea "In my opinion, I think that the schools do not have to include climate change e…" at bounding box center [559, 211] width 289 height 296
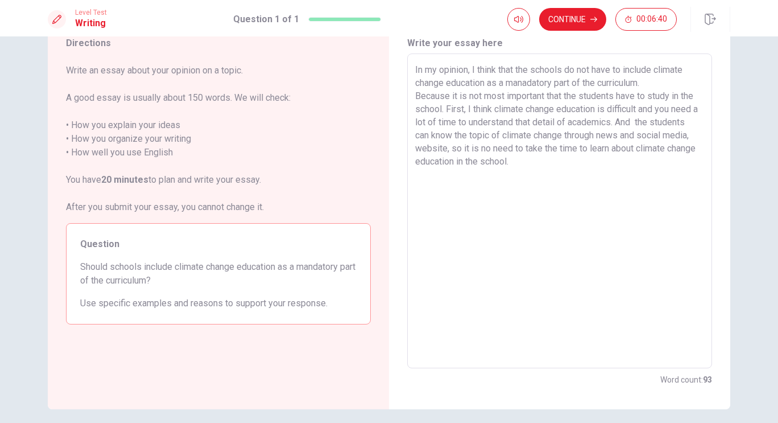
click at [641, 119] on textarea "In my opinion, I think that the schools do not have to include climate change e…" at bounding box center [559, 211] width 289 height 296
click at [548, 166] on textarea "In my opinion, I think that the schools do not have to include climate change e…" at bounding box center [559, 211] width 289 height 296
click at [448, 147] on textarea "In my opinion, I think that the schools do not have to include climate change e…" at bounding box center [559, 211] width 289 height 296
click at [570, 170] on textarea "In my opinion, I think that the schools do not have to include climate change e…" at bounding box center [559, 211] width 289 height 296
click at [646, 163] on textarea "In my opinion, I think that the schools do not have to include climate change e…" at bounding box center [559, 211] width 289 height 296
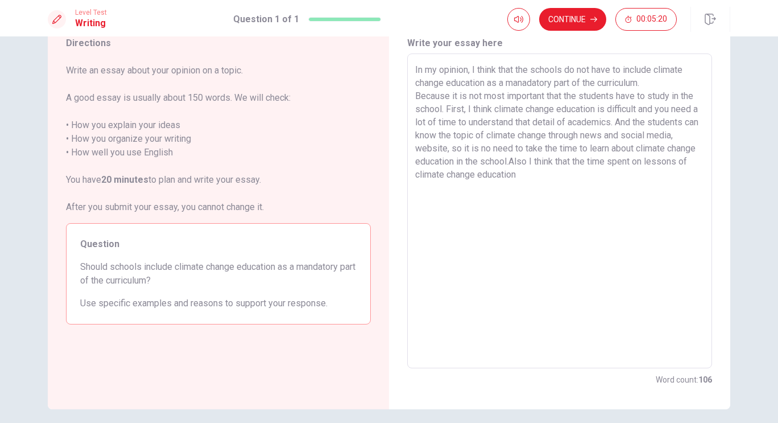
click at [570, 178] on textarea "In my opinion, I think that the schools do not have to include climate change e…" at bounding box center [559, 211] width 289 height 296
click at [513, 185] on textarea "In my opinion, I think that the schools do not have to include climate change e…" at bounding box center [559, 211] width 289 height 296
click at [598, 186] on textarea "In my opinion, I think that the schools do not have to include climate change e…" at bounding box center [559, 211] width 289 height 296
click at [445, 147] on textarea "In my opinion, I think that the schools do not have to include climate change e…" at bounding box center [559, 211] width 289 height 296
click at [448, 149] on textarea "In my opinion, I think that the schools do not have to include climate change e…" at bounding box center [559, 211] width 289 height 296
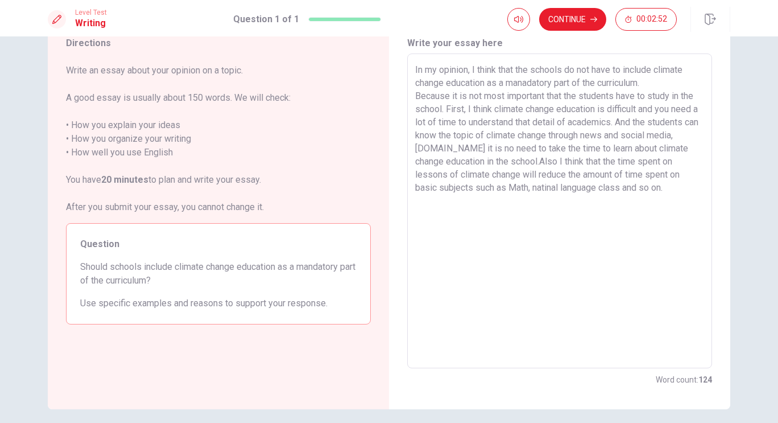
drag, startPoint x: 448, startPoint y: 147, endPoint x: 506, endPoint y: 160, distance: 60.0
click at [506, 160] on textarea "In my opinion, I think that the schools do not have to include climate change e…" at bounding box center [559, 211] width 289 height 296
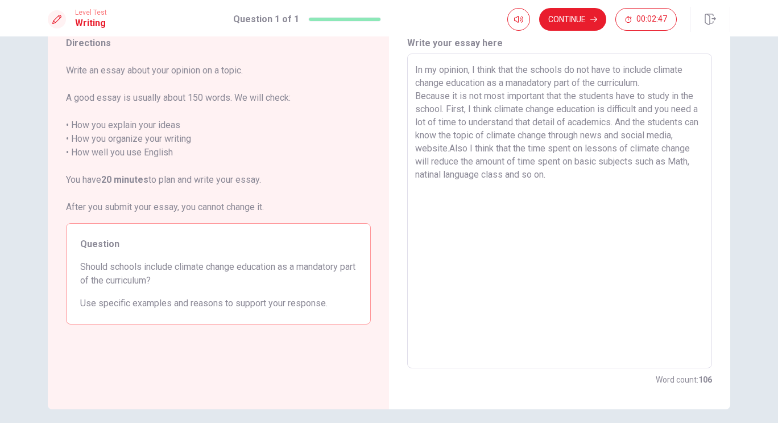
click at [562, 180] on textarea "In my opinion, I think that the schools do not have to include climate change e…" at bounding box center [559, 211] width 289 height 296
click at [453, 196] on textarea "In my opinion, I think that the schools do not have to include climate change e…" at bounding box center [559, 211] width 289 height 296
click at [442, 192] on textarea "In my opinion, I think that the schools do not have to include climate change e…" at bounding box center [559, 211] width 289 height 296
click at [419, 200] on textarea "In my opinion, I think that the schools do not have to include climate change e…" at bounding box center [559, 211] width 289 height 296
click at [468, 200] on textarea "In my opinion, I think that the schools do not have to include climate change e…" at bounding box center [559, 211] width 289 height 296
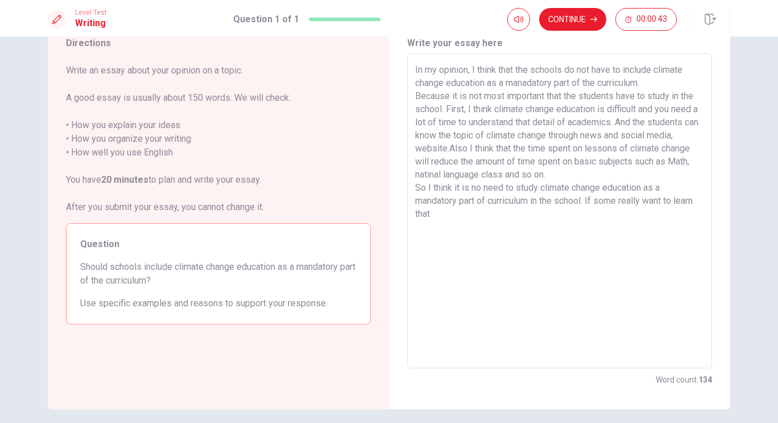
click at [622, 201] on textarea "In my opinion, I think that the schools do not have to include climate change e…" at bounding box center [559, 211] width 289 height 296
click at [454, 218] on textarea "In my opinion, I think that the schools do not have to include climate change e…" at bounding box center [559, 211] width 289 height 296
click at [680, 197] on textarea "In my opinion, I think that the schools do not have to include climate change e…" at bounding box center [559, 211] width 289 height 296
click at [457, 224] on textarea "In my opinion, I think that the schools do not have to include climate change e…" at bounding box center [559, 211] width 289 height 296
click at [463, 215] on textarea "In my opinion, I think that the schools do not have to include climate change e…" at bounding box center [559, 211] width 289 height 296
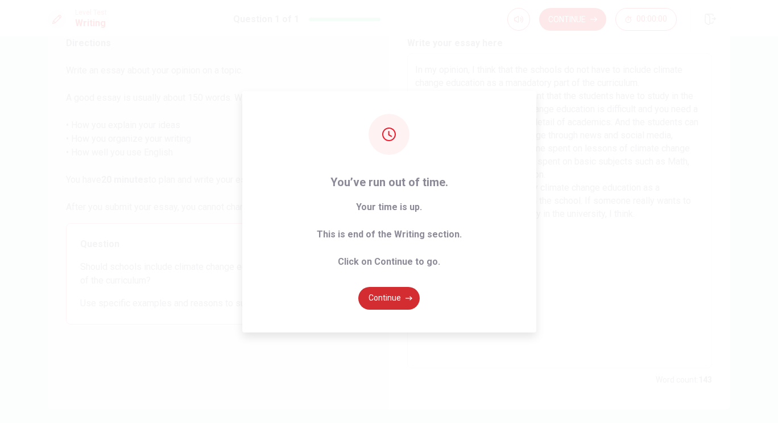
click at [396, 300] on button "Continue" at bounding box center [388, 298] width 61 height 23
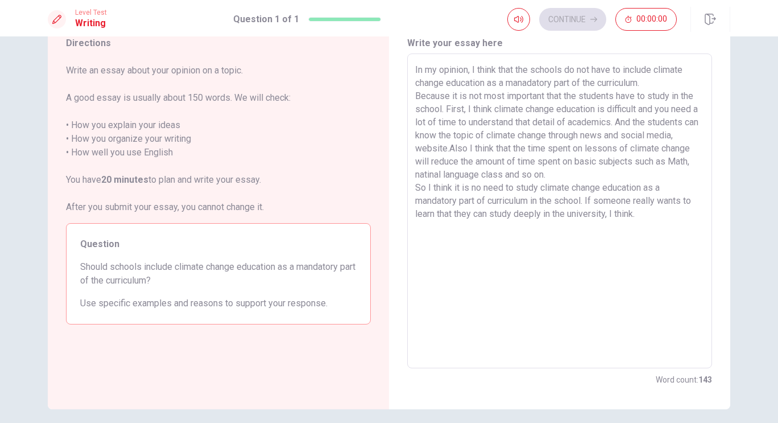
click at [665, 206] on textarea "In my opinion, I think that the schools do not have to include climate change e…" at bounding box center [559, 211] width 289 height 296
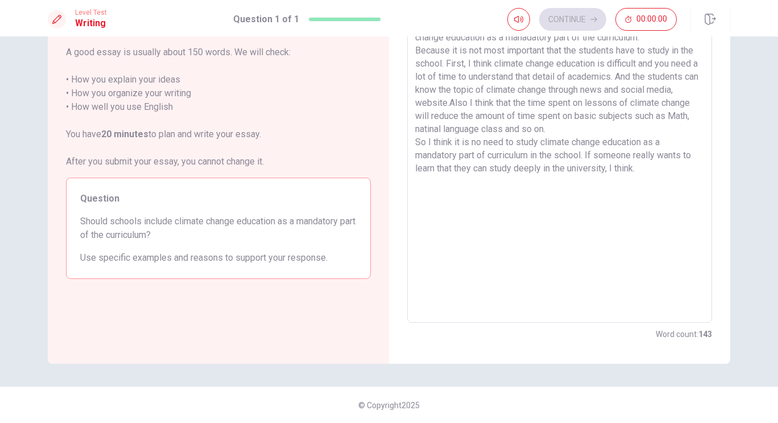
scroll to position [0, 0]
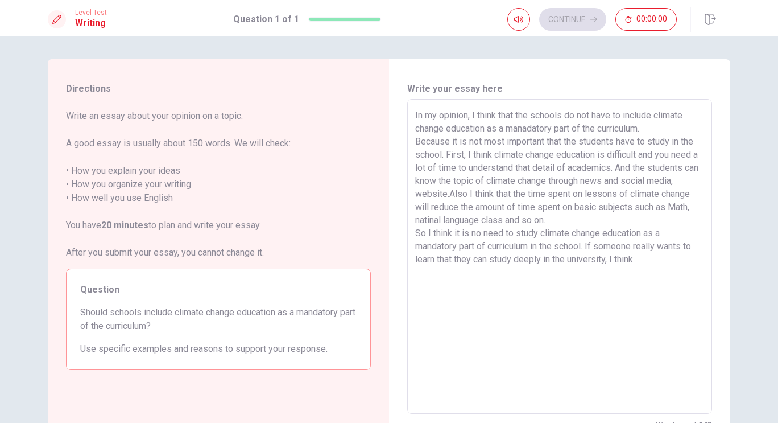
click at [637, 254] on textarea "In my opinion, I think that the schools do not have to include climate change e…" at bounding box center [559, 257] width 289 height 296
click at [580, 22] on div "Continue 00:00:00" at bounding box center [593, 19] width 170 height 23
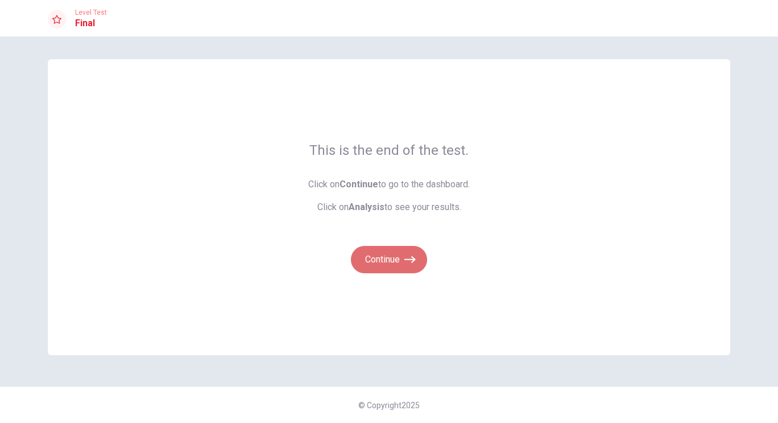
click at [395, 258] on button "Continue" at bounding box center [389, 259] width 76 height 27
